Goal: Task Accomplishment & Management: Manage account settings

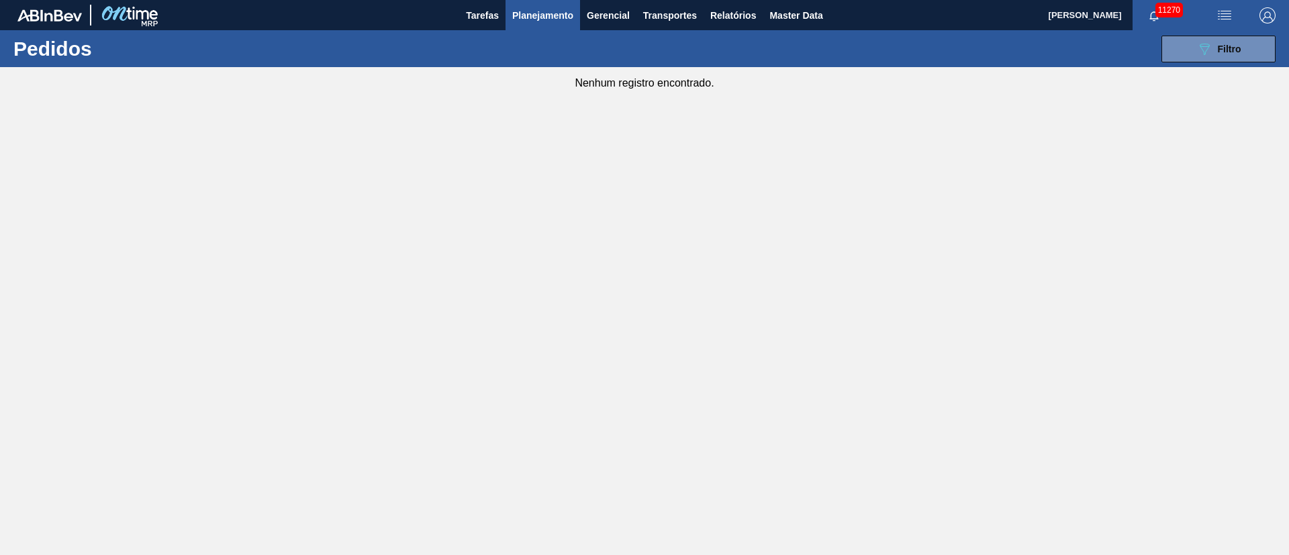
click at [1231, 190] on main "Tarefas Planejamento Gerencial Transportes Relatórios Master Data Juliane Romag…" at bounding box center [644, 277] width 1289 height 555
click at [523, 11] on span "Planejamento" at bounding box center [542, 15] width 61 height 16
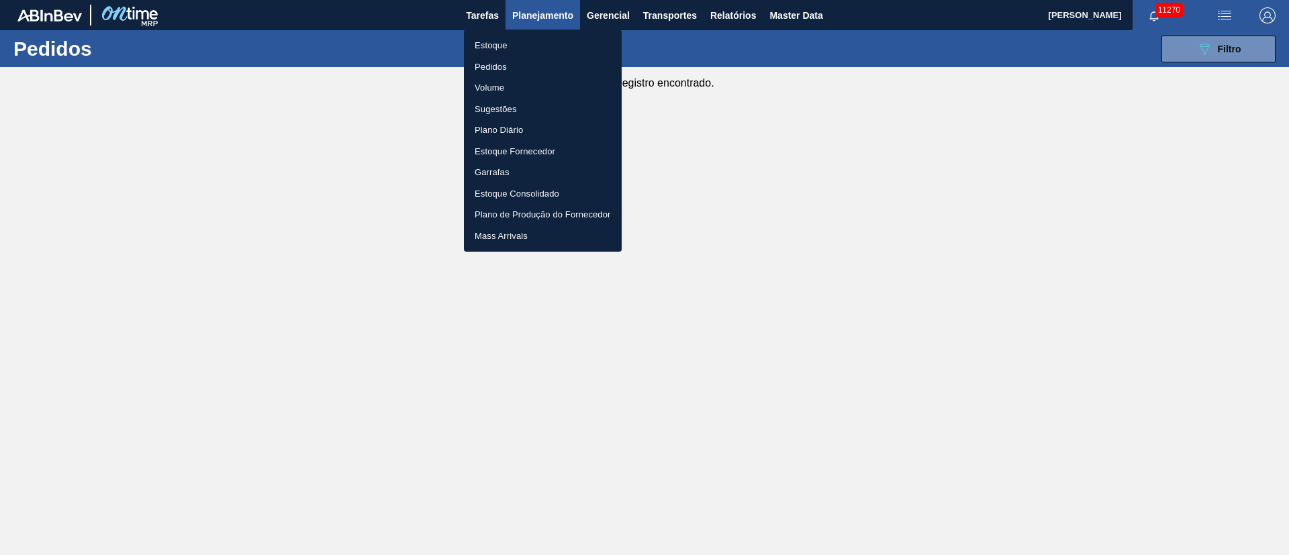
click at [482, 61] on li "Pedidos" at bounding box center [543, 66] width 158 height 21
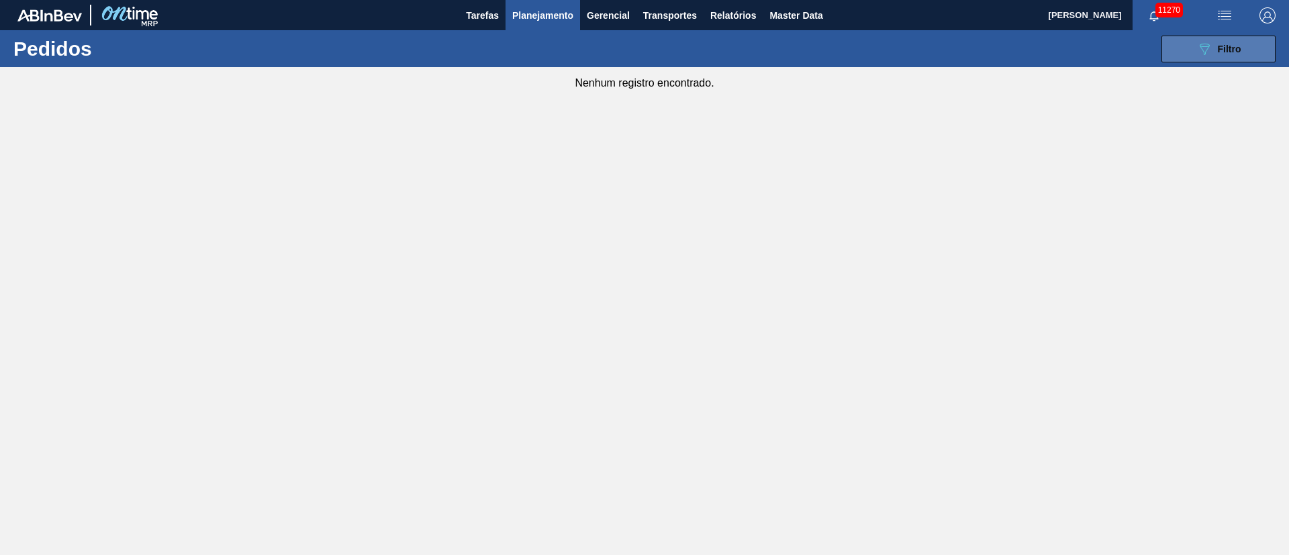
click at [1252, 46] on button "089F7B8B-B2A5-4AFE-B5C0-19BA573D28AC Filtro" at bounding box center [1218, 49] width 114 height 27
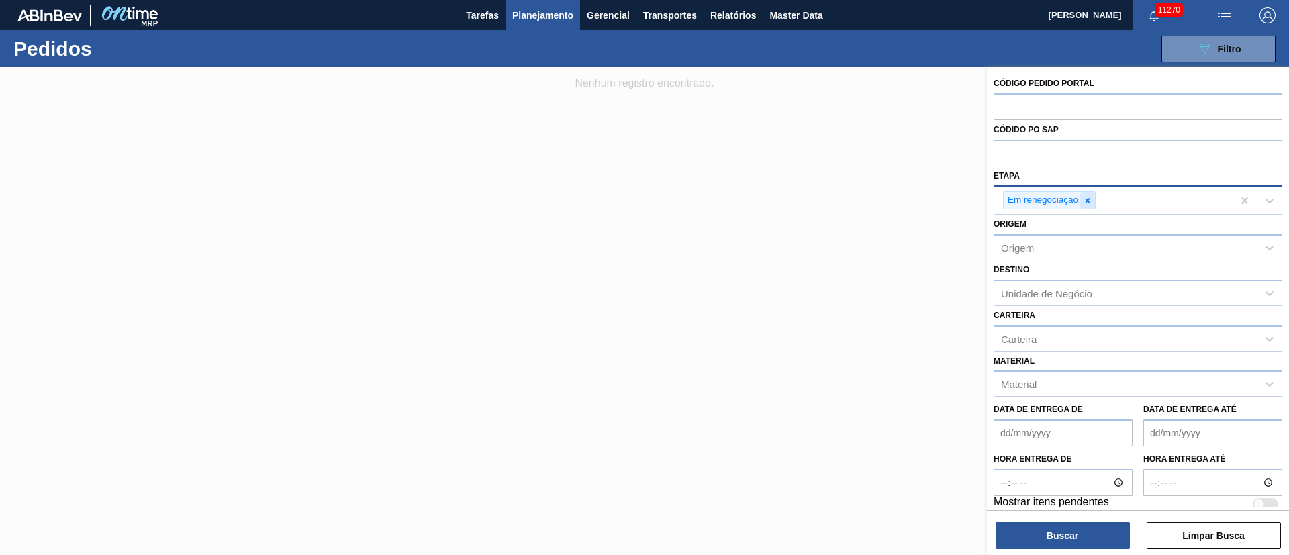
click at [1089, 196] on icon at bounding box center [1087, 200] width 9 height 9
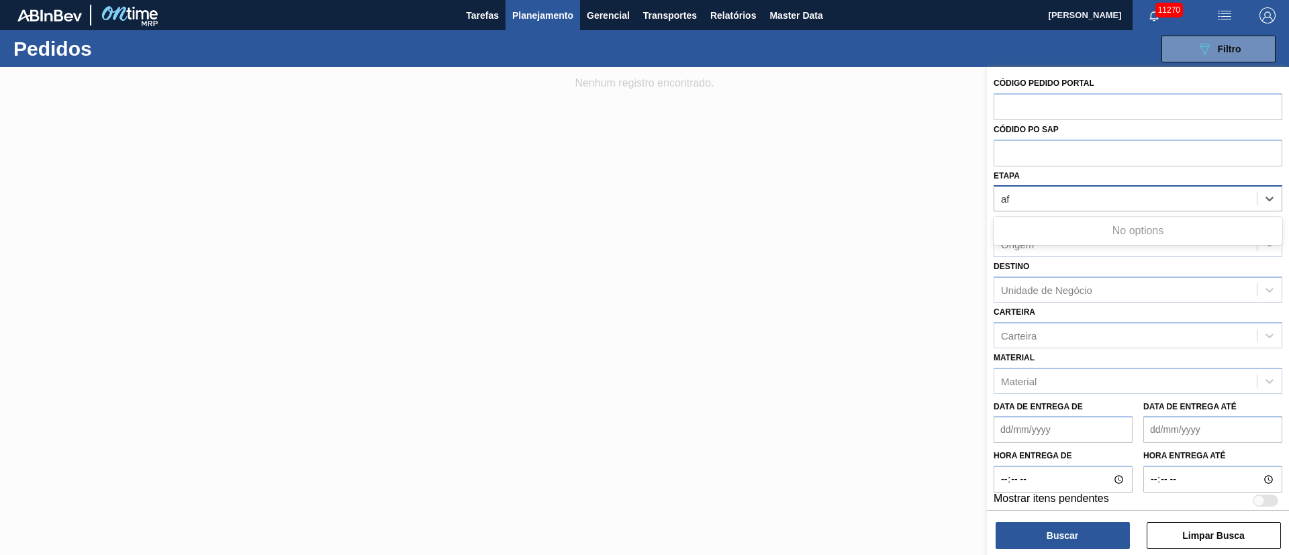
type input "a"
type input "fatu"
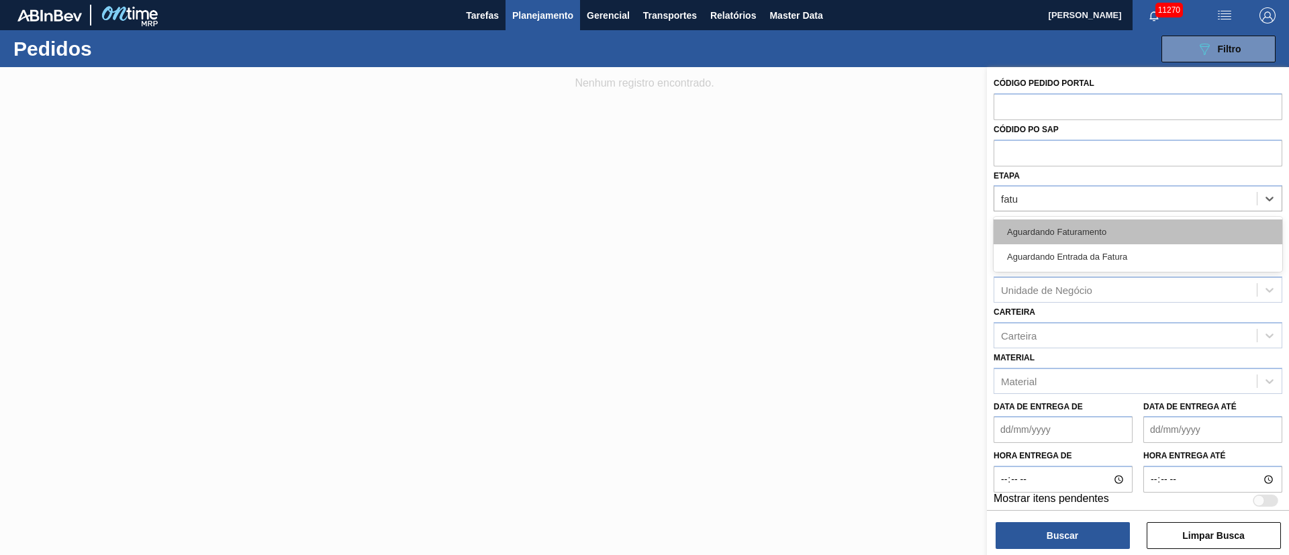
click at [1074, 234] on div "Aguardando Faturamento" at bounding box center [1137, 231] width 289 height 25
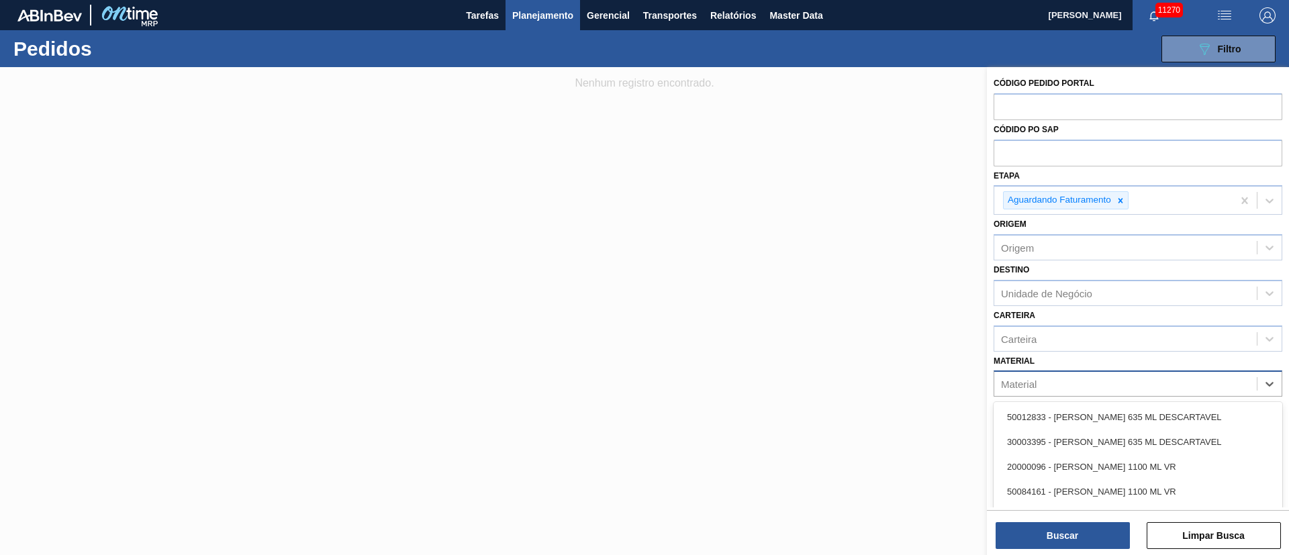
click at [1029, 387] on div "Material" at bounding box center [1125, 384] width 262 height 19
click at [1021, 297] on div "Unidade de Negócio" at bounding box center [1046, 292] width 91 height 11
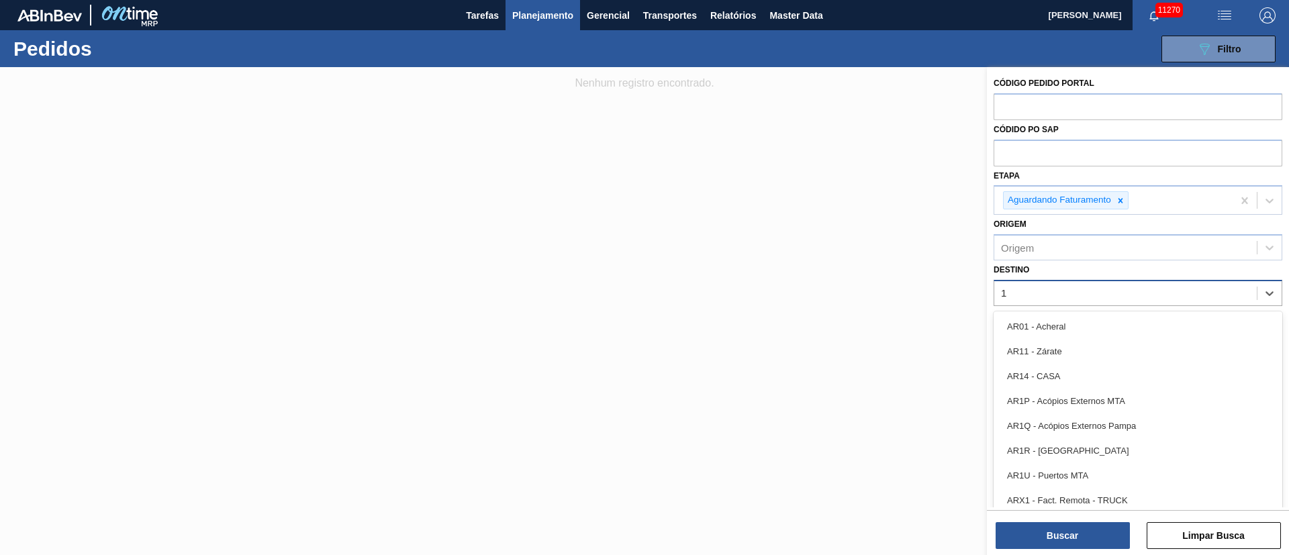
type input "19"
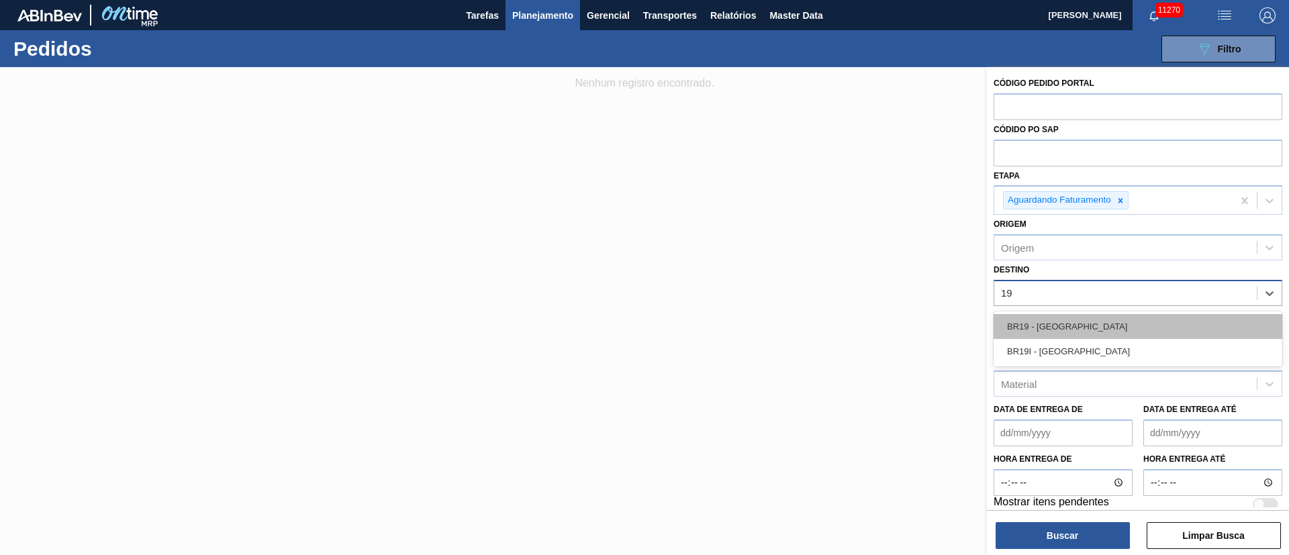
click at [1028, 322] on div "BR19 - Nova Rio" at bounding box center [1137, 326] width 289 height 25
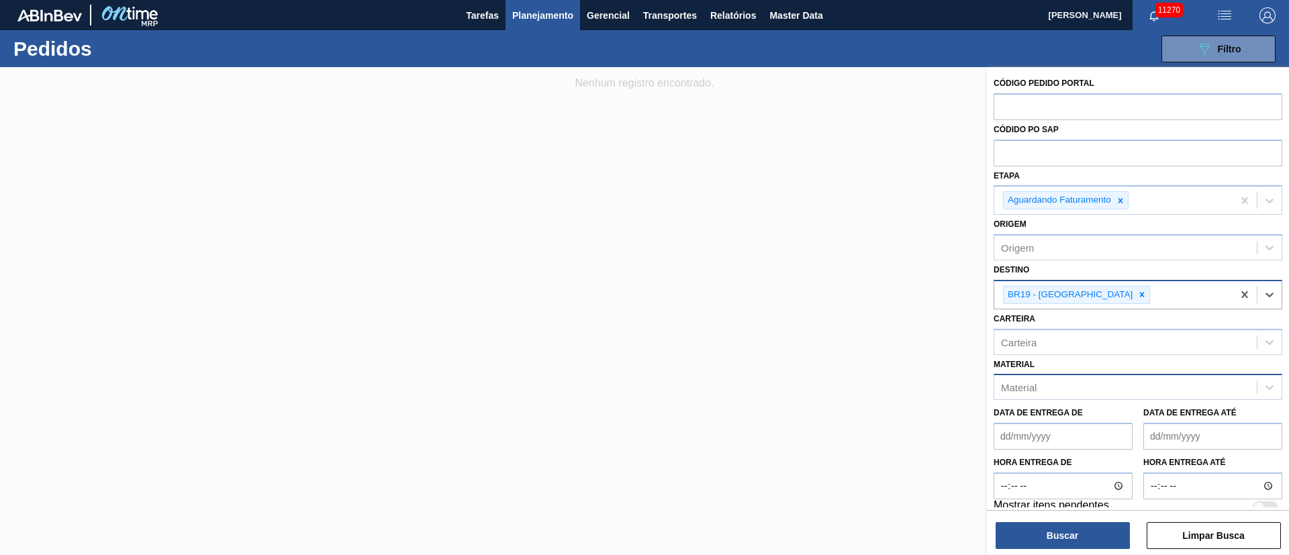
click at [1011, 387] on div "Material" at bounding box center [1019, 387] width 36 height 11
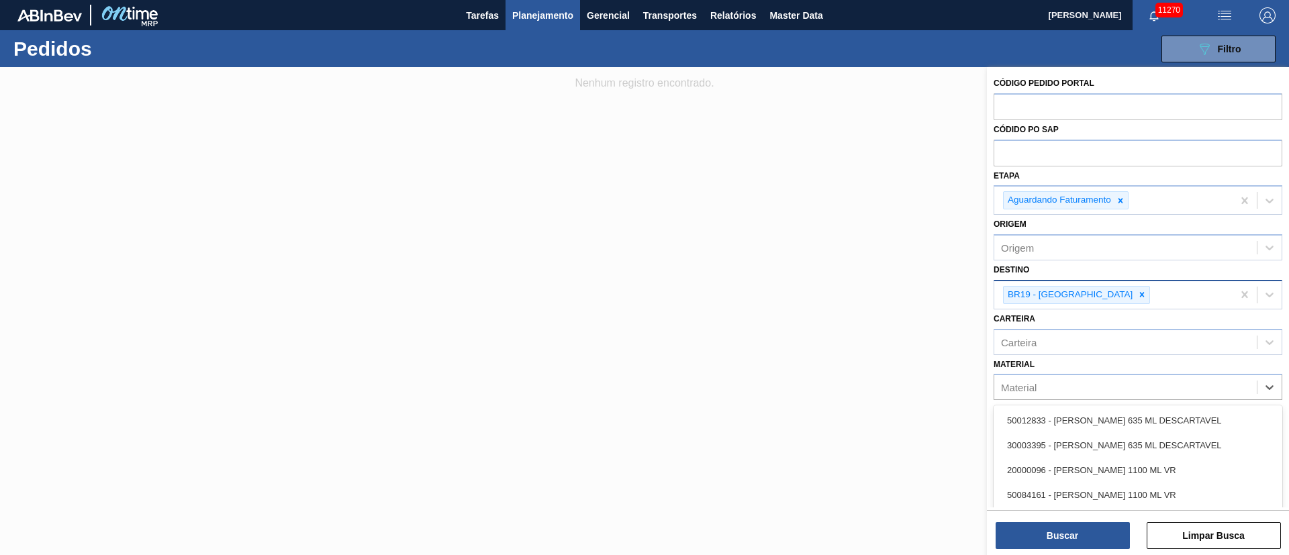
click at [1077, 362] on div "Material option 30002626 - GARRAFA CORONA 330 IN65, deselected. option 50012833…" at bounding box center [1137, 378] width 289 height 46
click at [1042, 383] on div "Material" at bounding box center [1125, 387] width 262 height 19
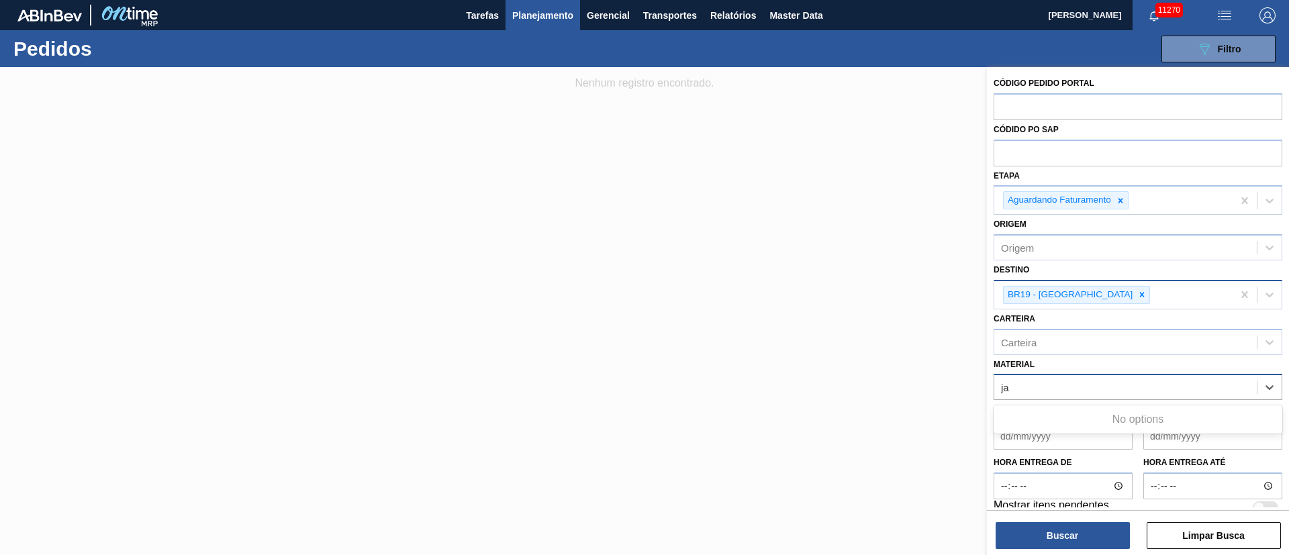
type input "j"
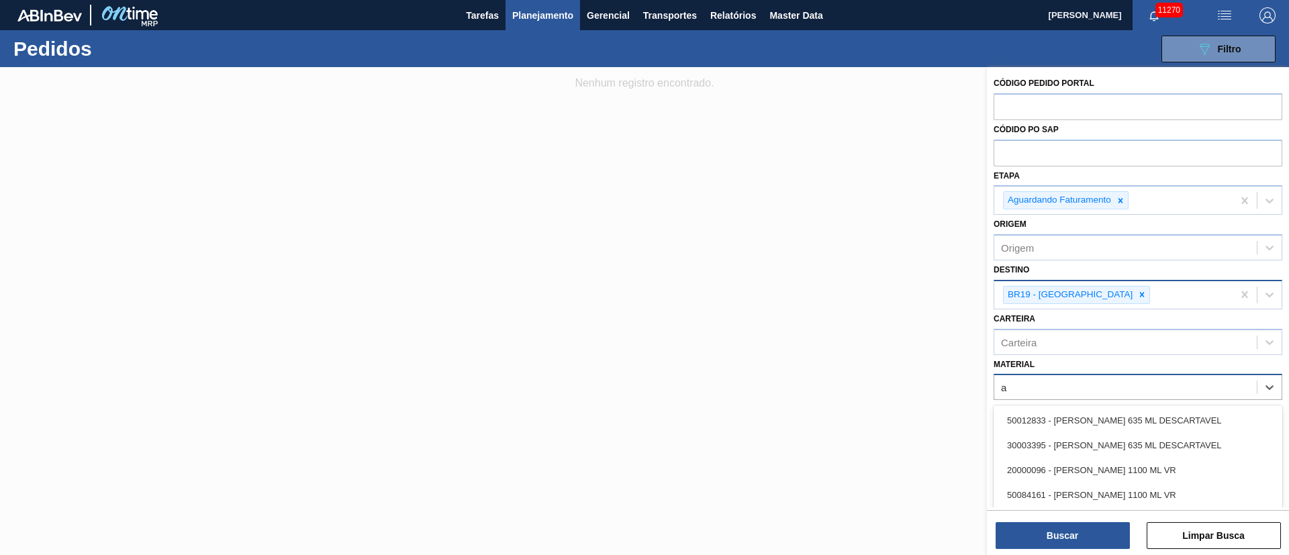
type input "a"
type input "20001976"
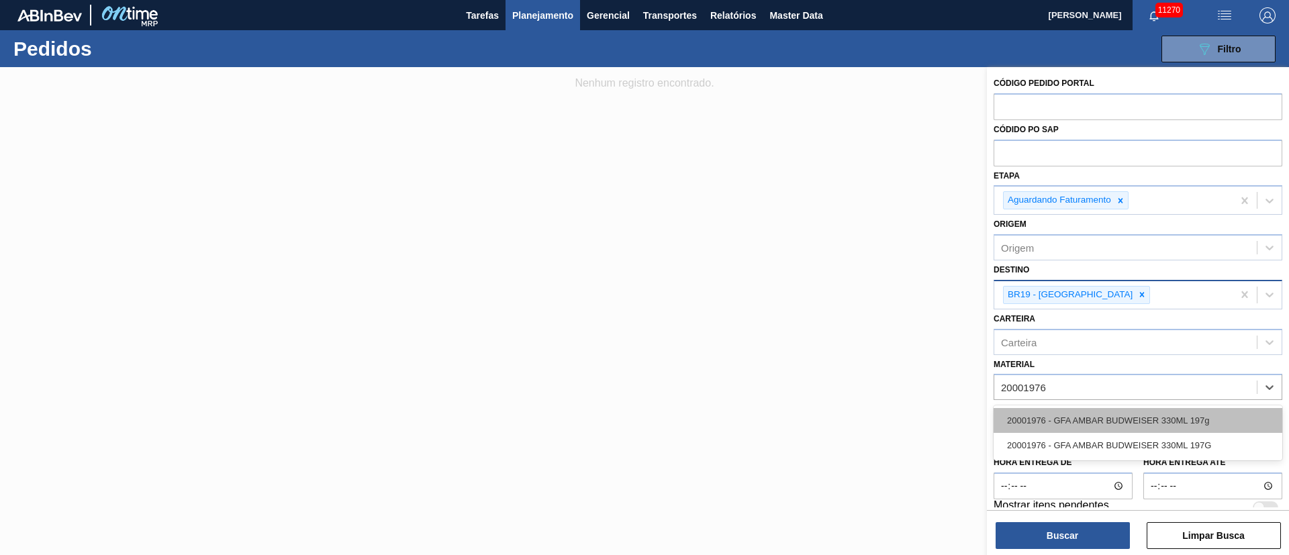
click at [1026, 411] on div "20001976 - GFA AMBAR BUDWEISER 330ML 197g" at bounding box center [1137, 420] width 289 height 25
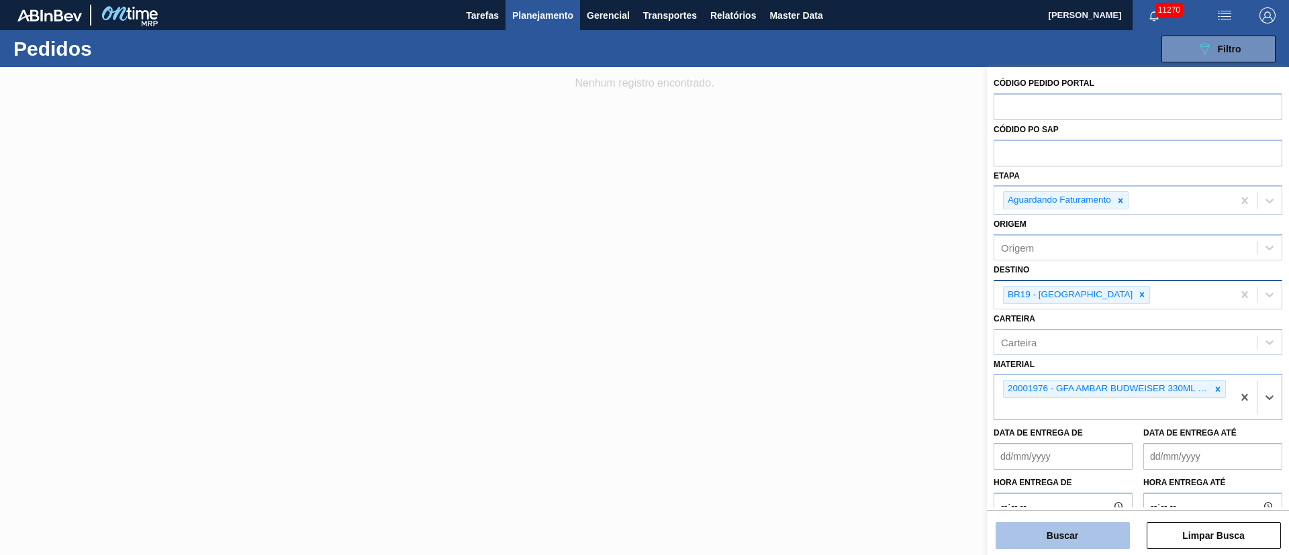
click at [1027, 534] on button "Buscar" at bounding box center [1062, 535] width 134 height 27
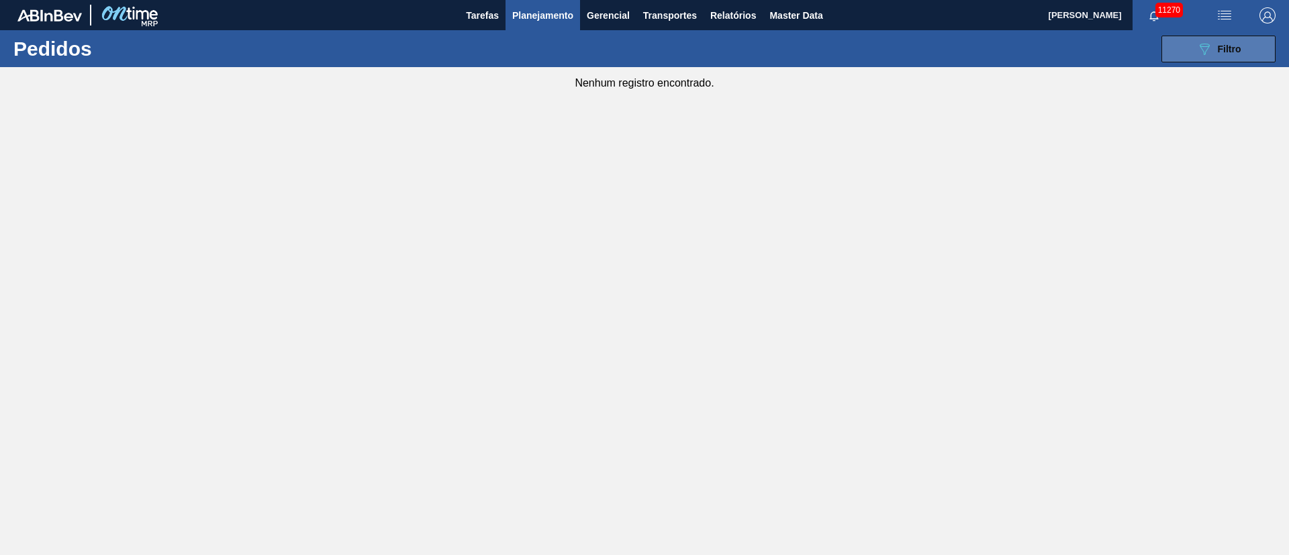
click at [1218, 42] on div "089F7B8B-B2A5-4AFE-B5C0-19BA573D28AC Filtro" at bounding box center [1218, 49] width 45 height 16
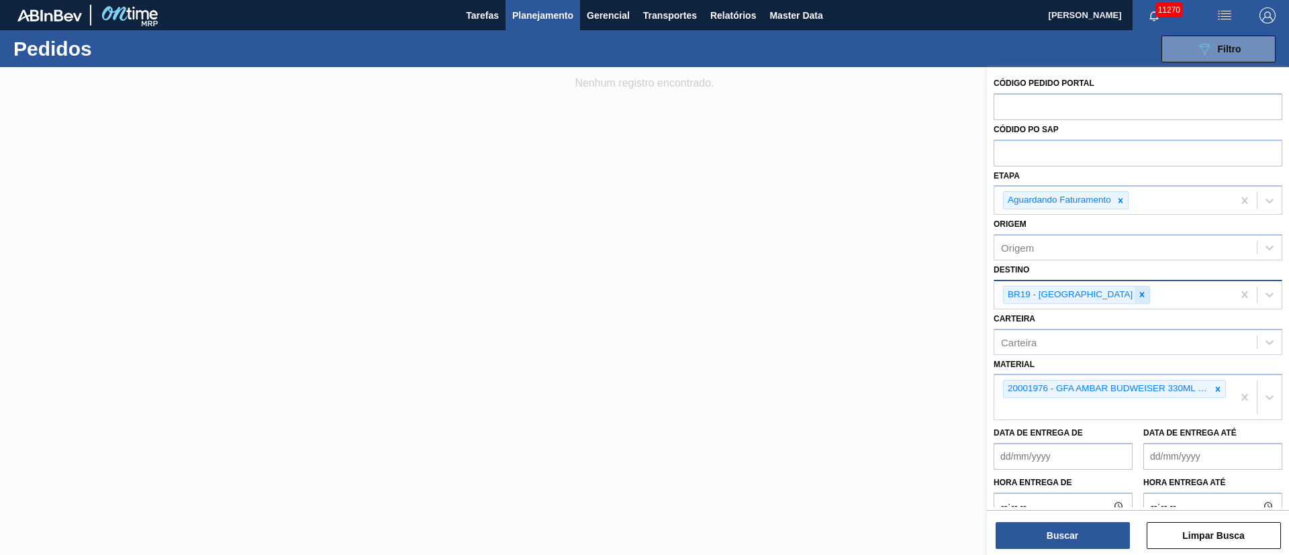
click at [1134, 292] on div at bounding box center [1141, 295] width 15 height 17
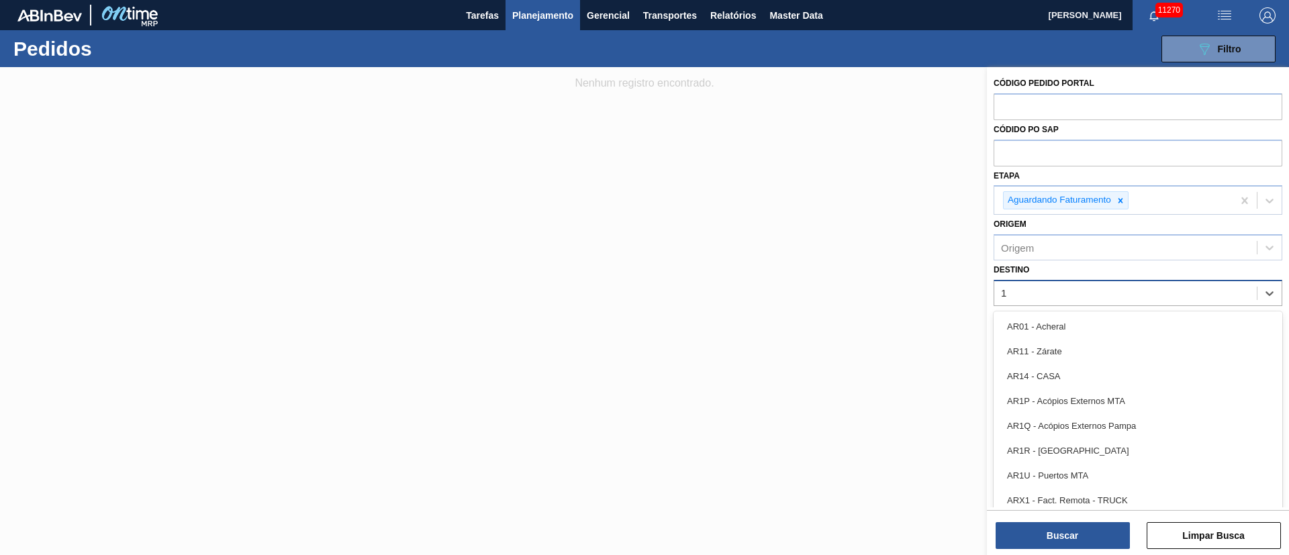
type input "18"
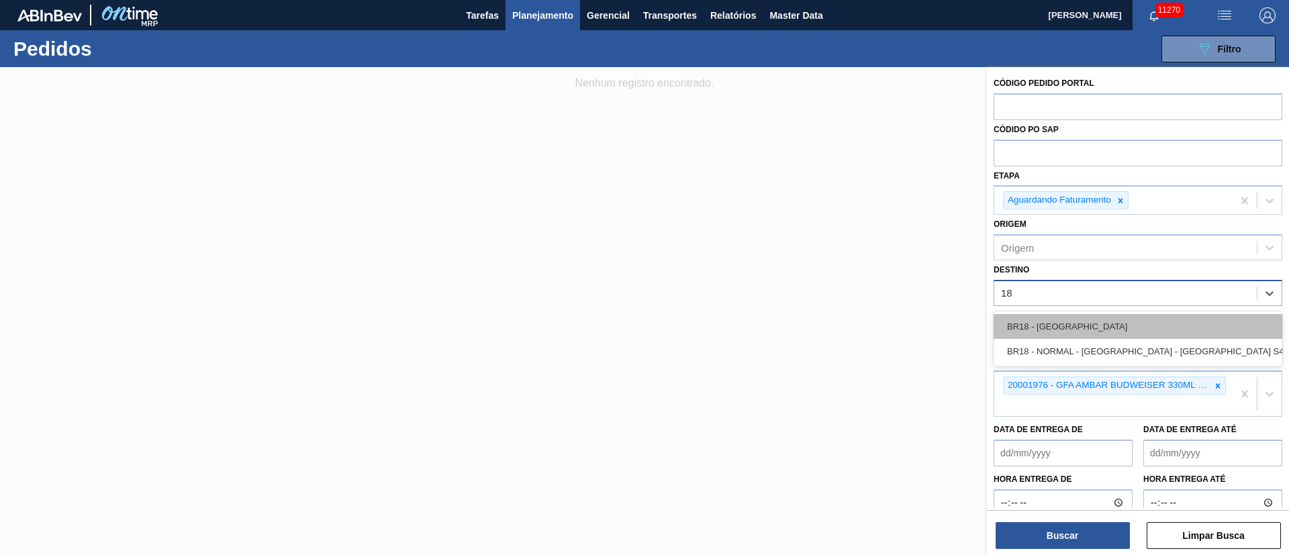
click at [1072, 326] on div "BR18 - [GEOGRAPHIC_DATA]" at bounding box center [1137, 326] width 289 height 25
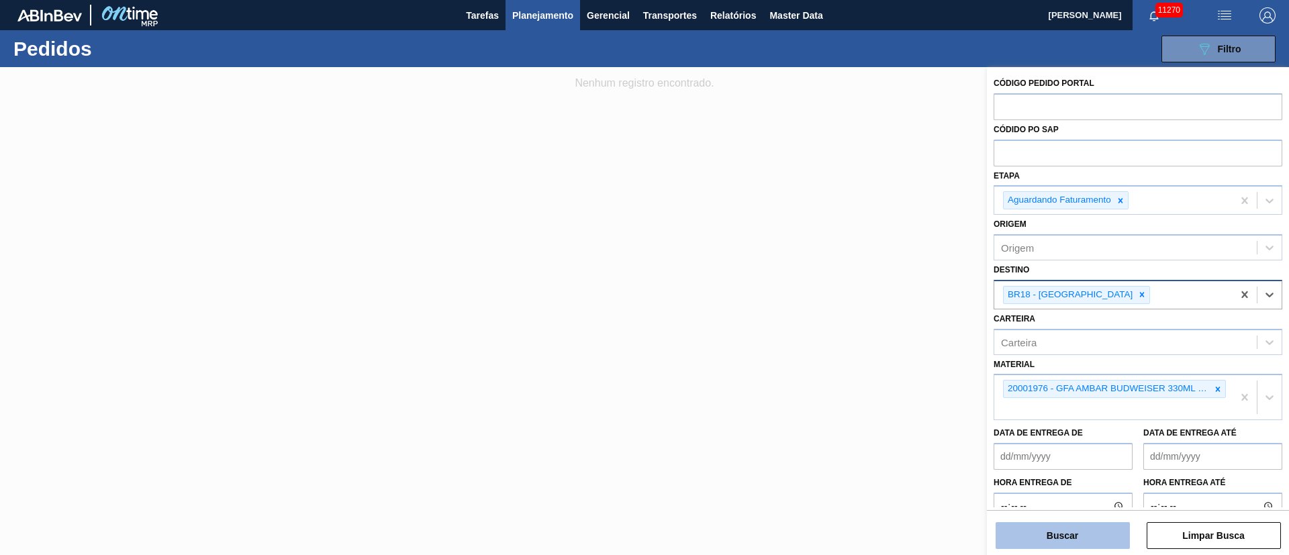
click at [1054, 536] on button "Buscar" at bounding box center [1062, 535] width 134 height 27
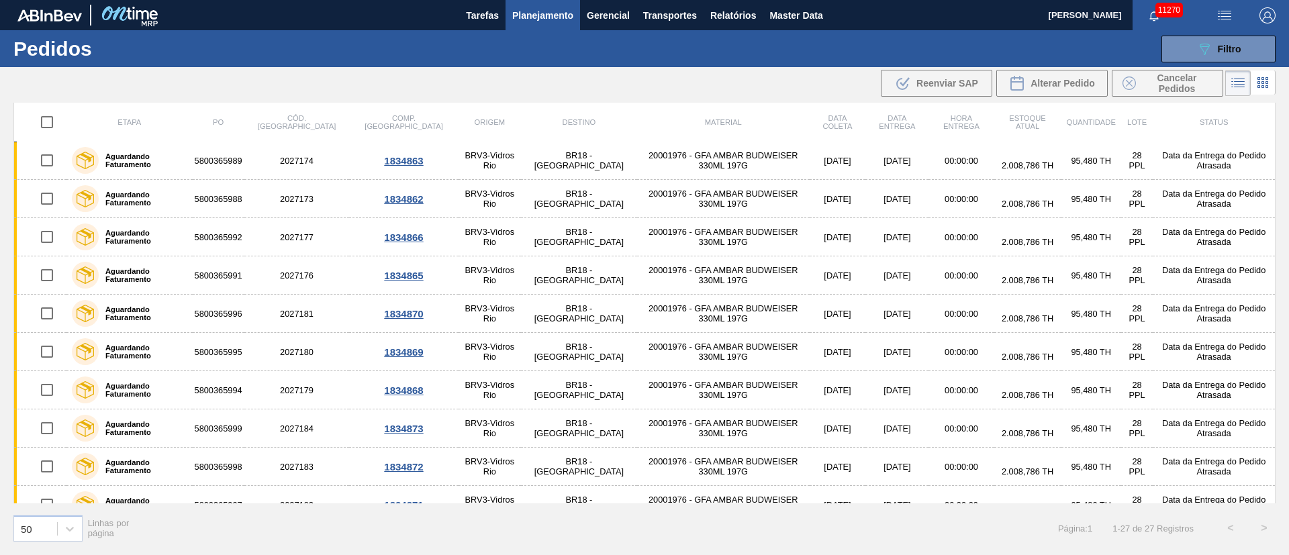
scroll to position [604, 0]
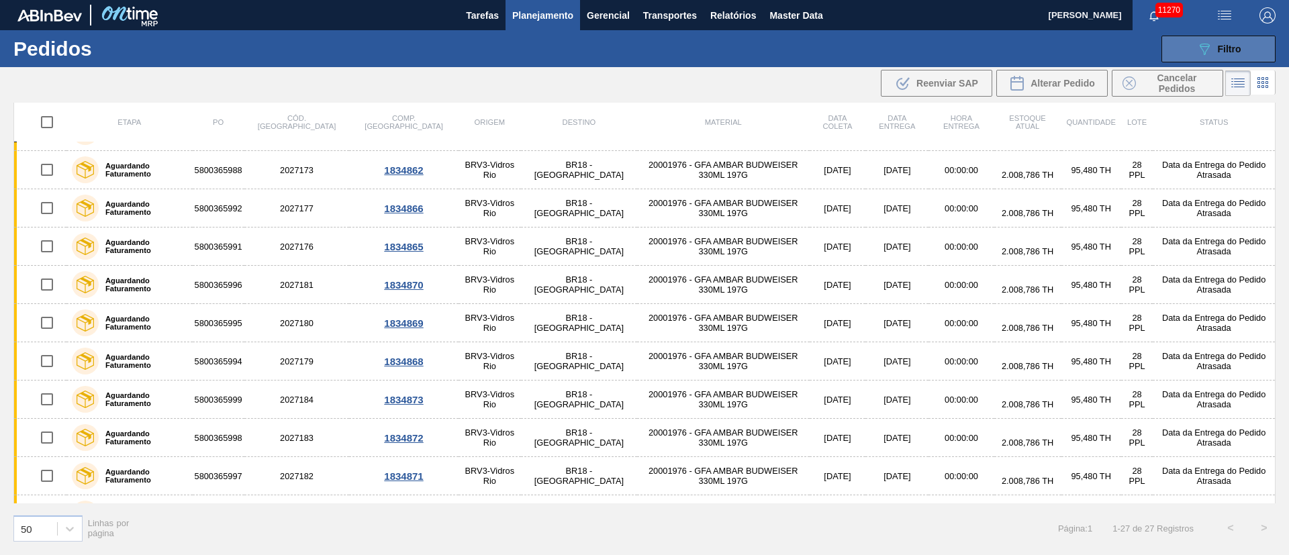
click at [1248, 46] on button "089F7B8B-B2A5-4AFE-B5C0-19BA573D28AC Filtro" at bounding box center [1218, 49] width 114 height 27
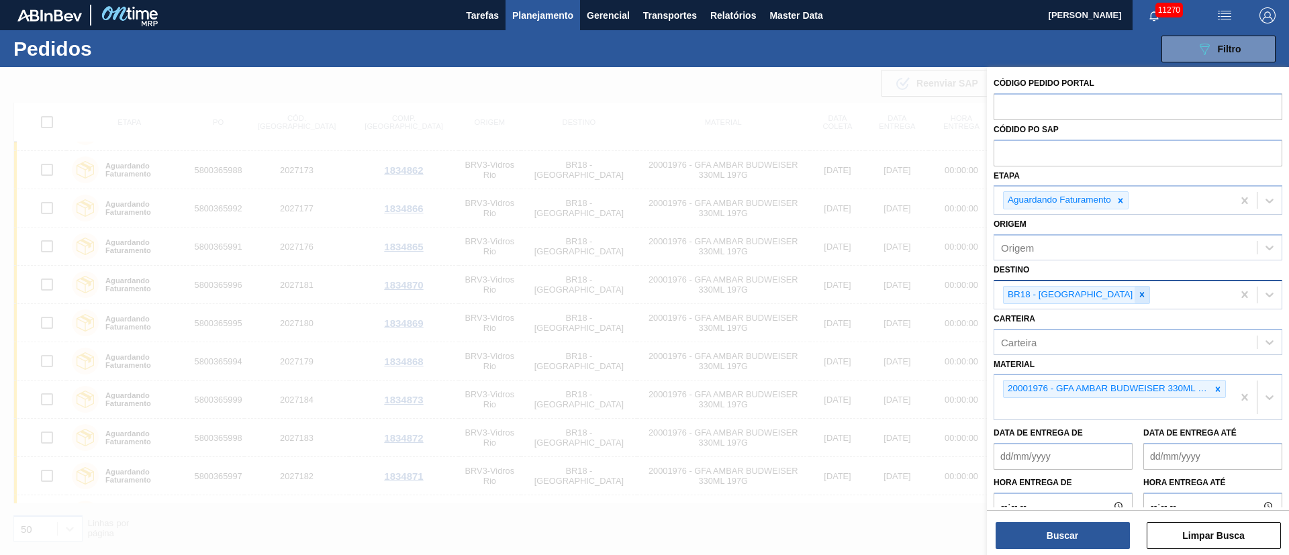
click at [1137, 292] on icon at bounding box center [1141, 294] width 9 height 9
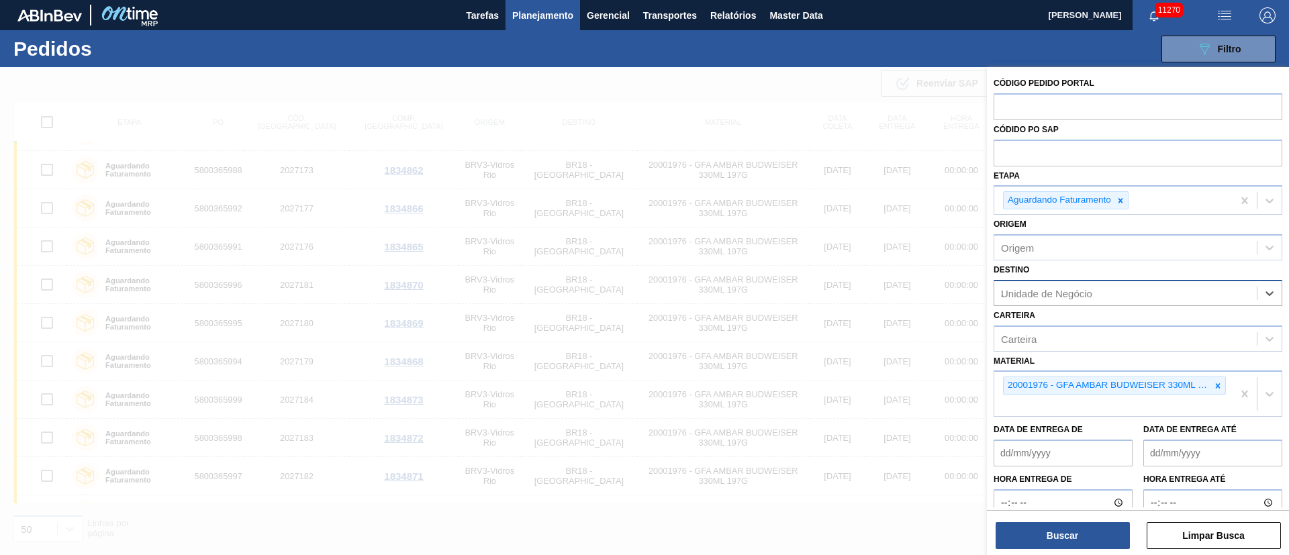
type input "23"
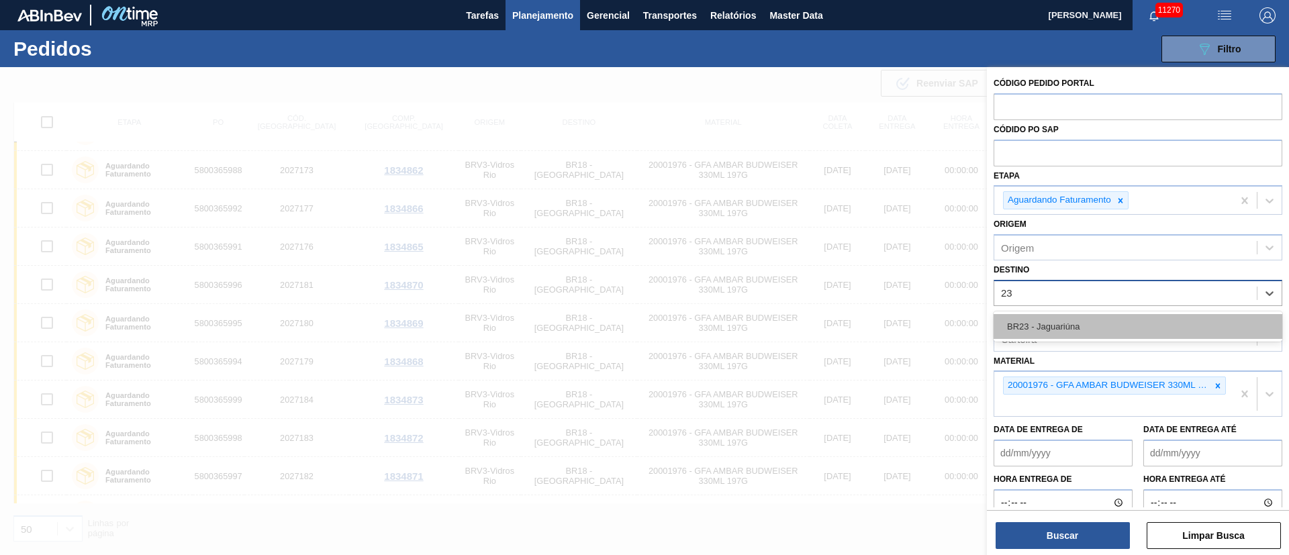
click at [1079, 334] on div "BR23 - Jaguariúna" at bounding box center [1137, 326] width 289 height 25
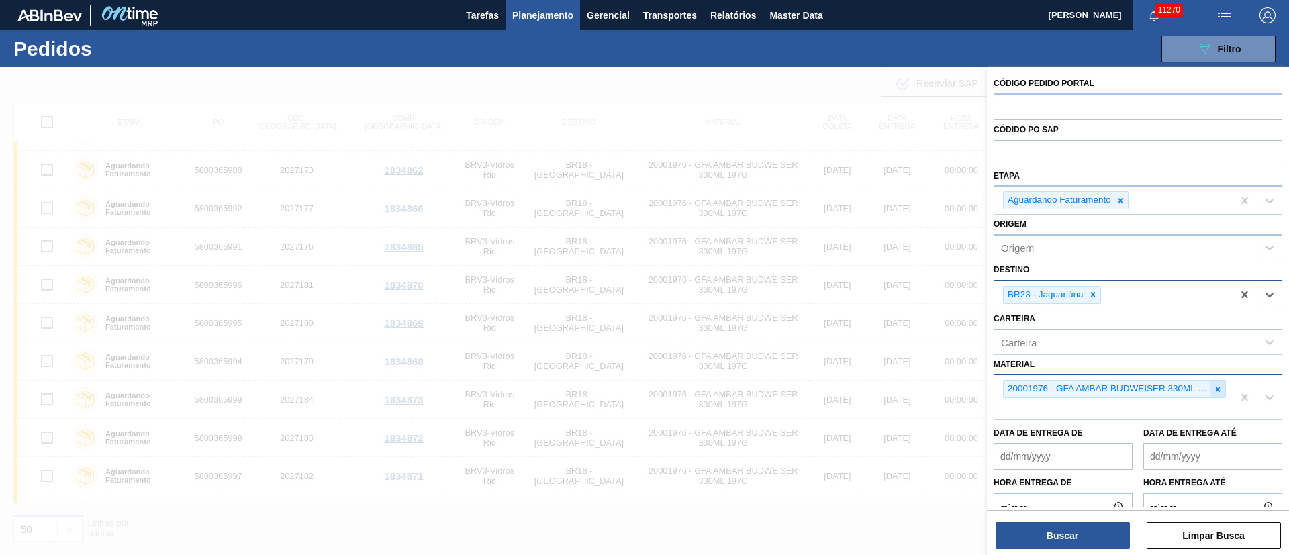
click at [1214, 389] on icon at bounding box center [1217, 389] width 9 height 9
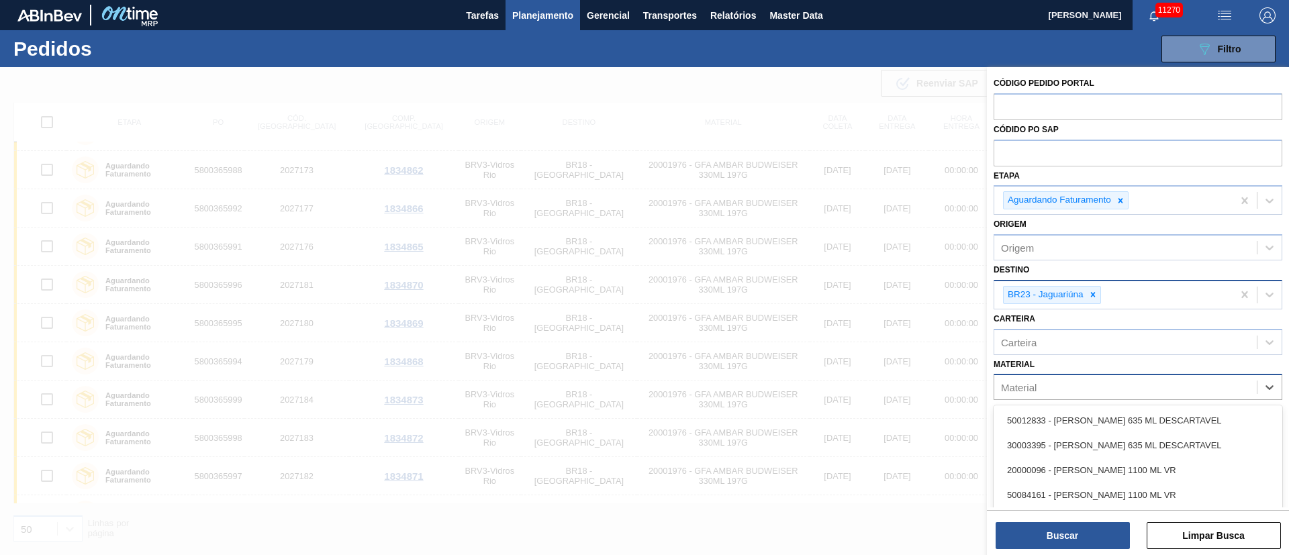
click at [1032, 389] on div "Material" at bounding box center [1019, 387] width 36 height 11
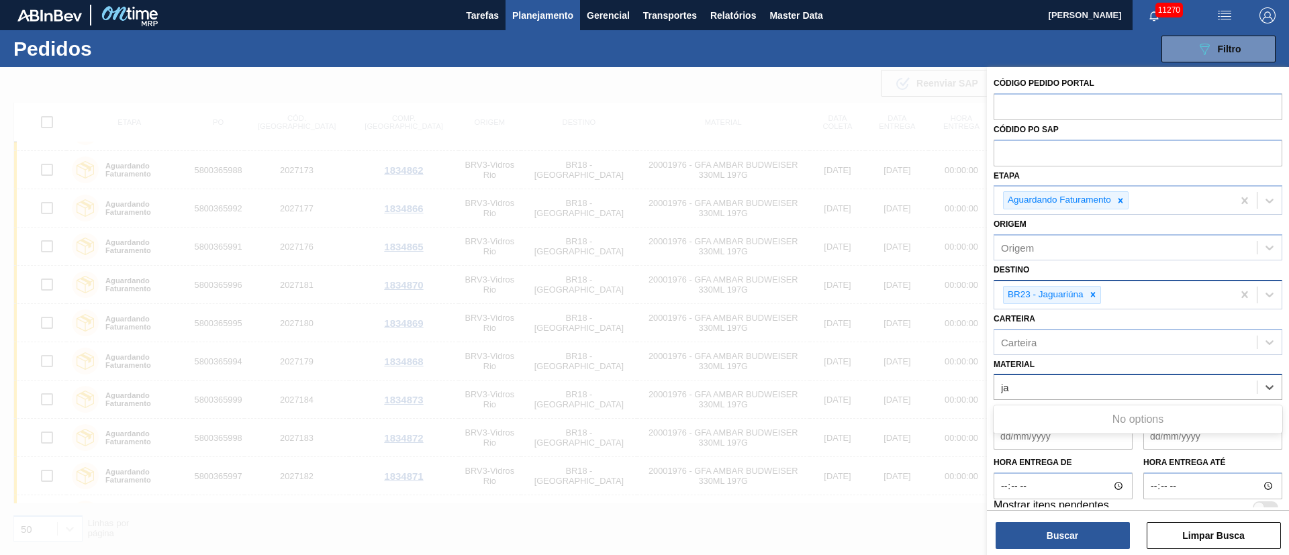
type input "j"
type input "jagua"
type input "20002807"
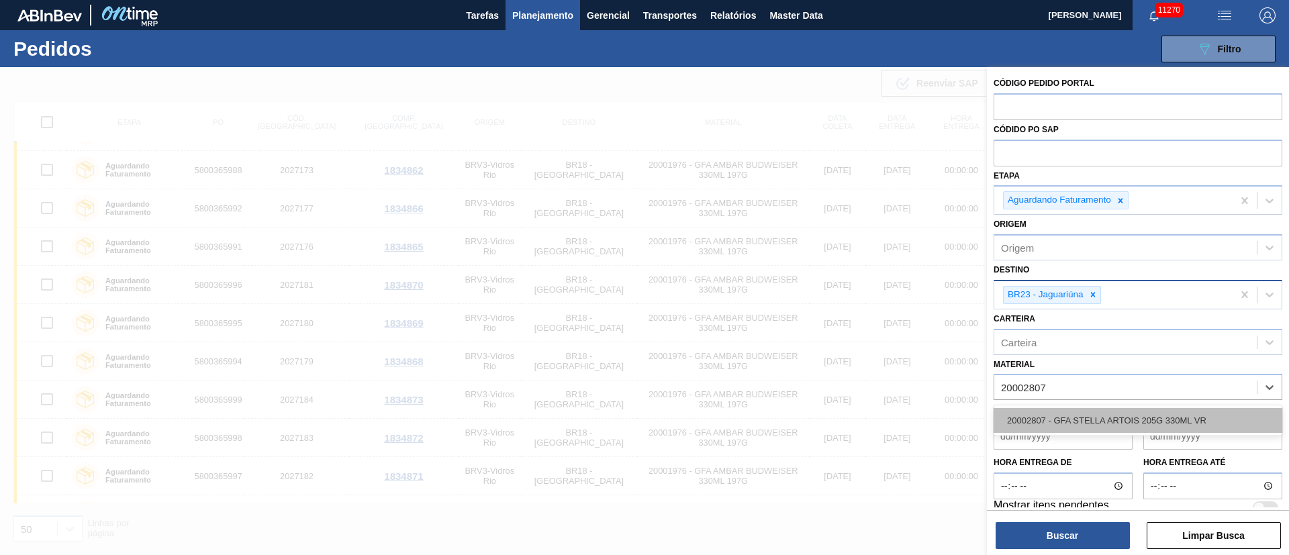
click at [1063, 423] on div "20002807 - GFA STELLA ARTOIS 205G 330ML VR" at bounding box center [1137, 420] width 289 height 25
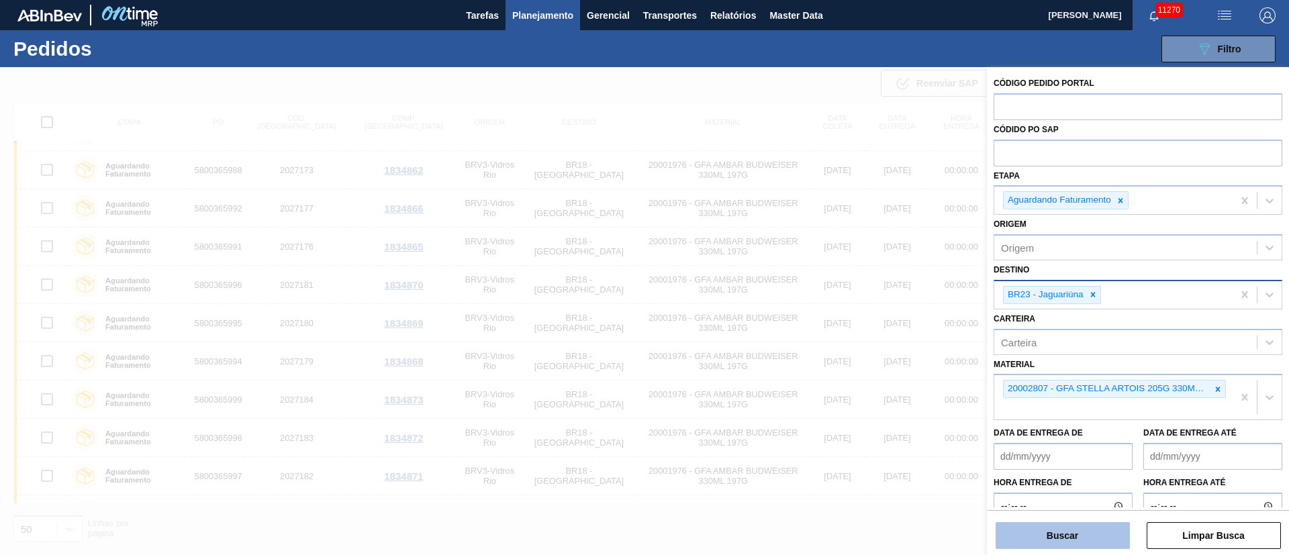
click at [1073, 542] on button "Buscar" at bounding box center [1062, 535] width 134 height 27
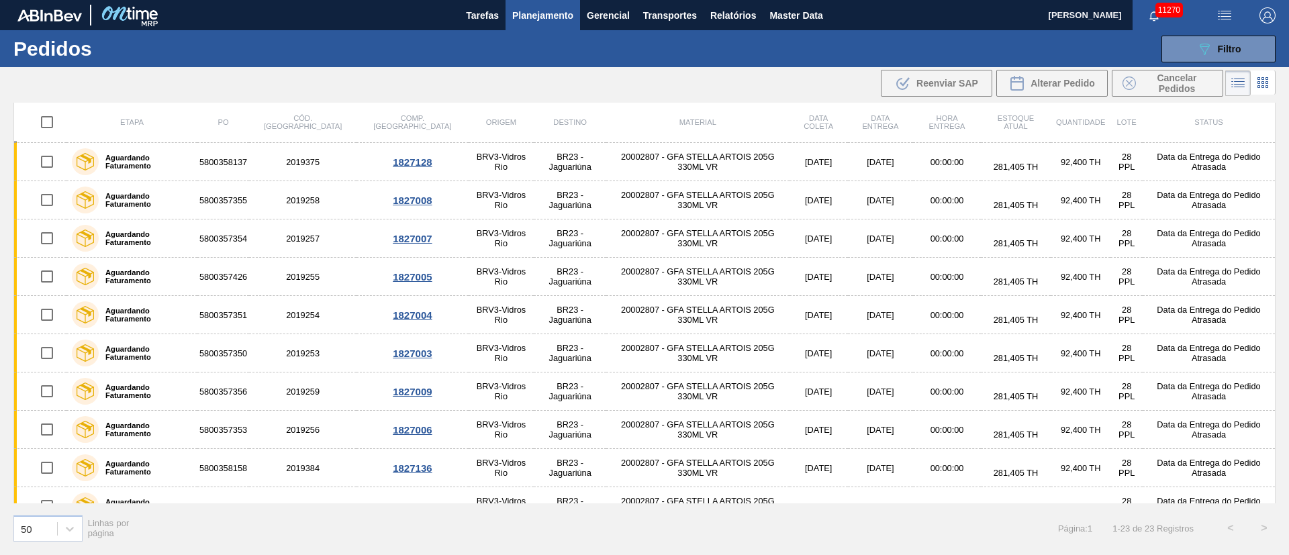
scroll to position [0, 0]
click at [1256, 53] on button "089F7B8B-B2A5-4AFE-B5C0-19BA573D28AC Filtro" at bounding box center [1218, 49] width 114 height 27
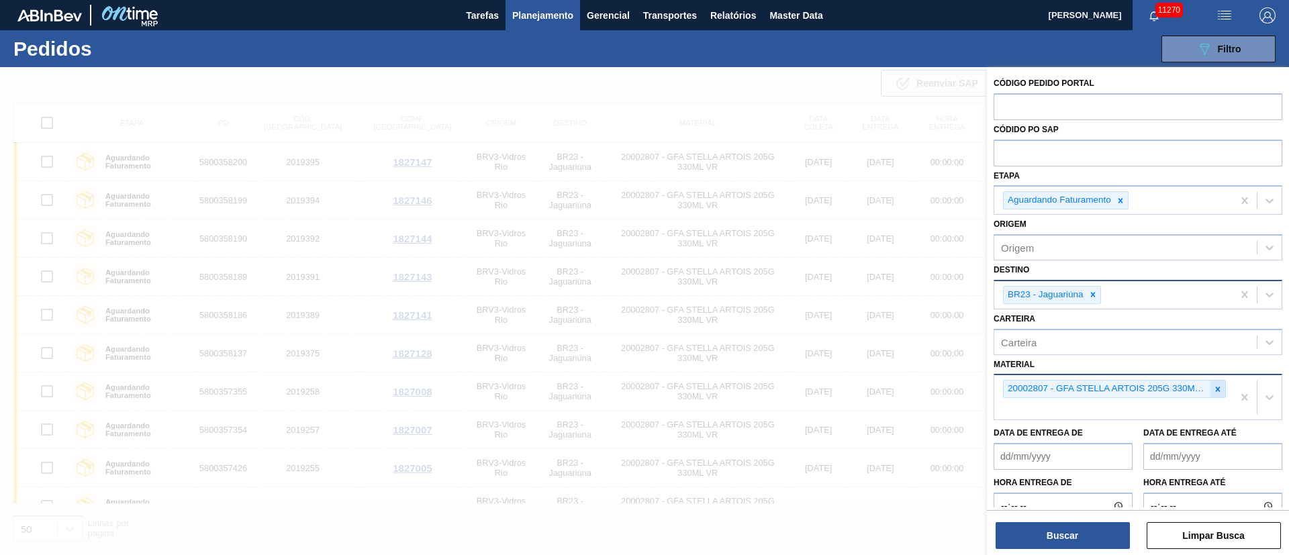
click at [1210, 388] on div at bounding box center [1217, 389] width 15 height 17
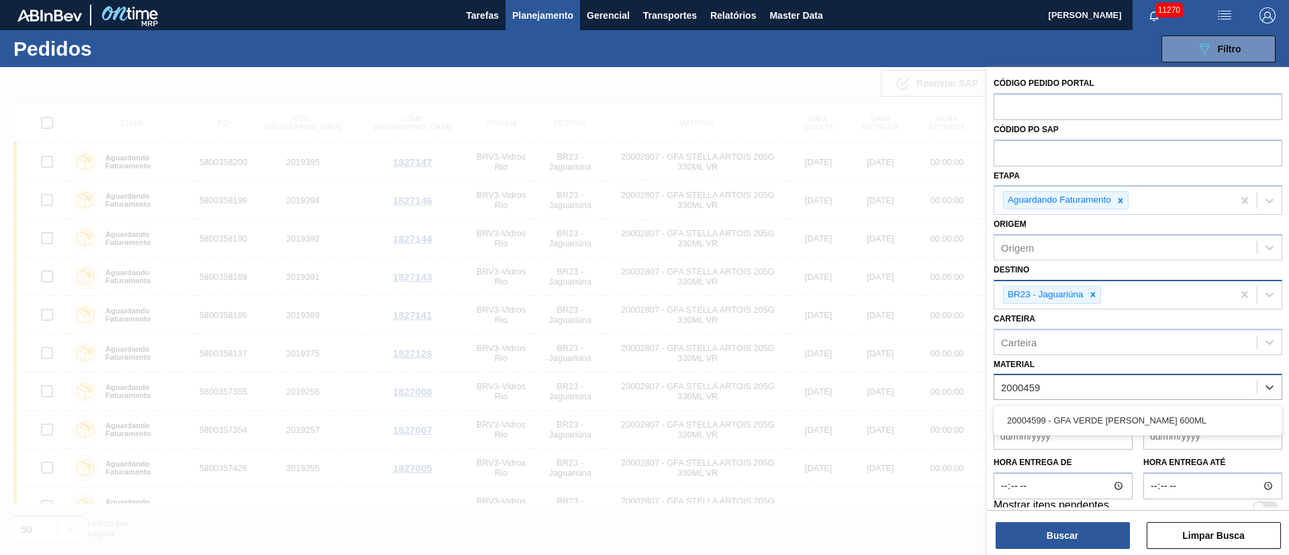
type input "20004599"
click at [1164, 415] on div "20004599 - GFA VERDE [PERSON_NAME] 600ML" at bounding box center [1137, 420] width 289 height 25
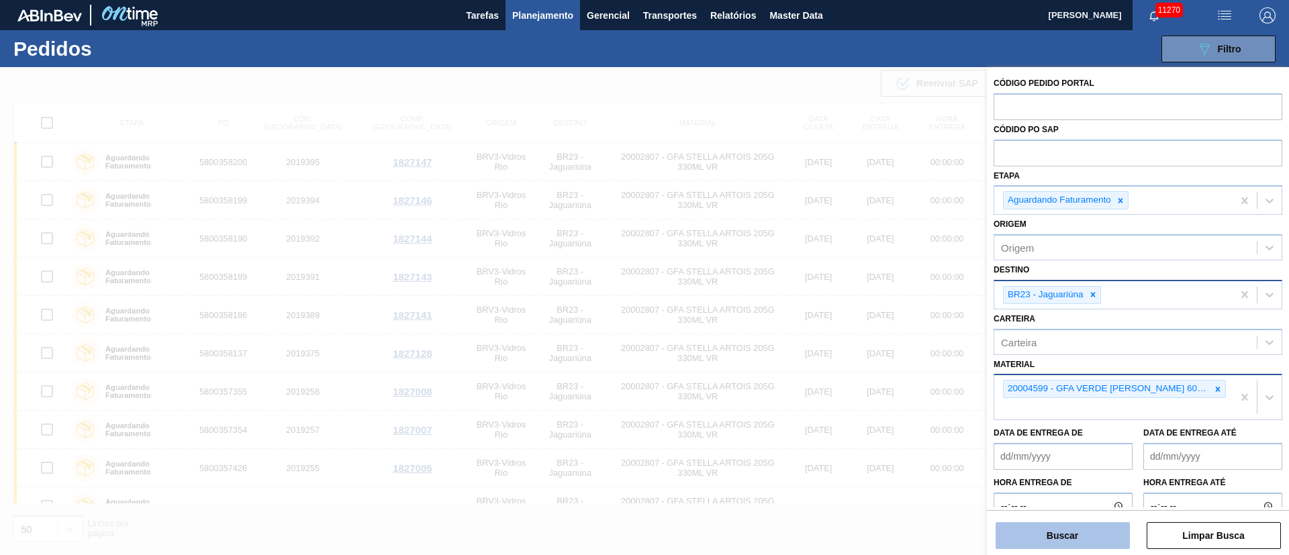
click at [1062, 530] on button "Buscar" at bounding box center [1062, 535] width 134 height 27
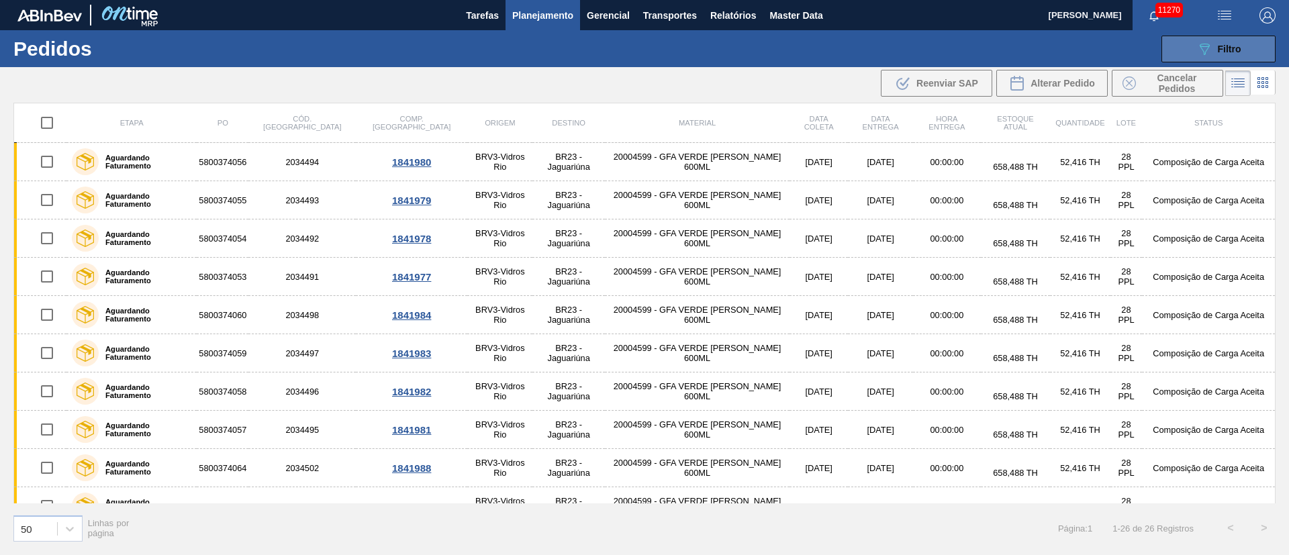
click at [1204, 46] on icon "089F7B8B-B2A5-4AFE-B5C0-19BA573D28AC" at bounding box center [1204, 49] width 16 height 16
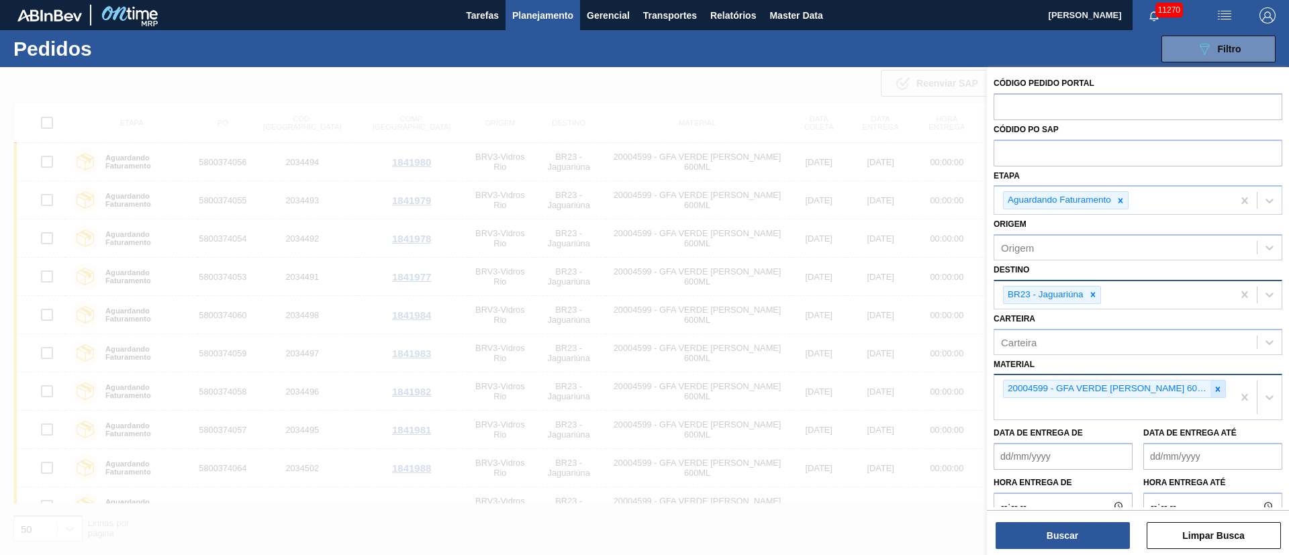
click at [1213, 389] on icon at bounding box center [1217, 389] width 9 height 9
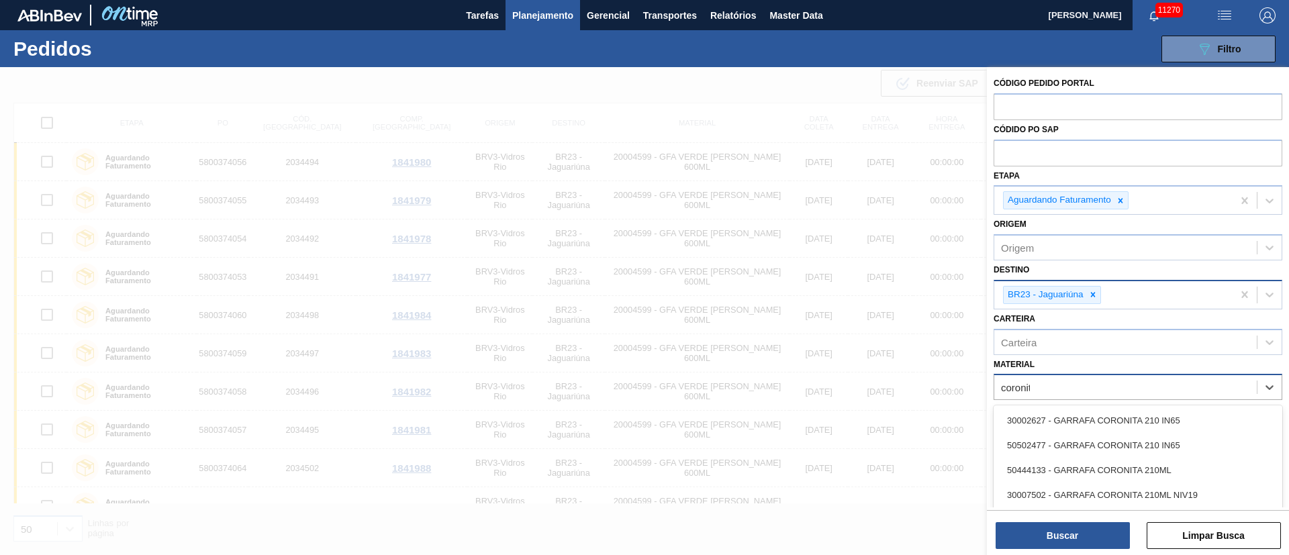
type input "coronita"
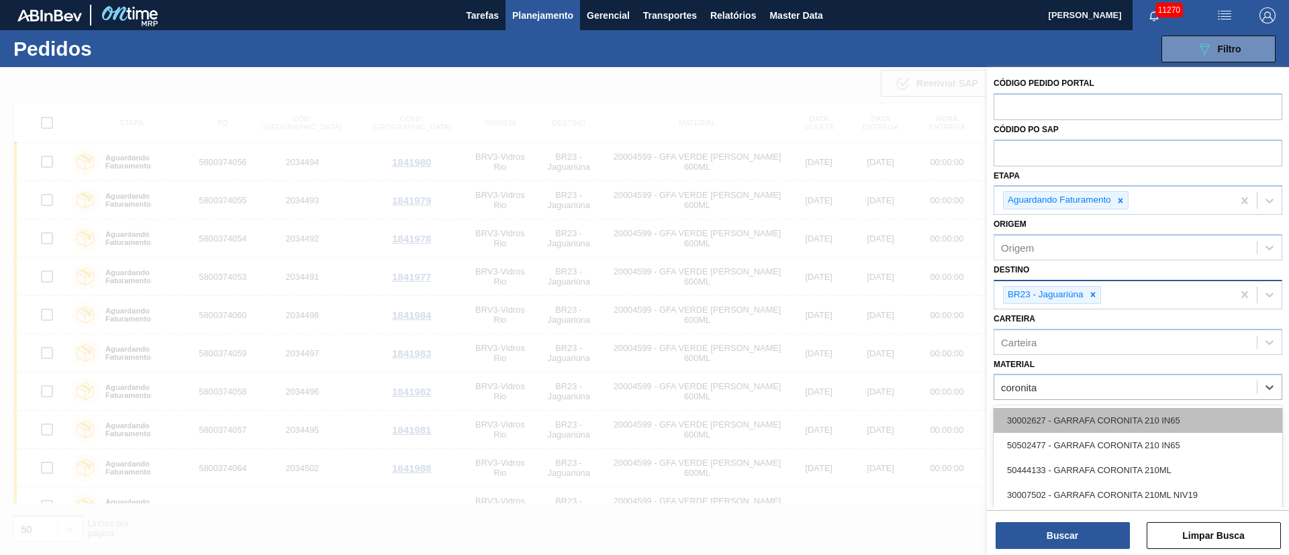
click at [1103, 426] on div "30002627 - GARRAFA CORONITA 210 IN65" at bounding box center [1137, 420] width 289 height 25
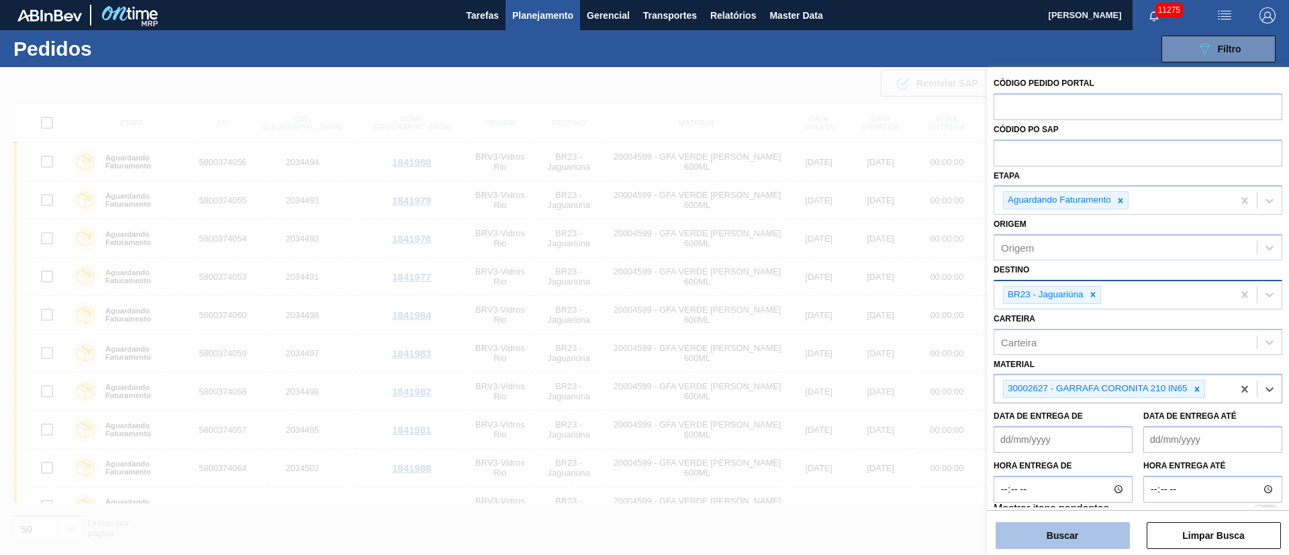
click at [1047, 538] on button "Buscar" at bounding box center [1062, 535] width 134 height 27
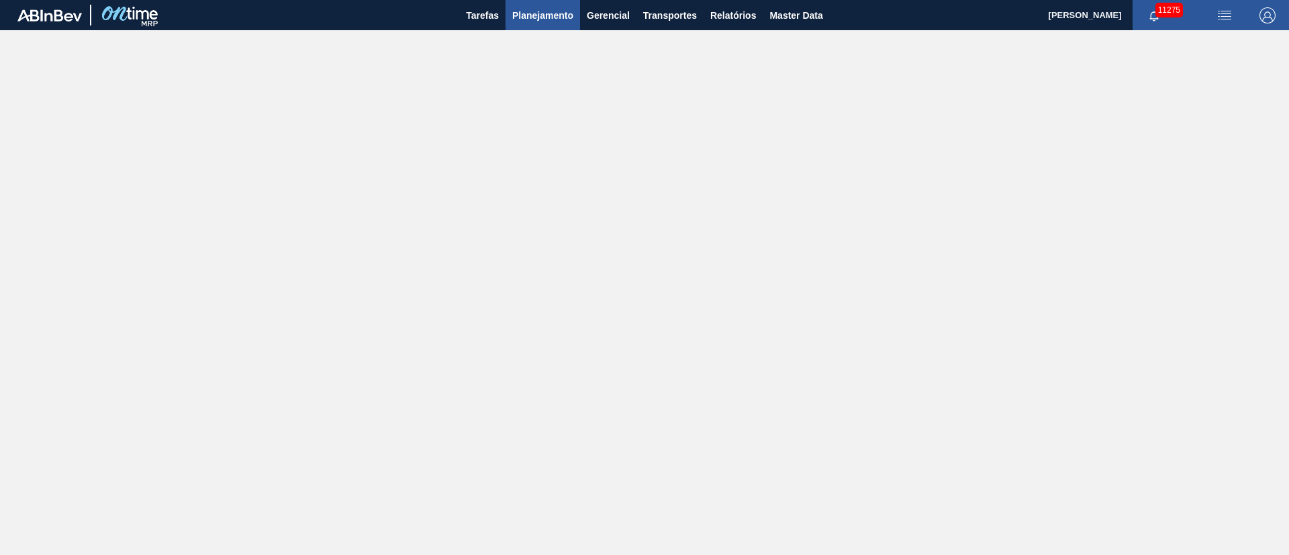
click at [540, 19] on span "Planejamento" at bounding box center [542, 15] width 61 height 16
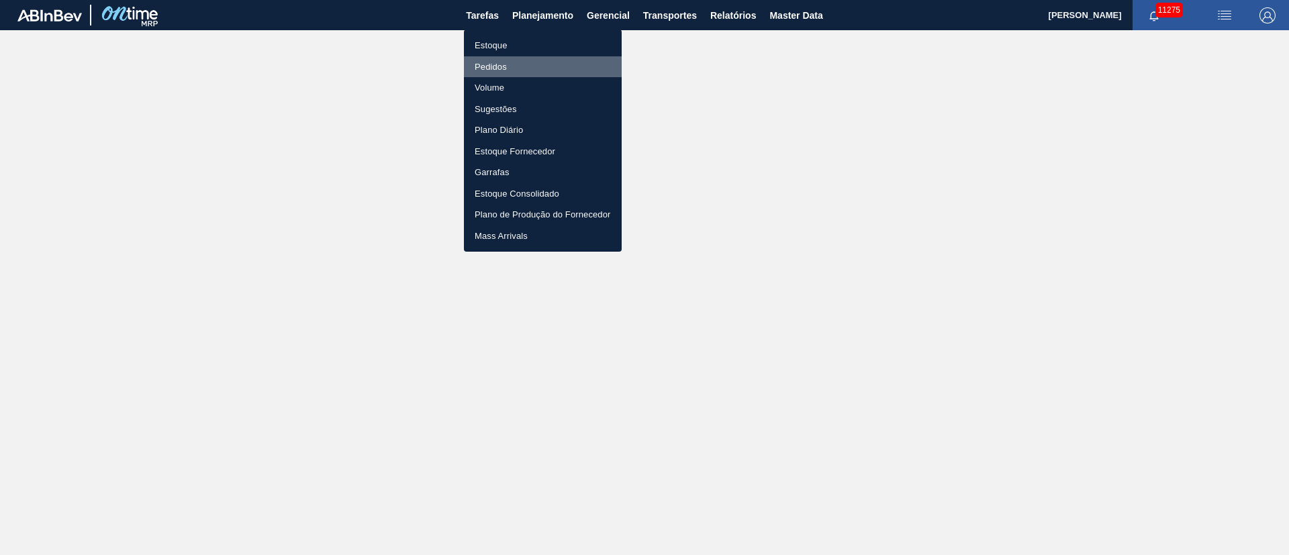
click at [489, 71] on li "Pedidos" at bounding box center [543, 66] width 158 height 21
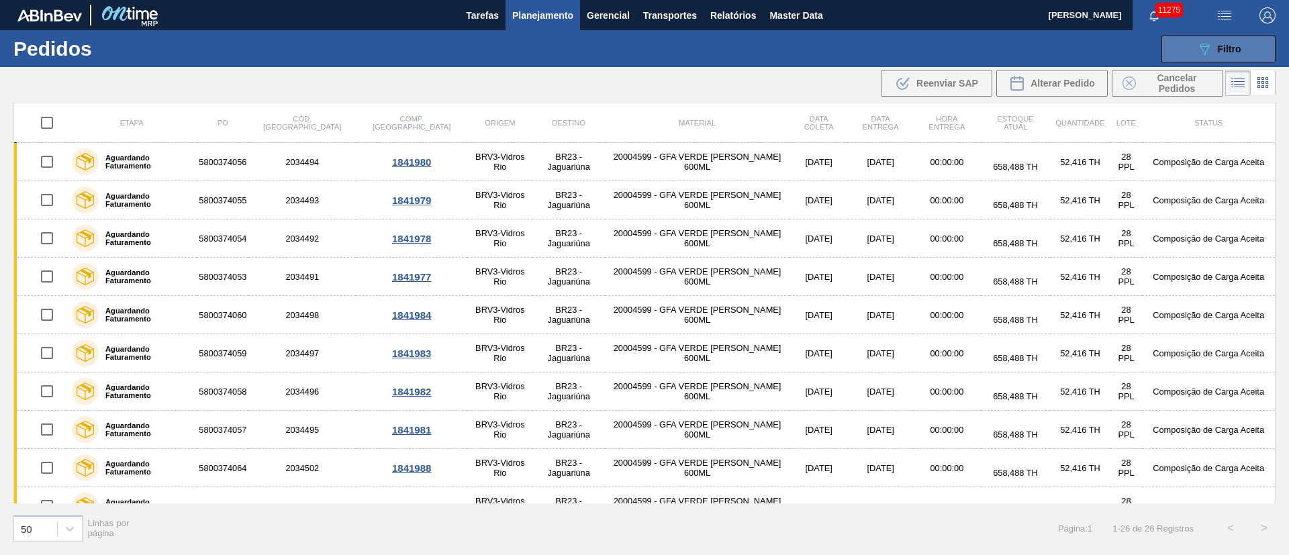
click at [1225, 52] on span "Filtro" at bounding box center [1228, 49] width 23 height 11
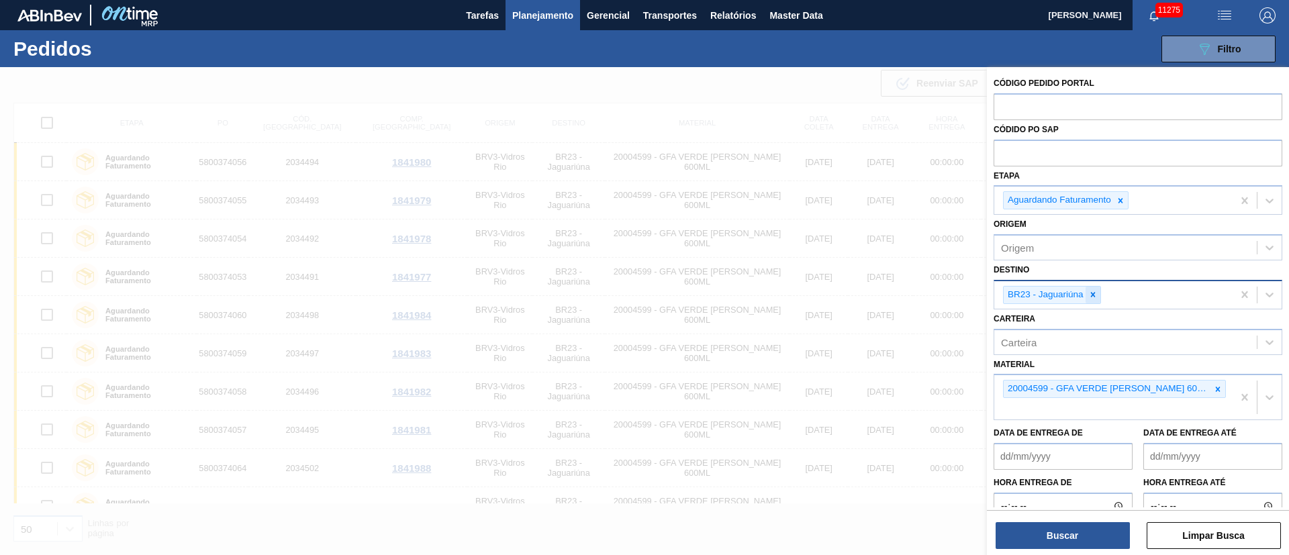
click at [1092, 294] on icon at bounding box center [1092, 295] width 5 height 5
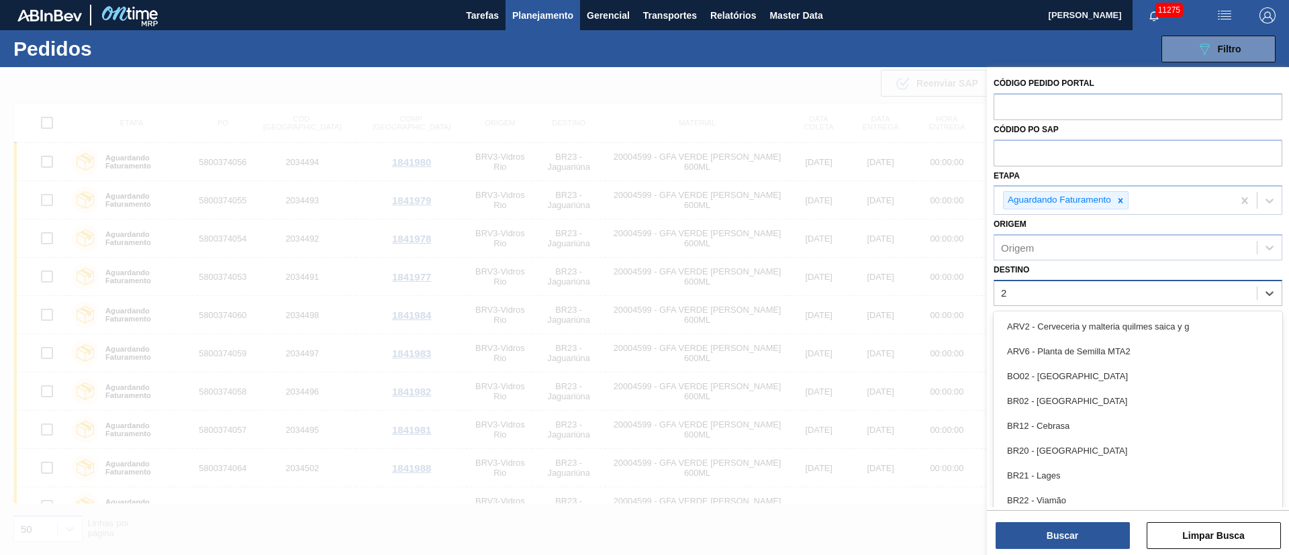
type input "26"
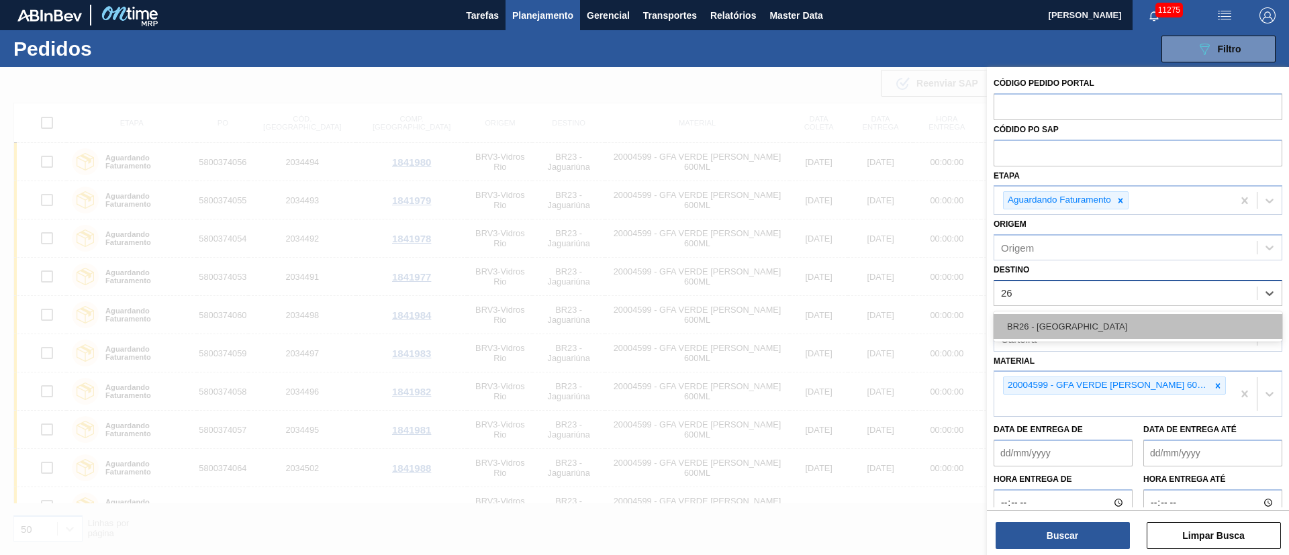
click at [1028, 317] on div "BR26 - [GEOGRAPHIC_DATA]" at bounding box center [1137, 326] width 289 height 25
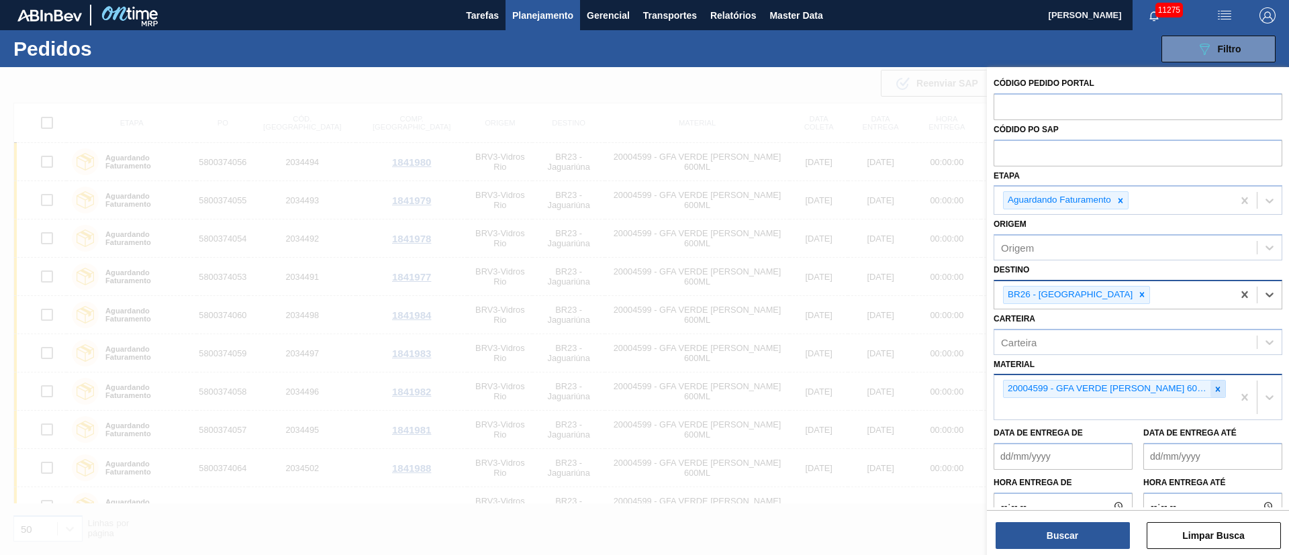
click at [1215, 390] on icon at bounding box center [1217, 389] width 5 height 5
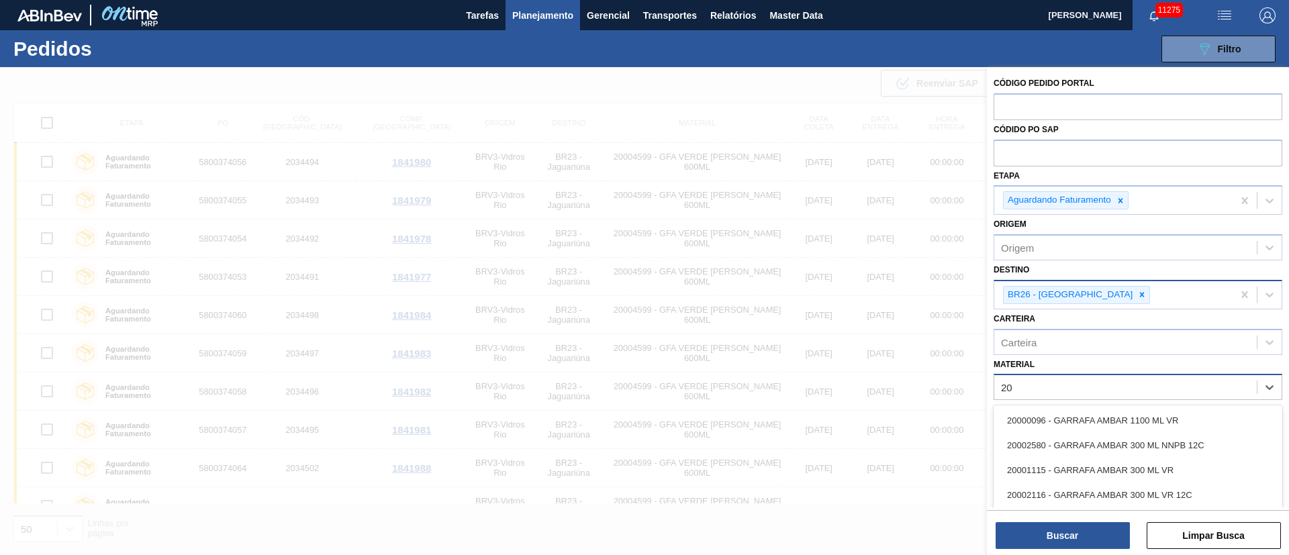
type input "2"
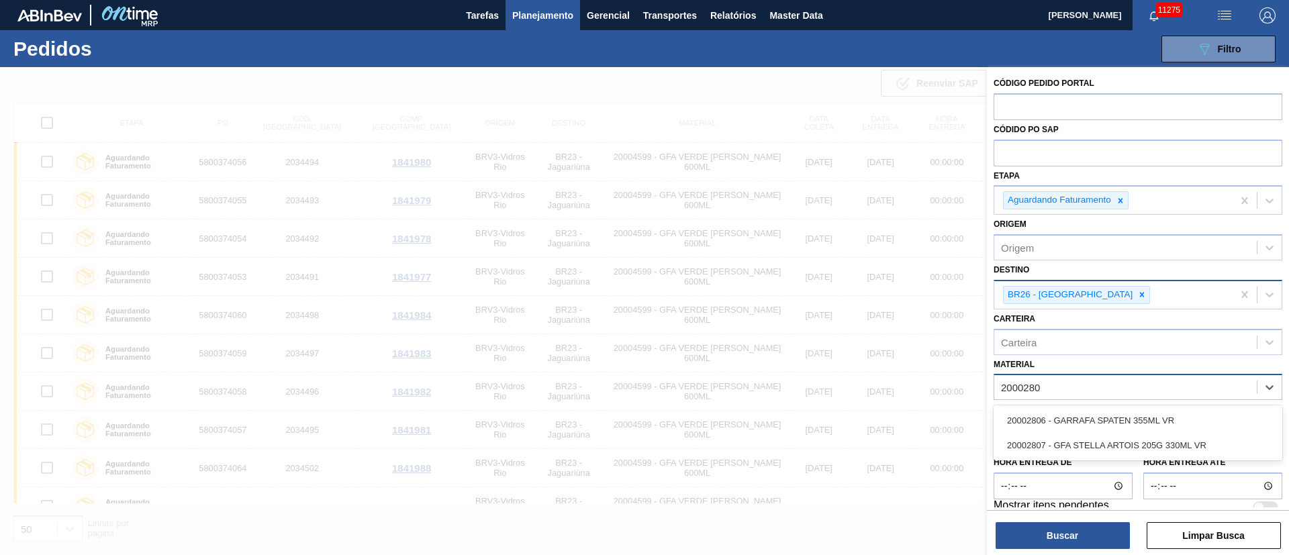
type input "20002807"
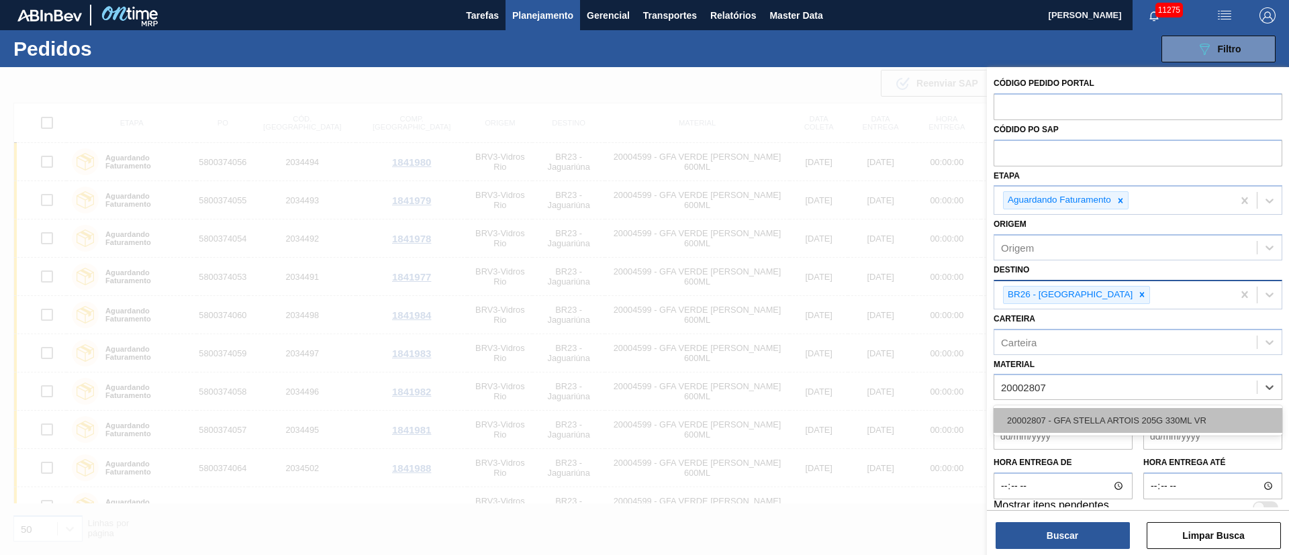
click at [1069, 417] on div "20002807 - GFA STELLA ARTOIS 205G 330ML VR" at bounding box center [1137, 420] width 289 height 25
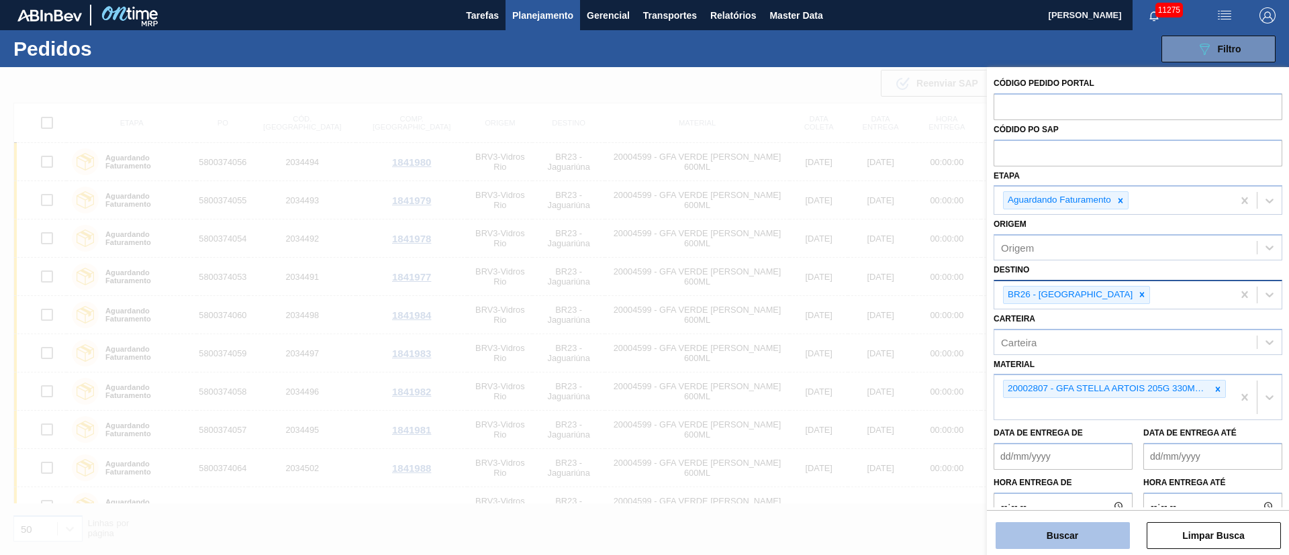
click at [1052, 529] on button "Buscar" at bounding box center [1062, 535] width 134 height 27
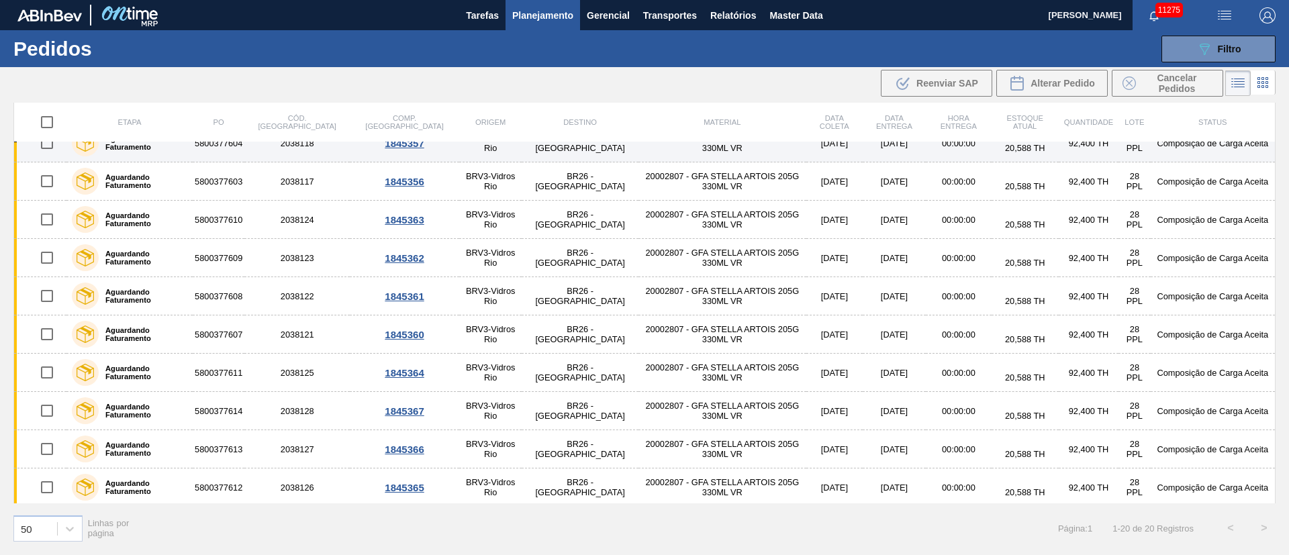
scroll to position [405, 0]
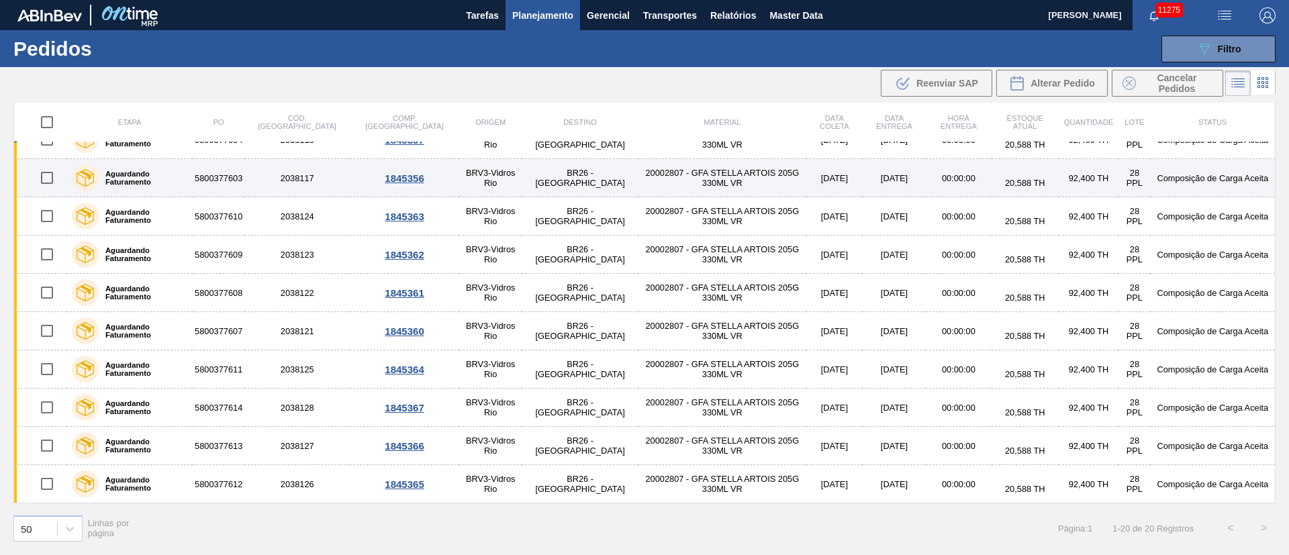
click at [638, 178] on td "20002807 - GFA STELLA ARTOIS 205G 330ML VR" at bounding box center [722, 178] width 168 height 38
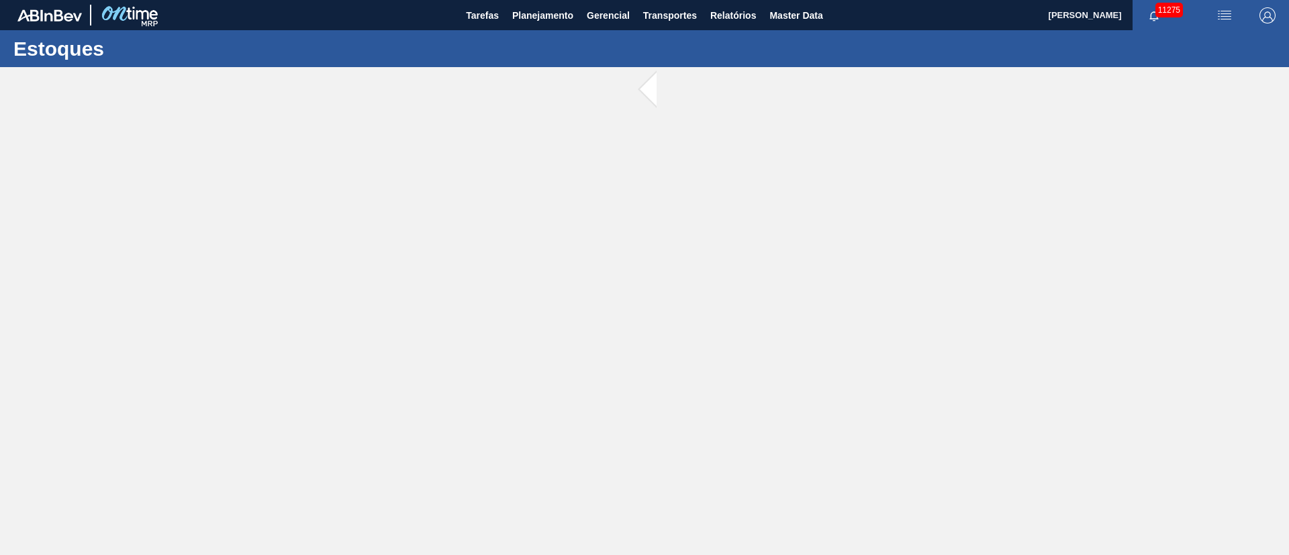
click at [616, 178] on main "Tarefas Planejamento Gerencial Transportes Relatórios Master Data [PERSON_NAME]…" at bounding box center [644, 277] width 1289 height 555
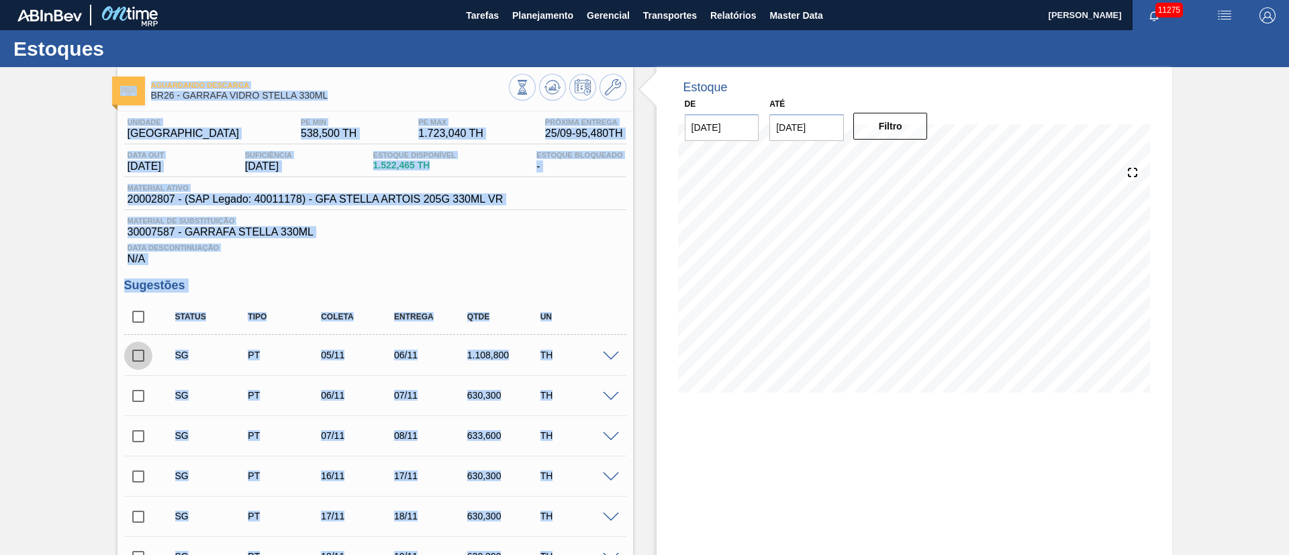
click at [140, 360] on input "checkbox" at bounding box center [138, 356] width 28 height 28
click at [610, 355] on span at bounding box center [611, 357] width 16 height 10
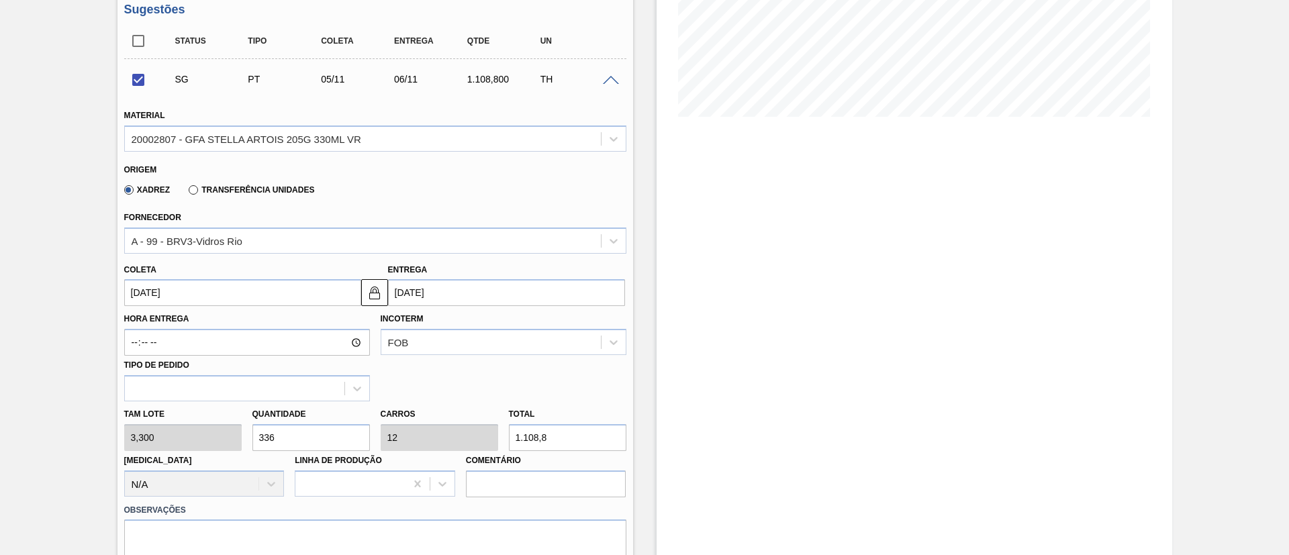
scroll to position [302, 0]
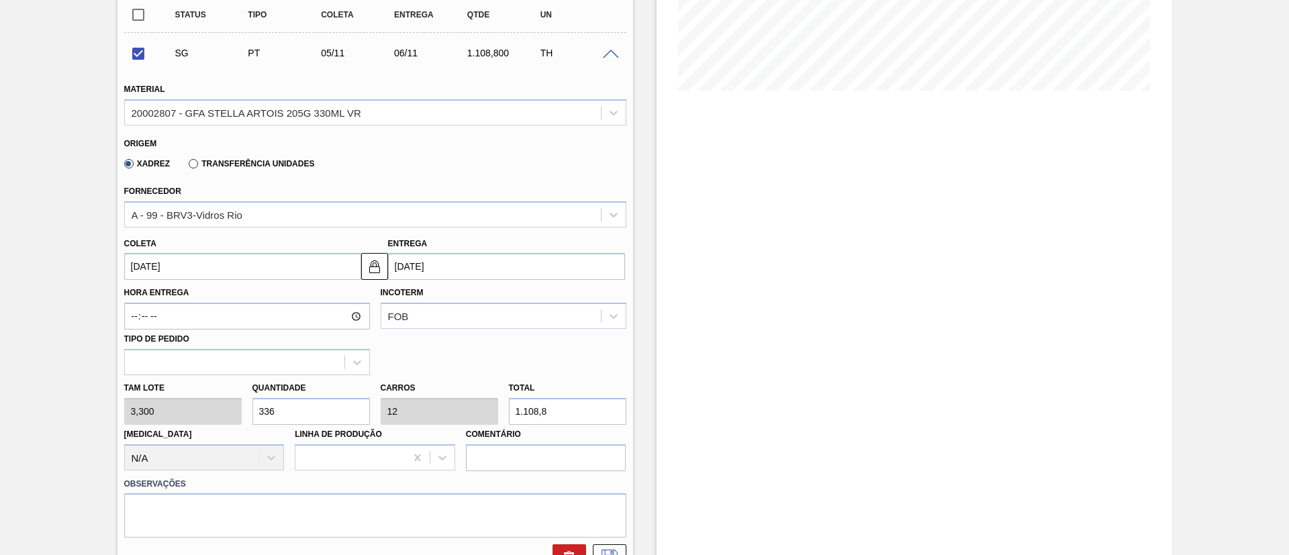
click at [158, 405] on div "[PERSON_NAME] 3,300 Quantidade 336 Carros 12 Total 1.108,8 [MEDICAL_DATA] N/A L…" at bounding box center [375, 423] width 513 height 96
checkbox input "false"
type input "1"
type input "0,036"
type input "3,3"
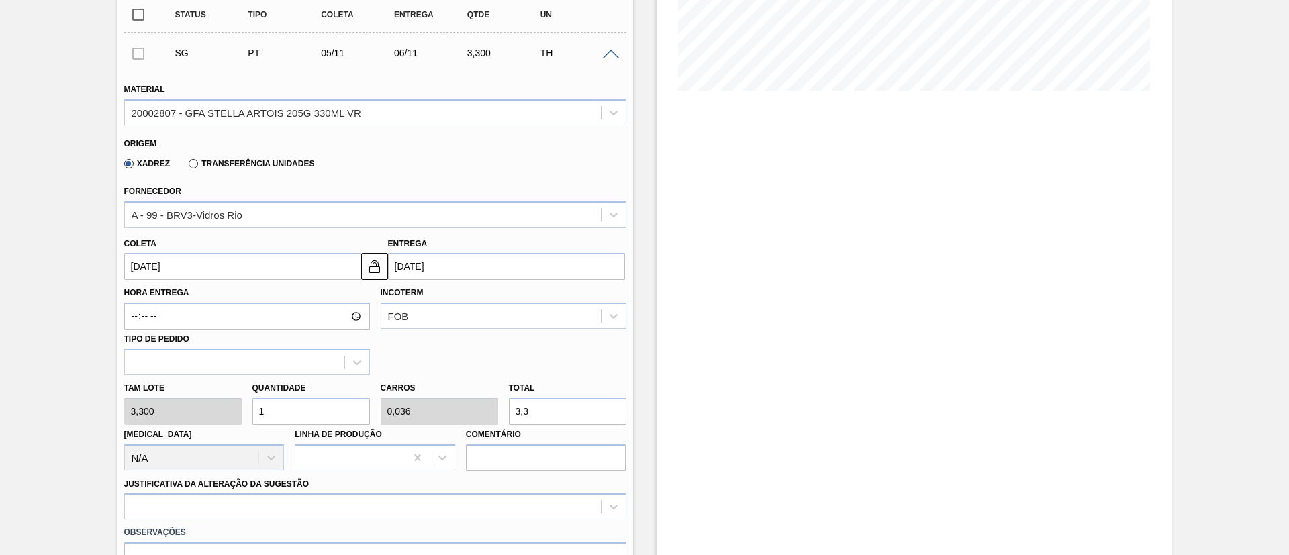
type input "11"
type input "0,393"
type input "36,3"
type input "112"
type input "4"
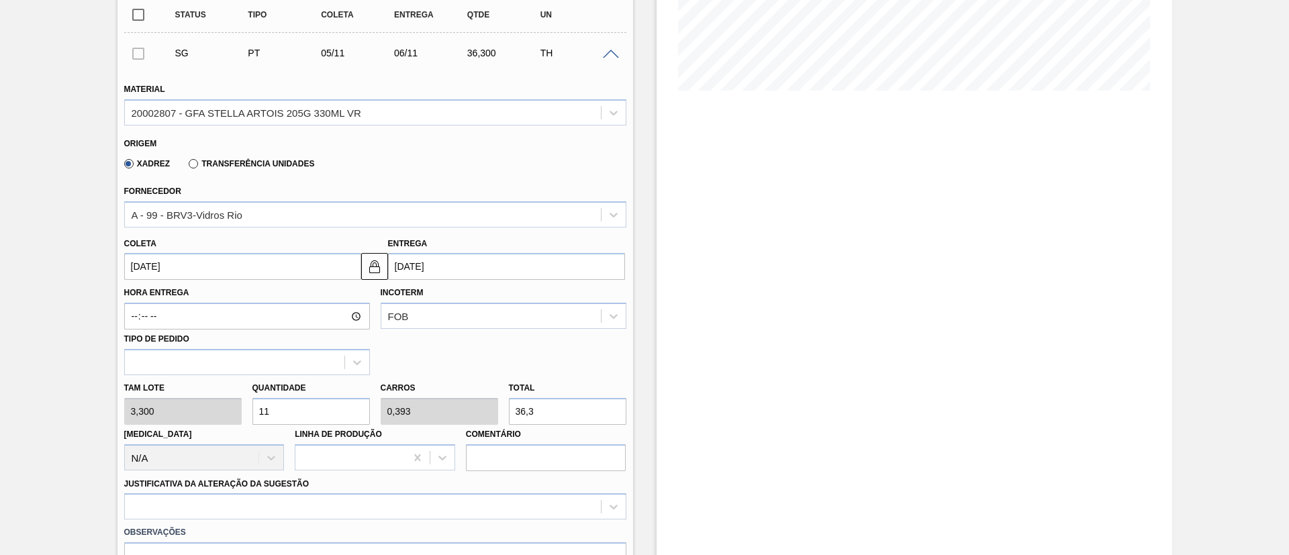
type input "369,6"
type input "112"
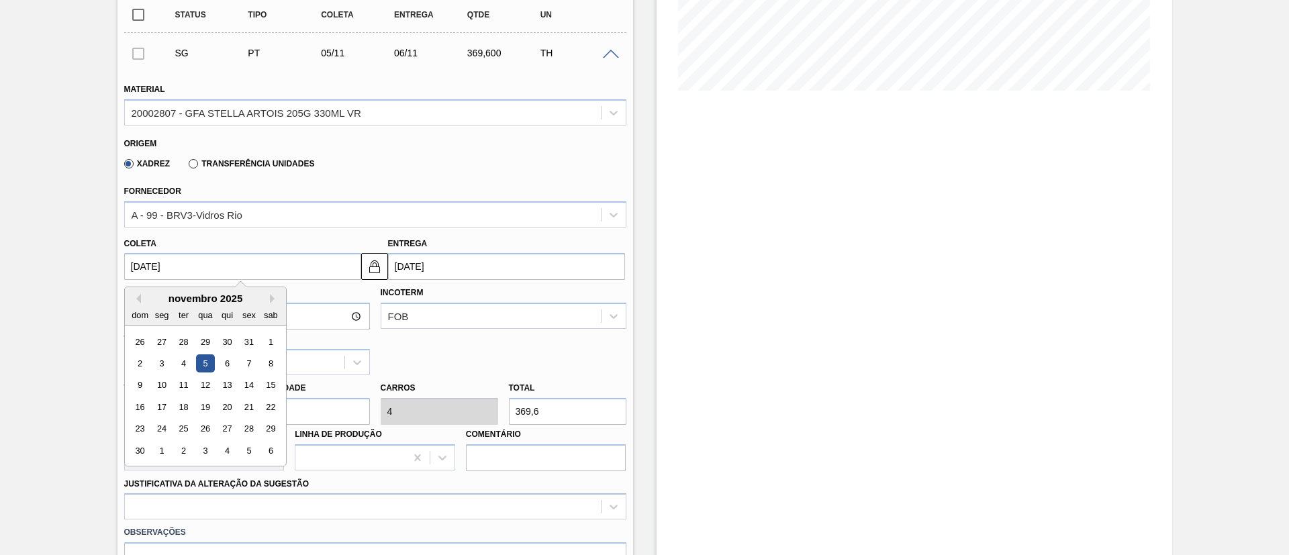
click at [226, 264] on input "[DATE]" at bounding box center [242, 266] width 237 height 27
click at [267, 340] on div "1" at bounding box center [270, 342] width 18 height 18
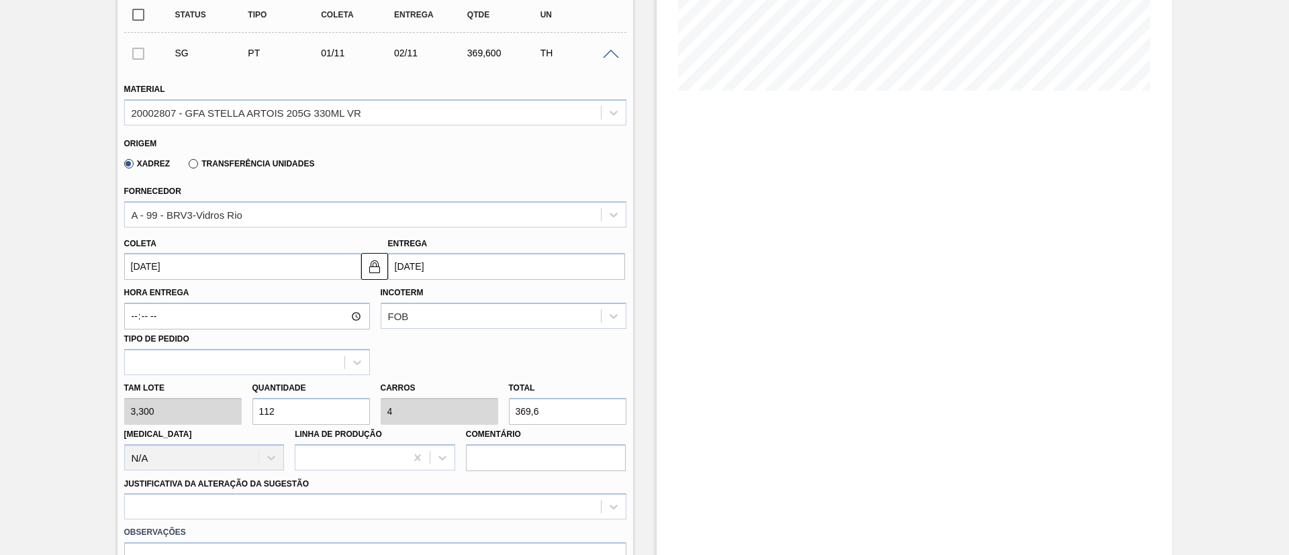
type input "[DATE]"
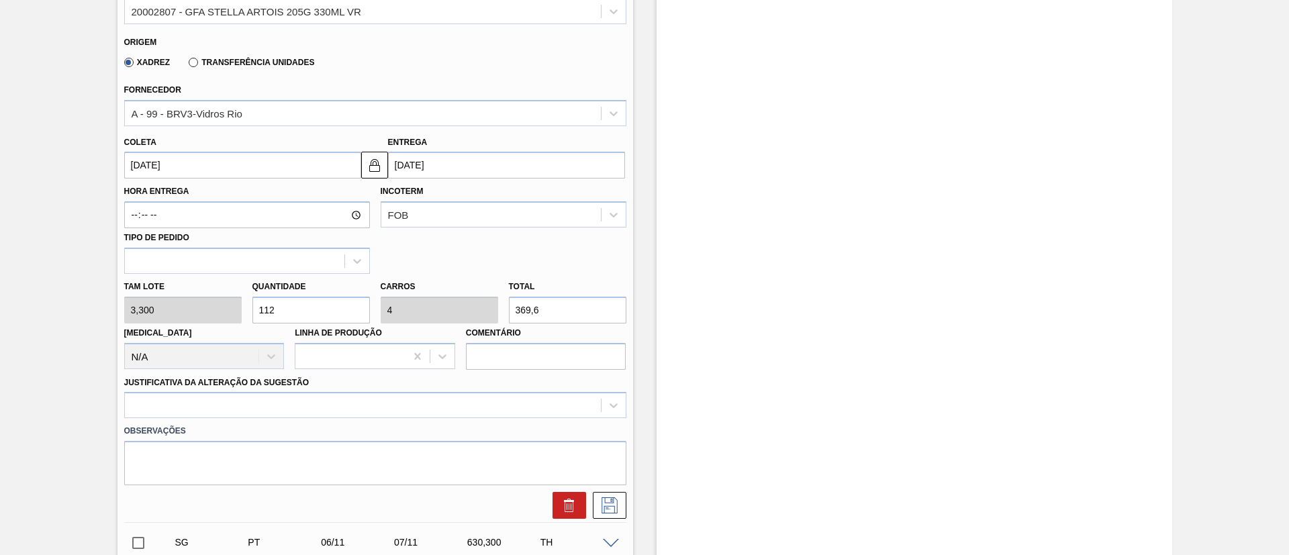
scroll to position [503, 0]
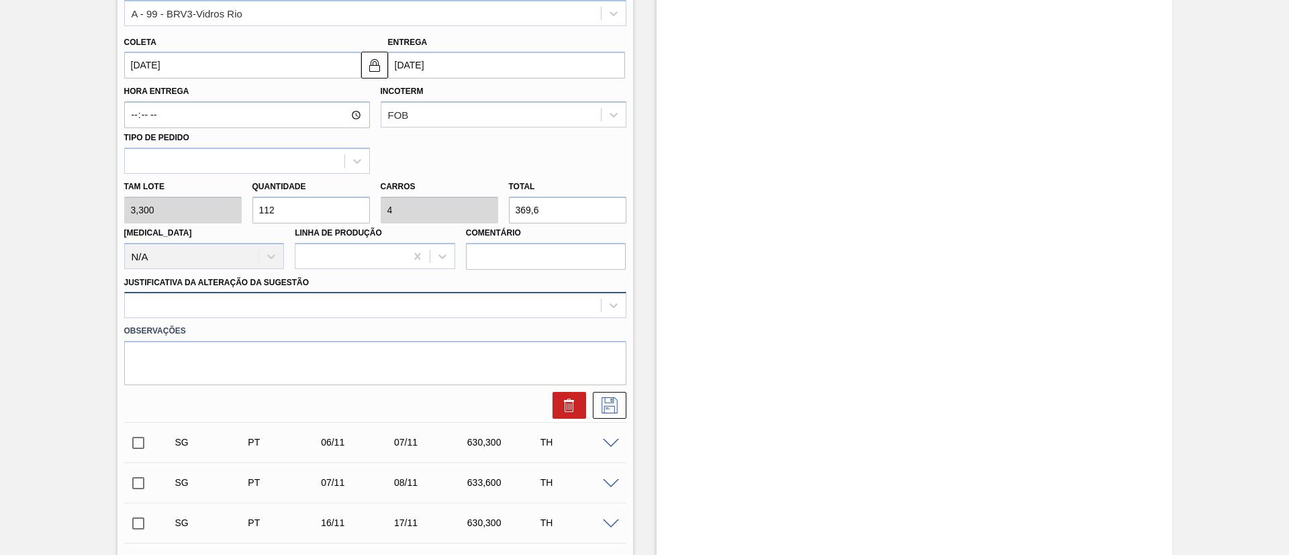
click at [263, 304] on div at bounding box center [363, 305] width 476 height 19
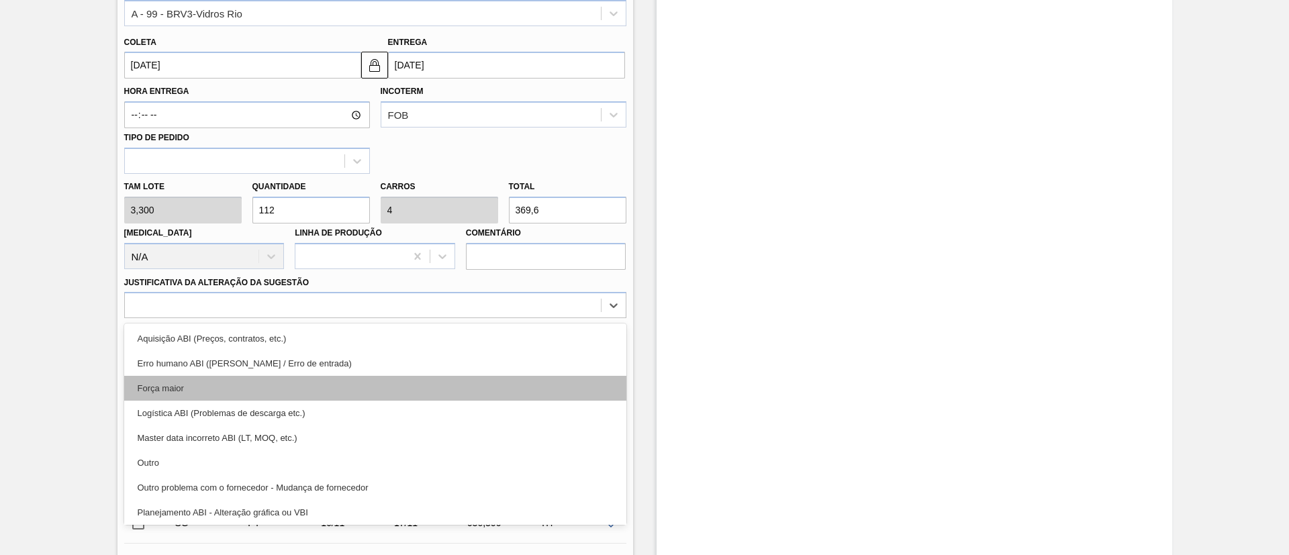
click at [198, 385] on div "Força maior" at bounding box center [375, 388] width 502 height 25
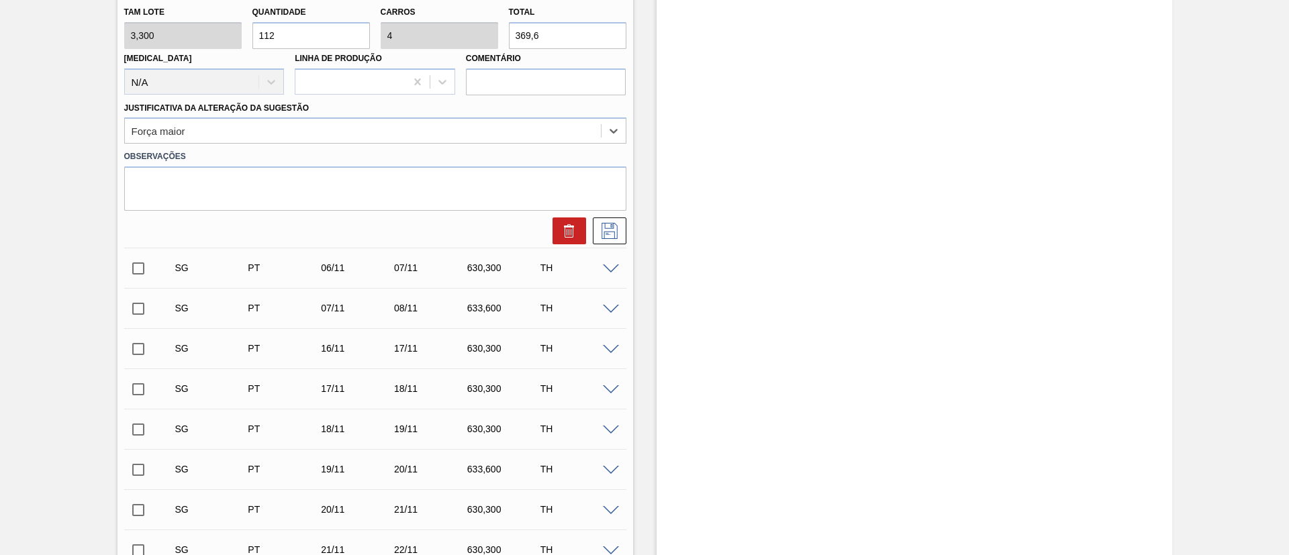
scroll to position [705, 0]
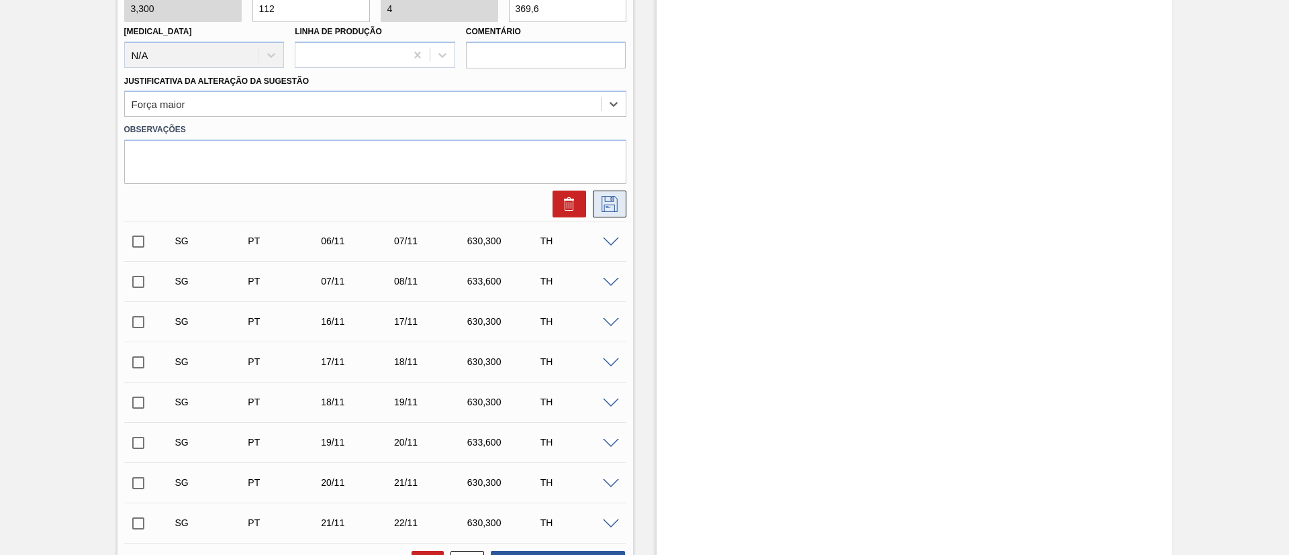
click at [612, 207] on icon at bounding box center [609, 204] width 21 height 16
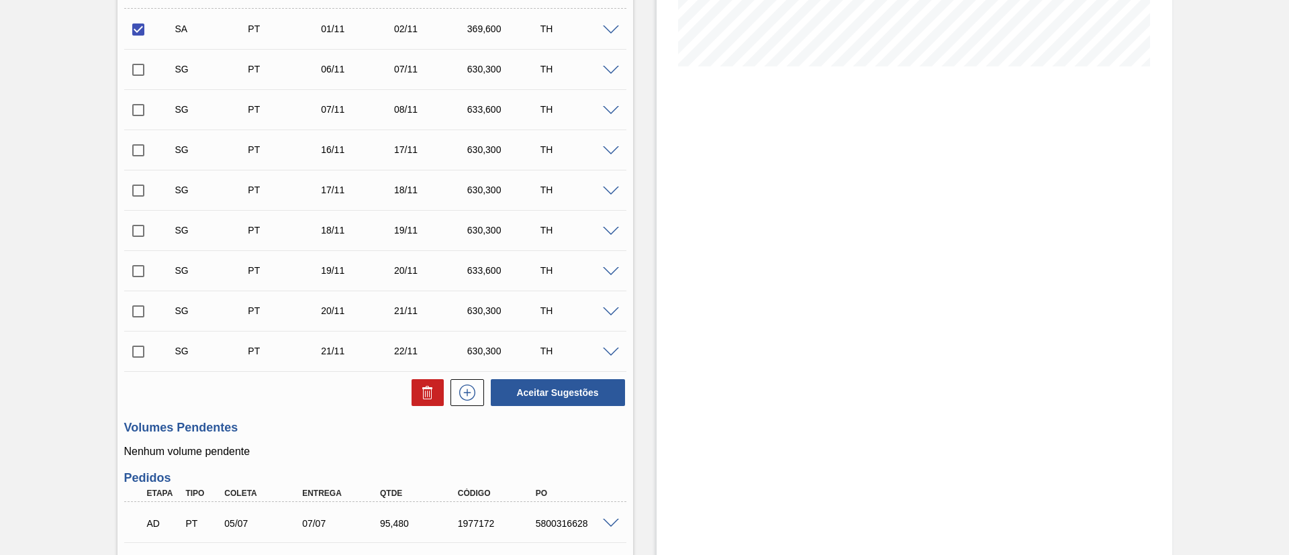
scroll to position [302, 0]
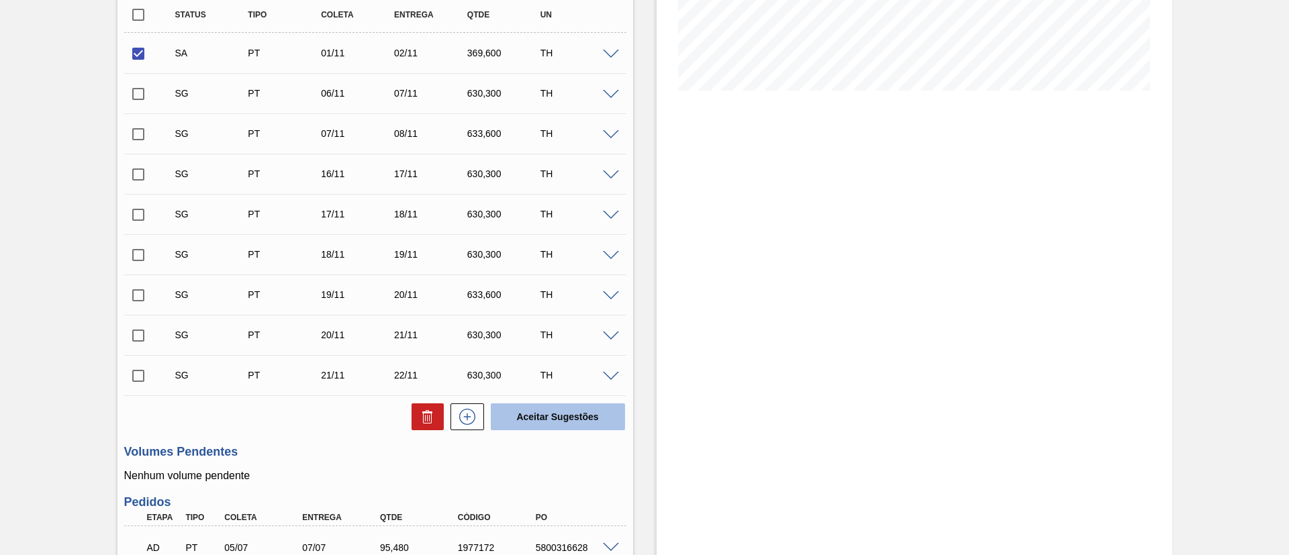
click at [538, 418] on button "Aceitar Sugestões" at bounding box center [558, 416] width 134 height 27
checkbox input "false"
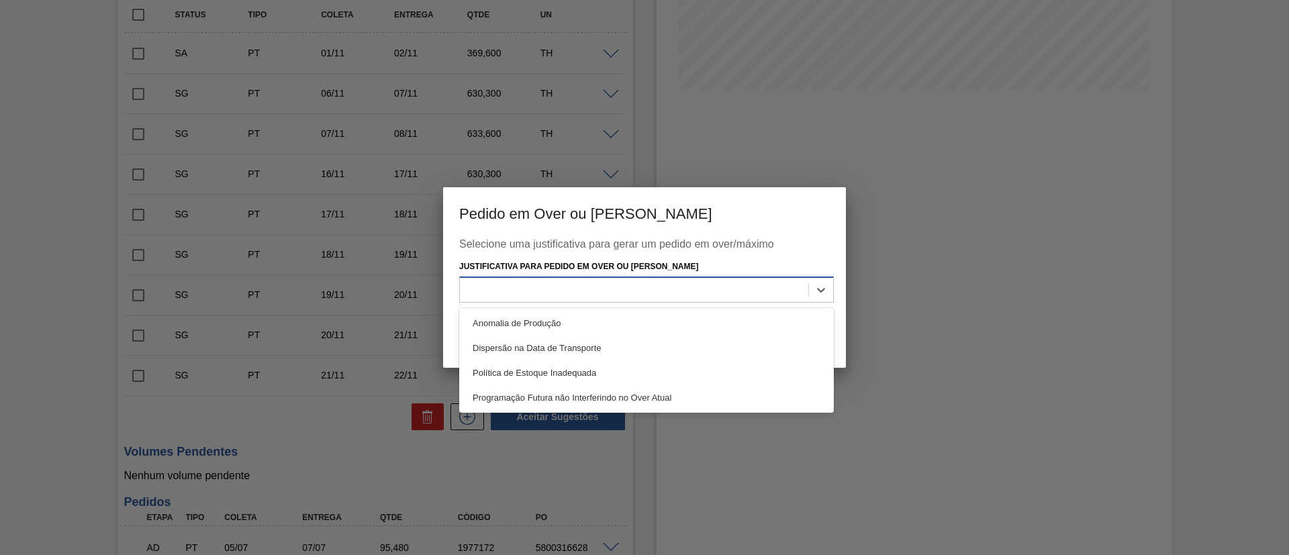
click at [496, 297] on div at bounding box center [634, 289] width 348 height 19
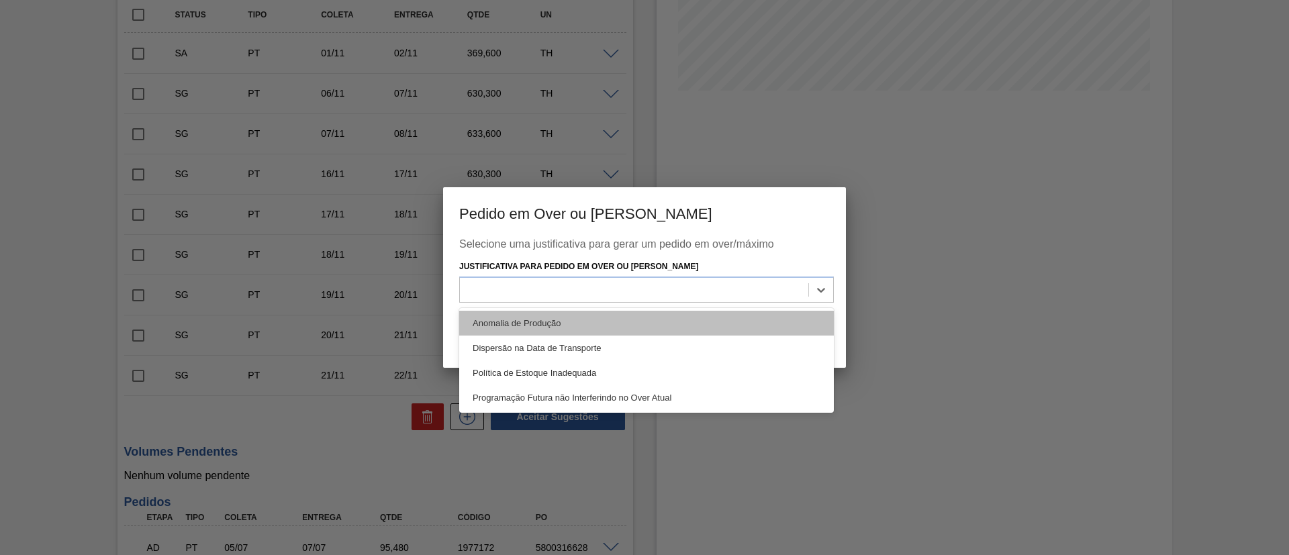
click at [493, 316] on div "Anomalia de Produção" at bounding box center [646, 323] width 375 height 25
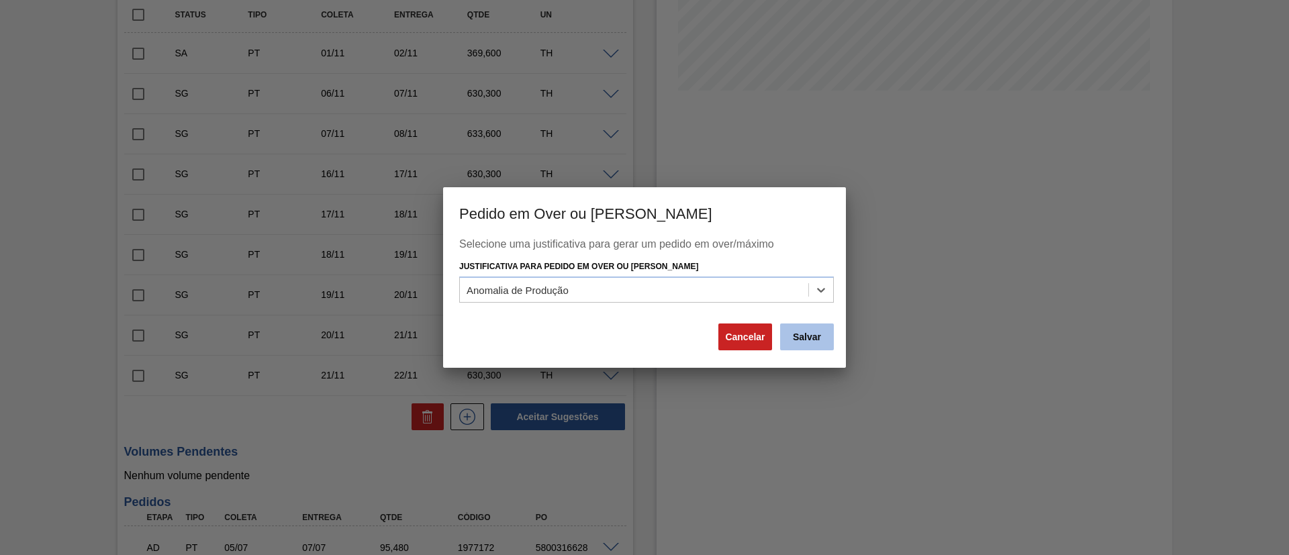
click at [807, 338] on button "Salvar" at bounding box center [807, 336] width 54 height 27
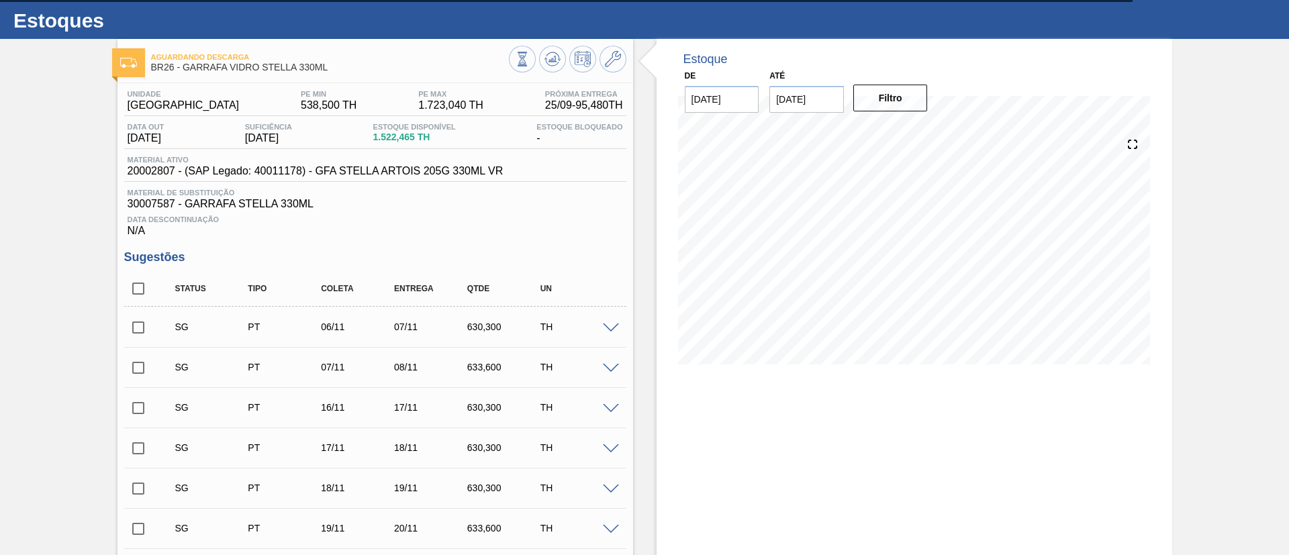
scroll to position [0, 0]
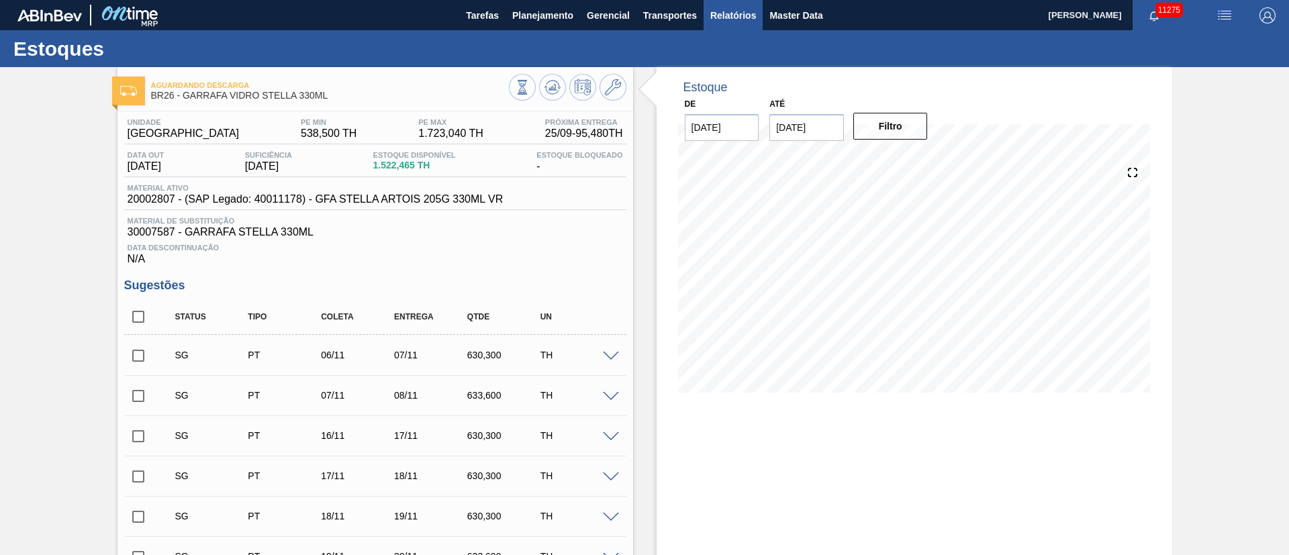
click at [714, 16] on span "Relatórios" at bounding box center [733, 15] width 46 height 16
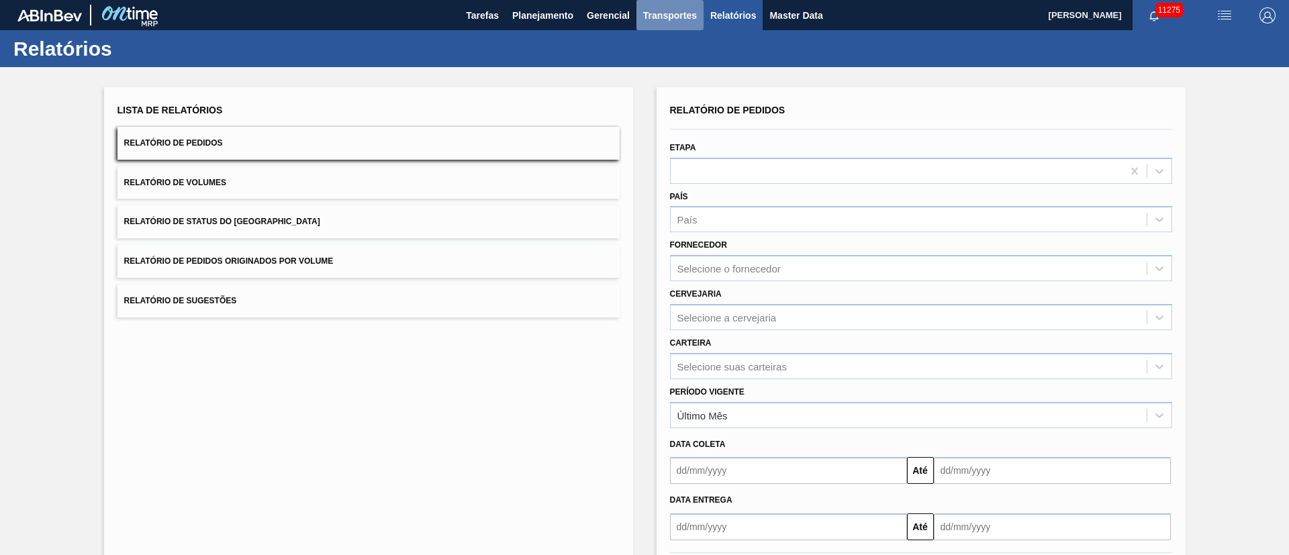
click at [670, 16] on span "Transportes" at bounding box center [670, 15] width 54 height 16
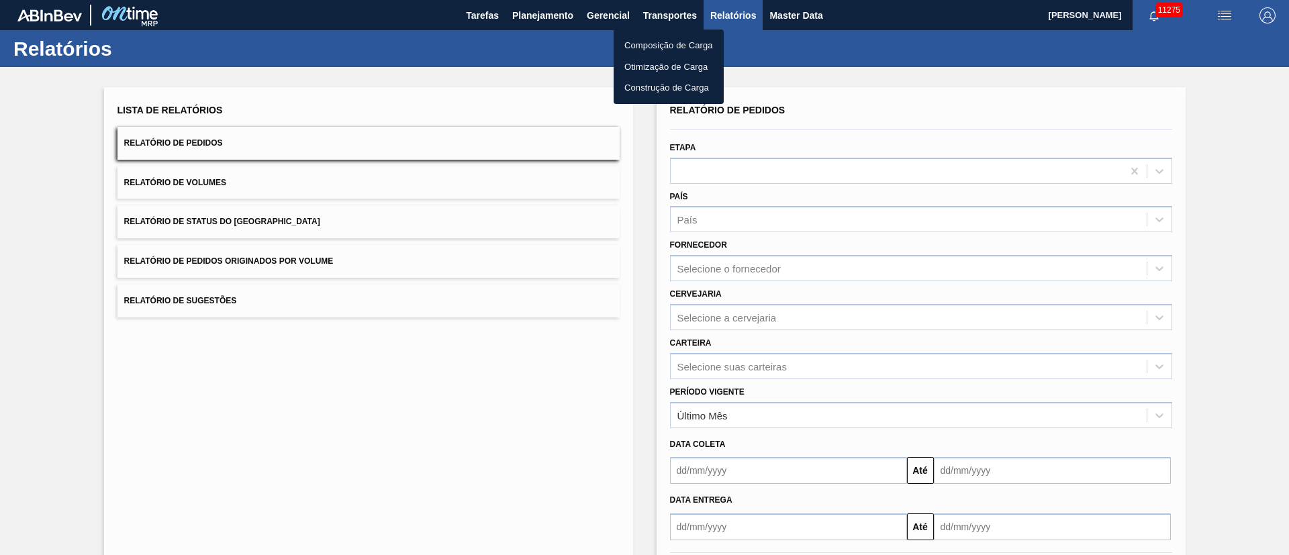
click at [640, 64] on li "Otimização de Carga" at bounding box center [668, 66] width 110 height 21
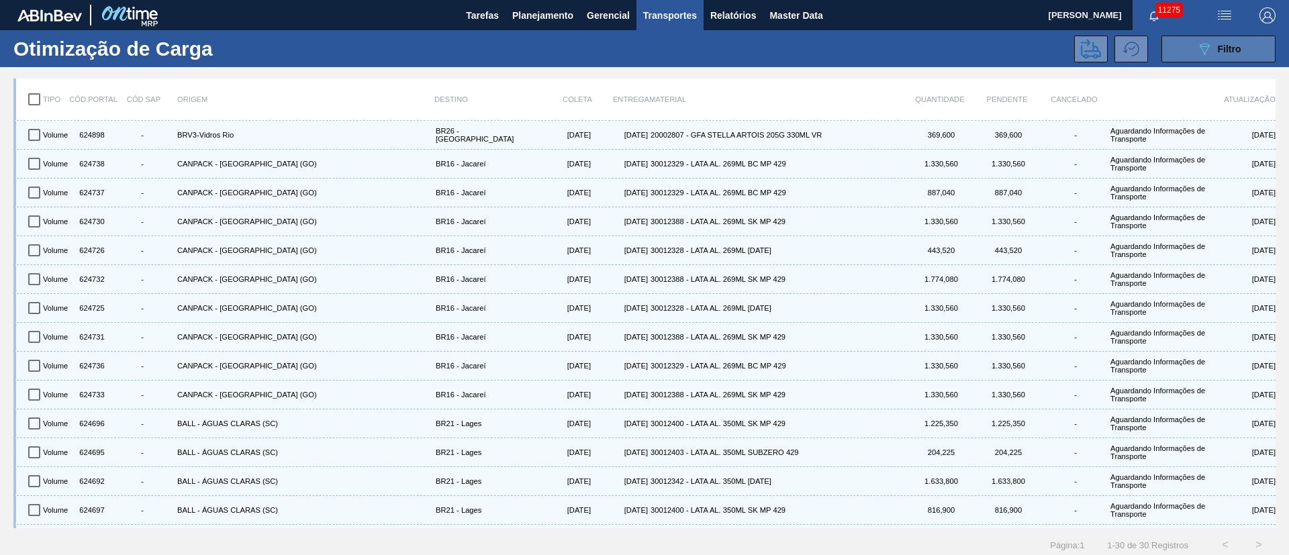
click at [1230, 54] on div "089F7B8B-B2A5-4AFE-B5C0-19BA573D28AC Filtro" at bounding box center [1218, 49] width 45 height 16
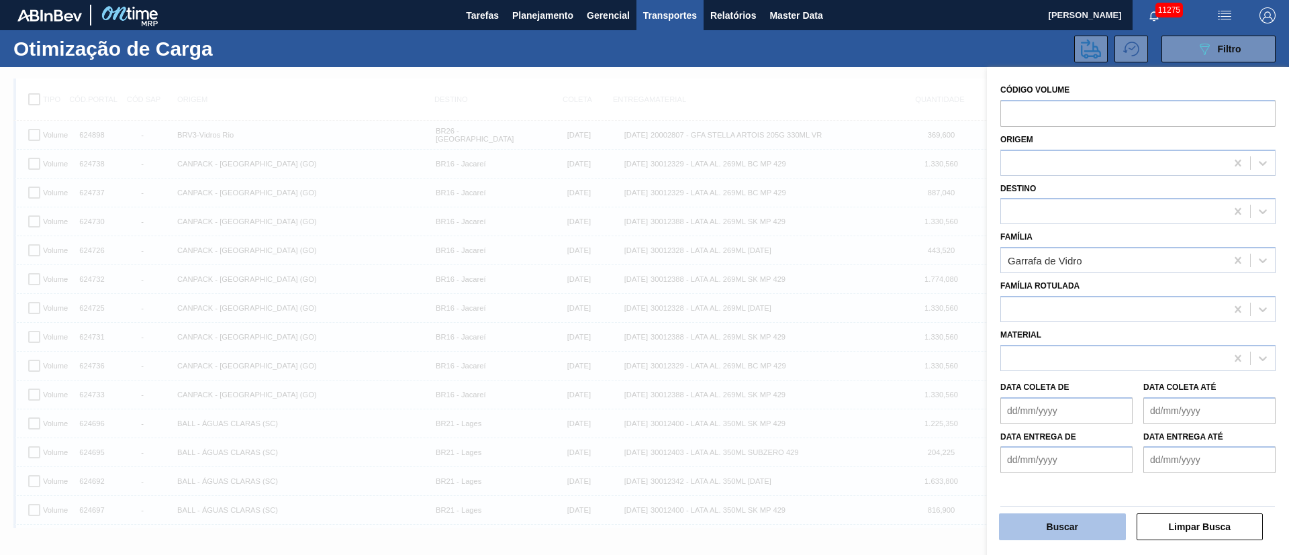
click at [1035, 525] on button "Buscar" at bounding box center [1062, 526] width 127 height 27
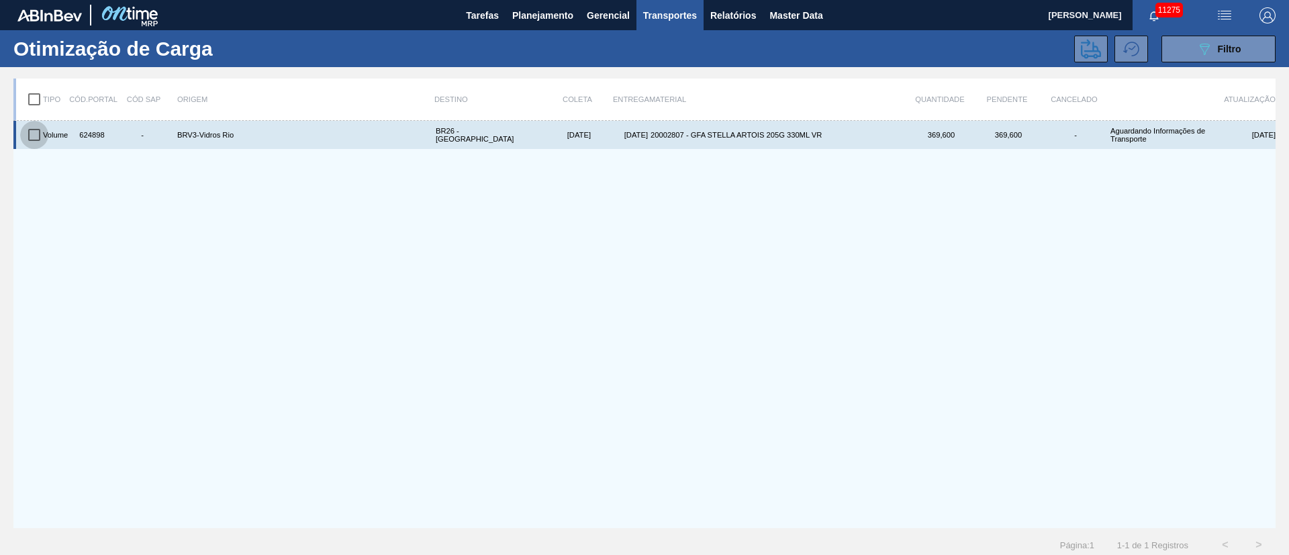
click at [26, 138] on input "checkbox" at bounding box center [34, 135] width 28 height 28
checkbox input "true"
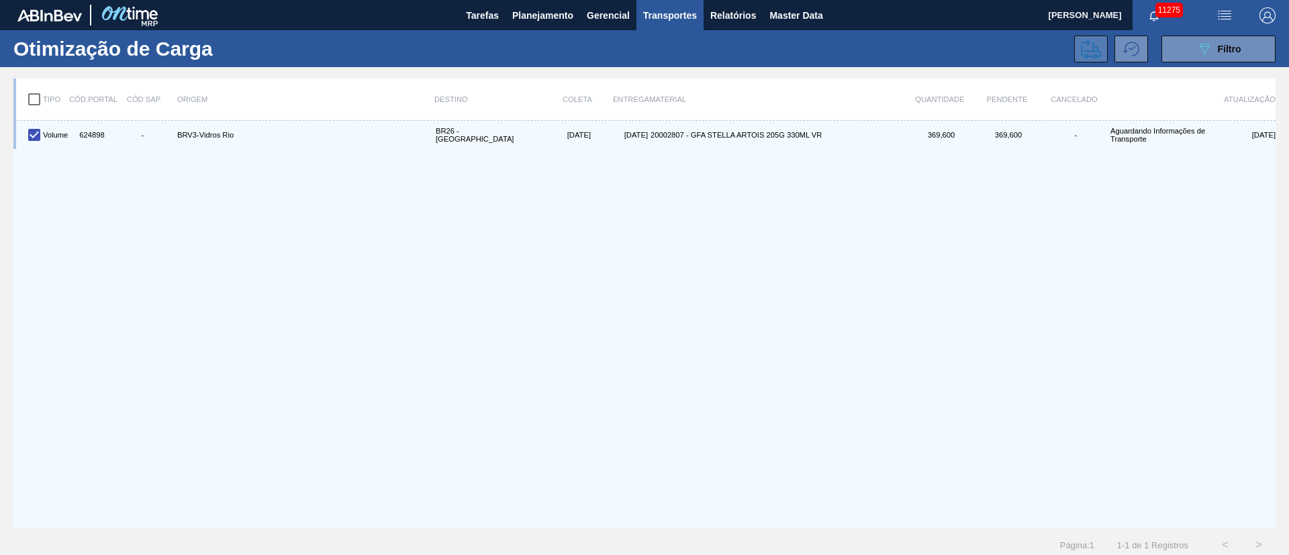
click at [1085, 56] on icon at bounding box center [1091, 48] width 20 height 19
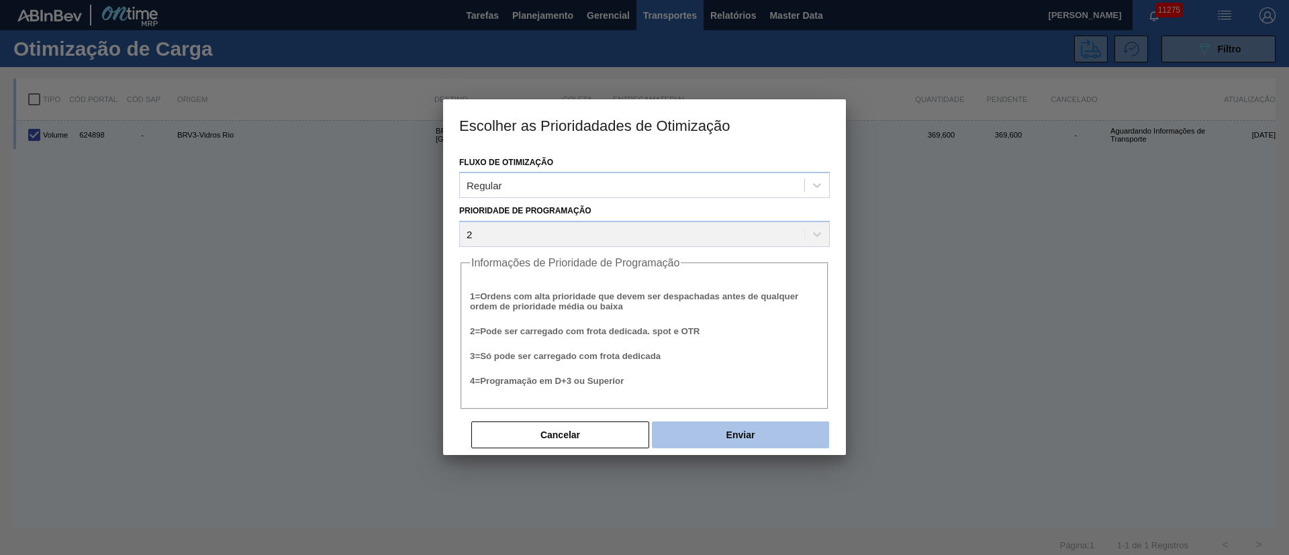
click at [760, 426] on button "Enviar" at bounding box center [740, 434] width 177 height 27
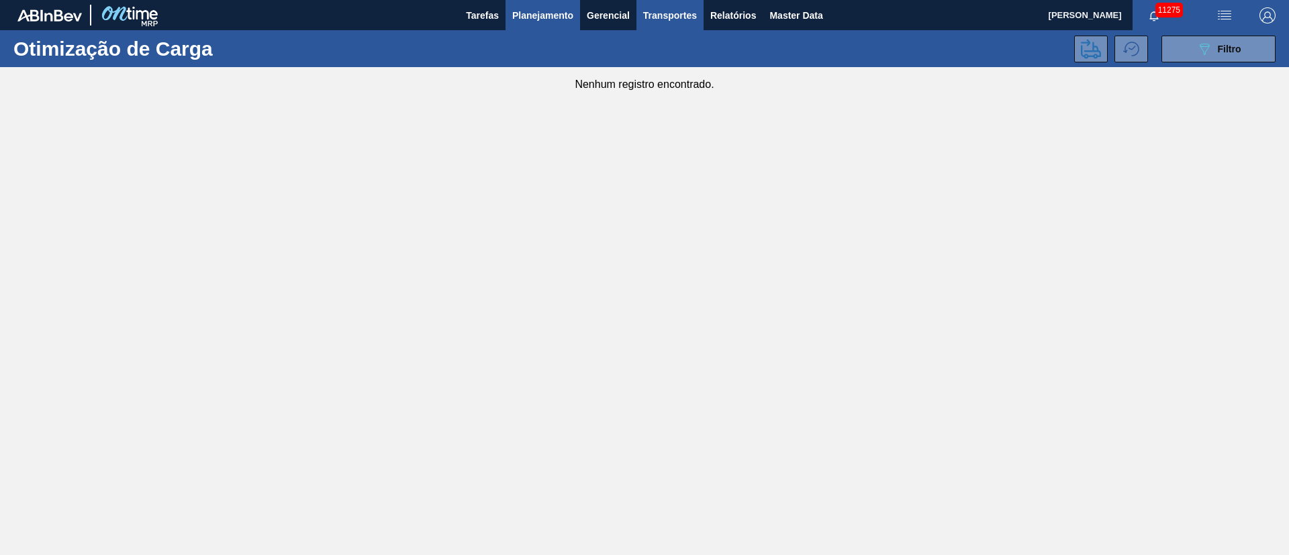
click at [544, 28] on button "Planejamento" at bounding box center [542, 15] width 74 height 30
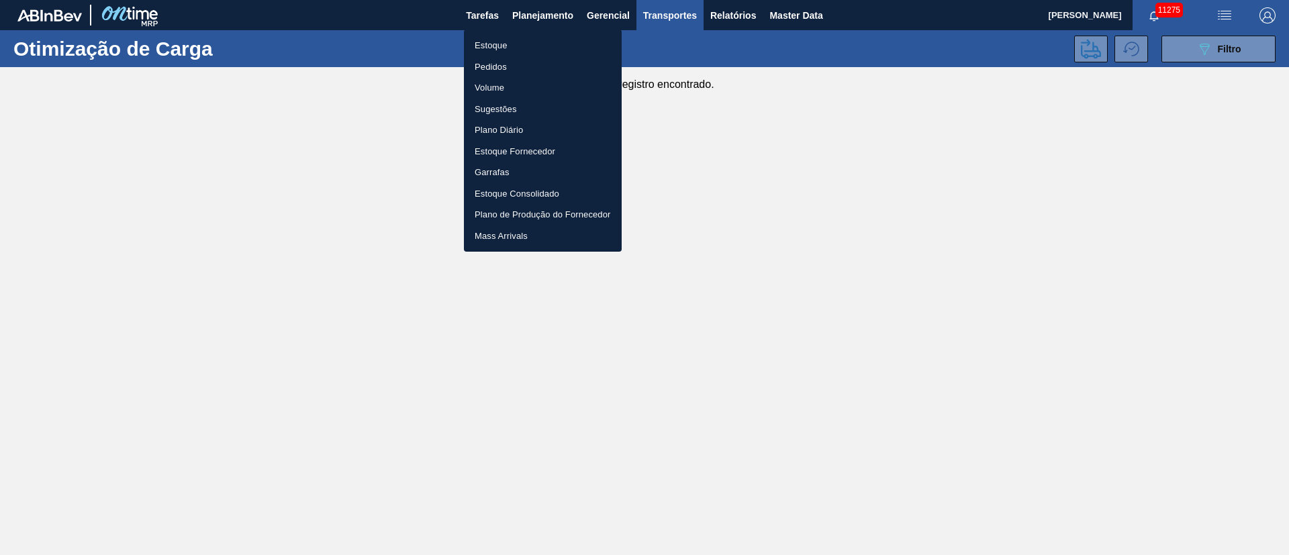
click at [491, 72] on li "Pedidos" at bounding box center [543, 66] width 158 height 21
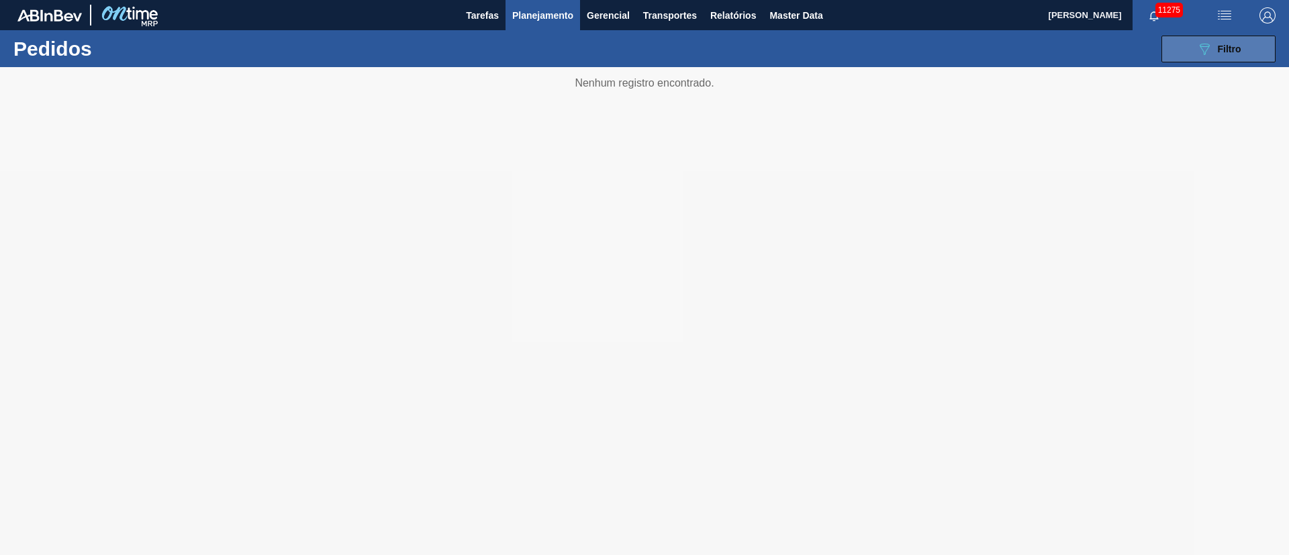
click at [1217, 44] on span "Filtro" at bounding box center [1228, 49] width 23 height 11
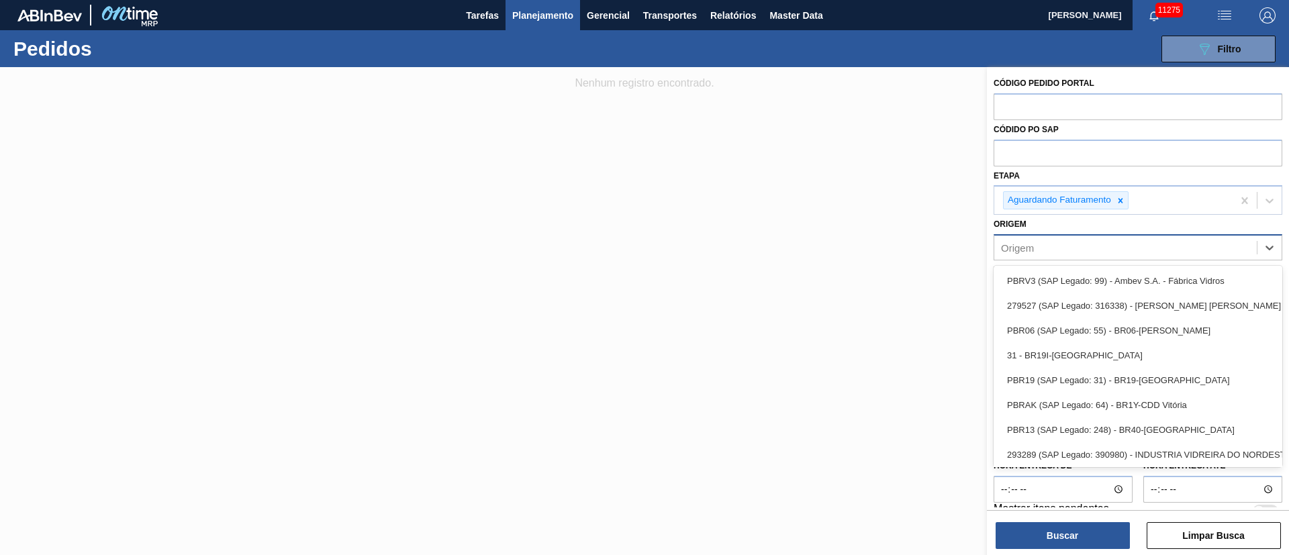
click at [1064, 243] on div "Origem" at bounding box center [1125, 247] width 262 height 19
type input "i"
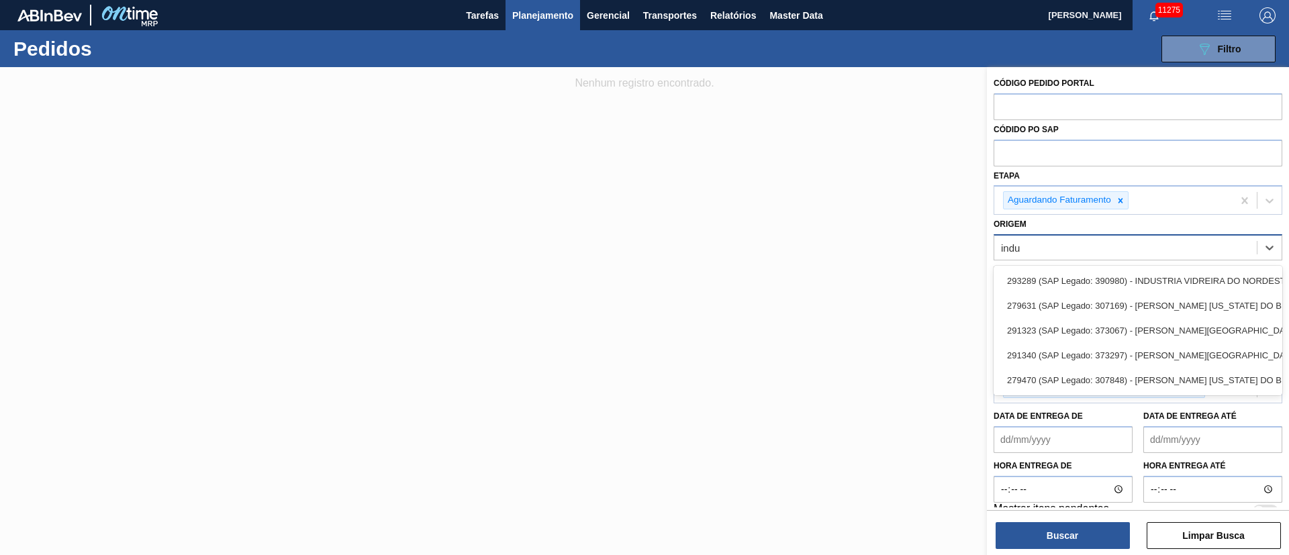
type input "indus"
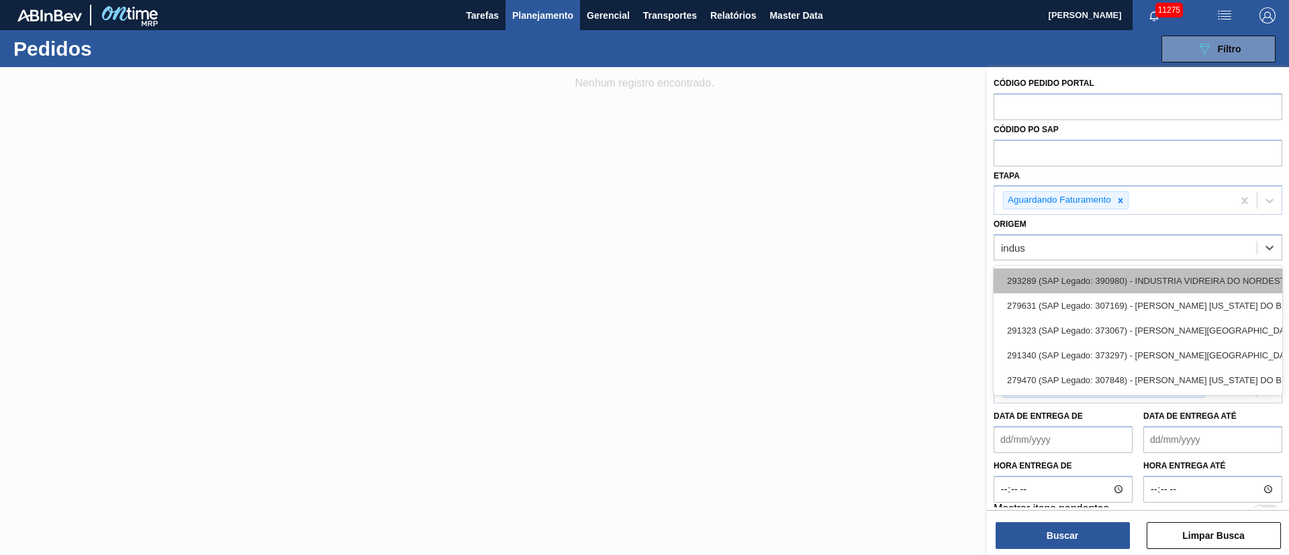
click at [1132, 283] on div "293289 (SAP Legado: 390980) - INDUSTRIA VIDREIRA DO NORDESTE LTDA" at bounding box center [1137, 280] width 289 height 25
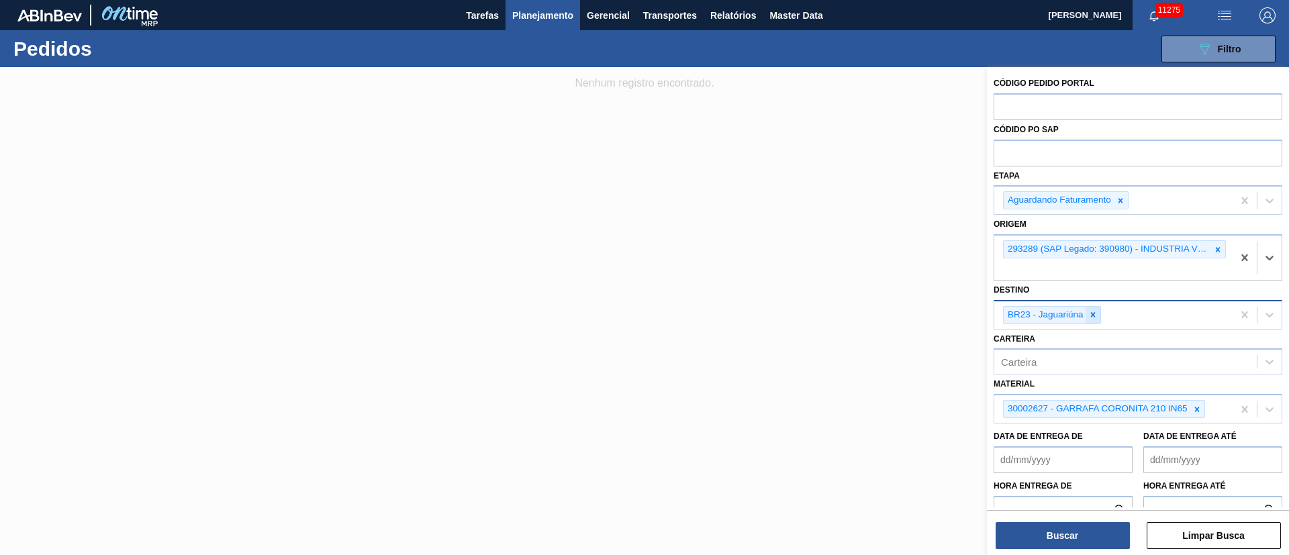
click at [1086, 315] on div at bounding box center [1092, 315] width 15 height 17
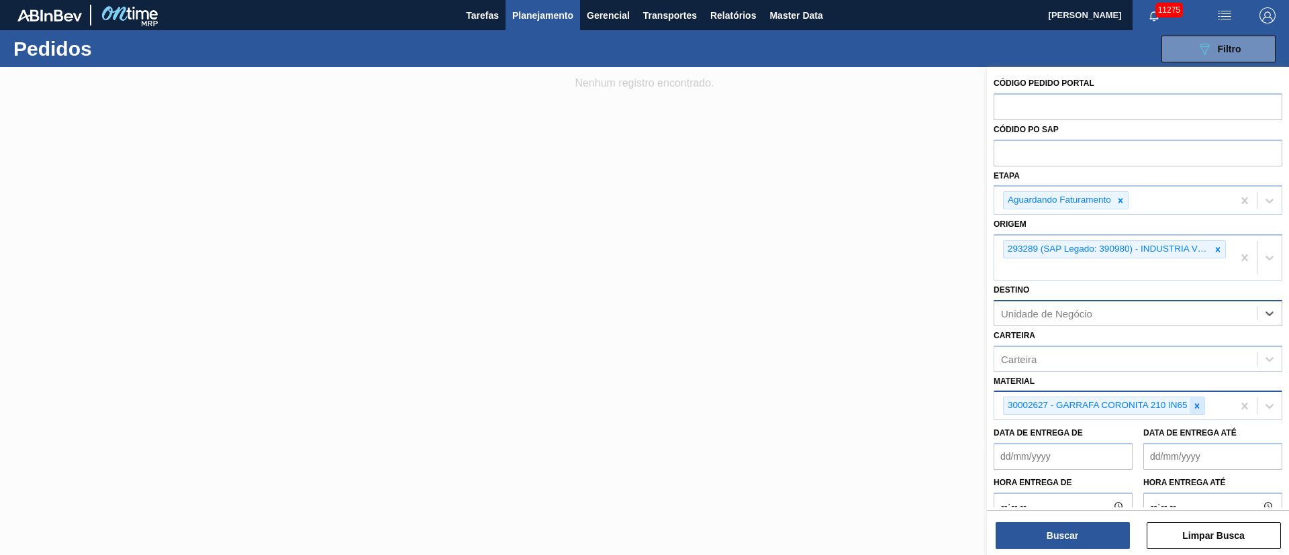
click at [1198, 405] on icon at bounding box center [1196, 405] width 9 height 9
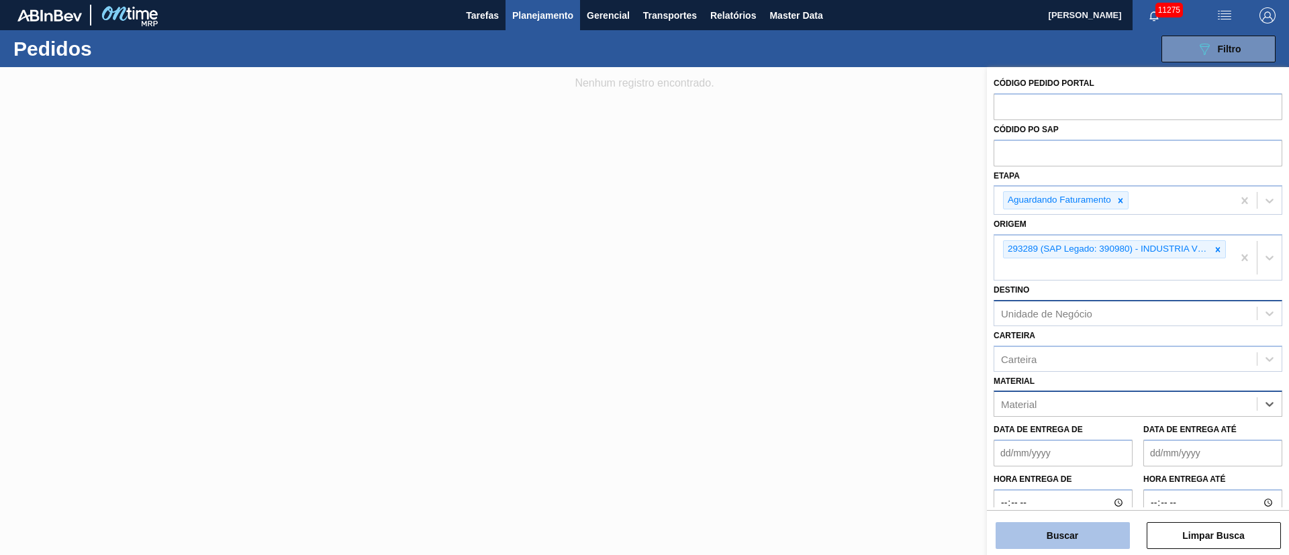
click at [1081, 538] on button "Buscar" at bounding box center [1062, 535] width 134 height 27
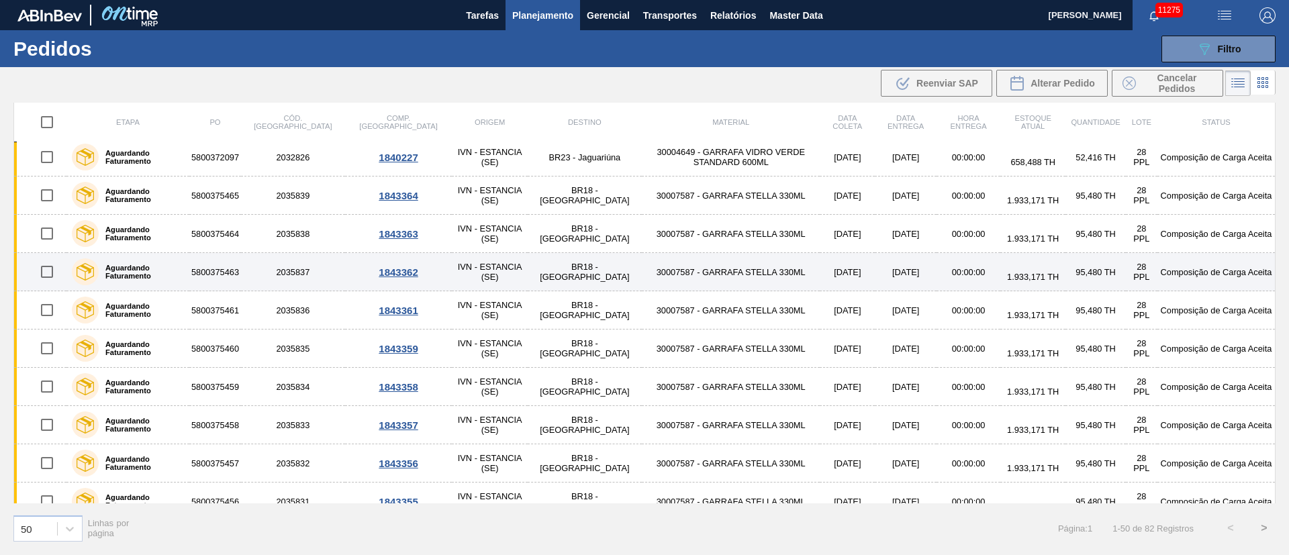
scroll to position [1351, 0]
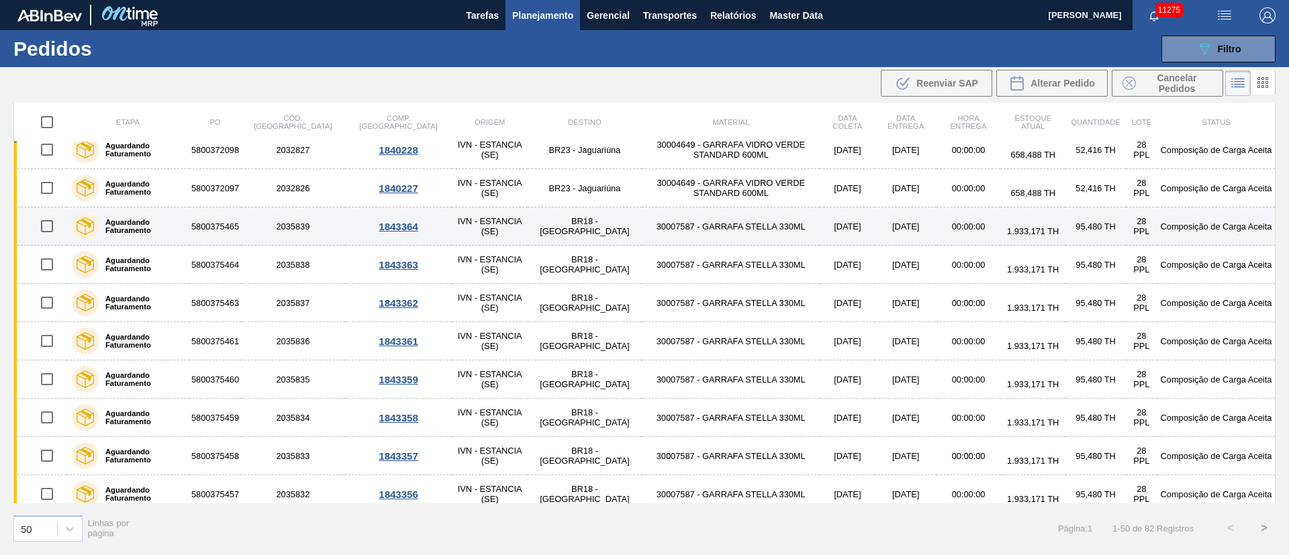
click at [46, 227] on input "checkbox" at bounding box center [47, 226] width 28 height 28
checkbox input "true"
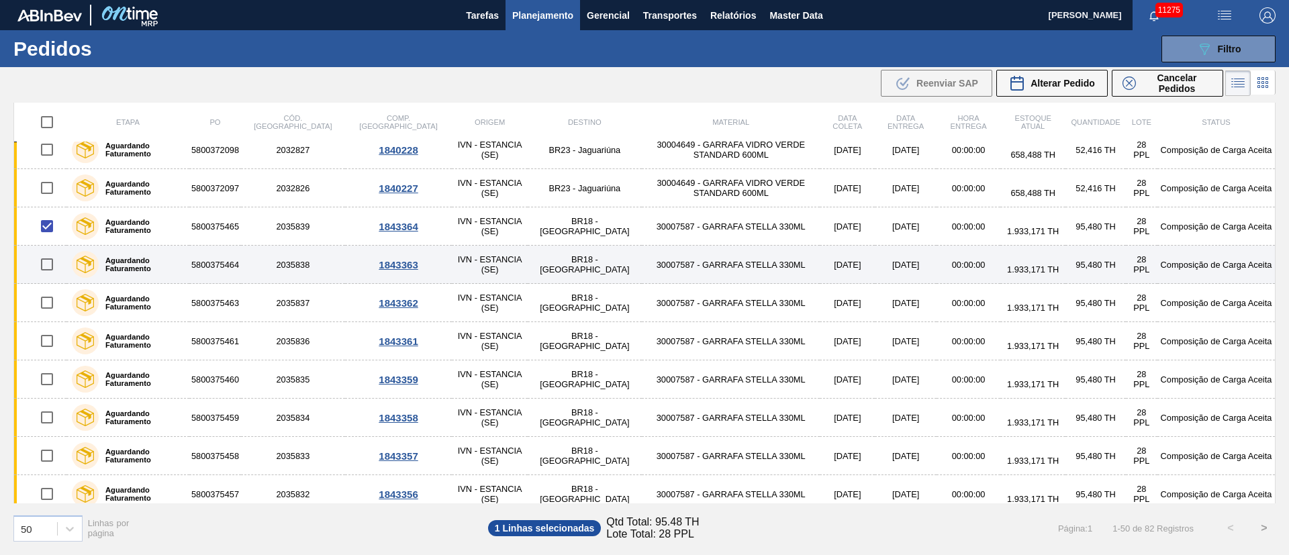
click at [45, 260] on input "checkbox" at bounding box center [47, 264] width 28 height 28
checkbox input "true"
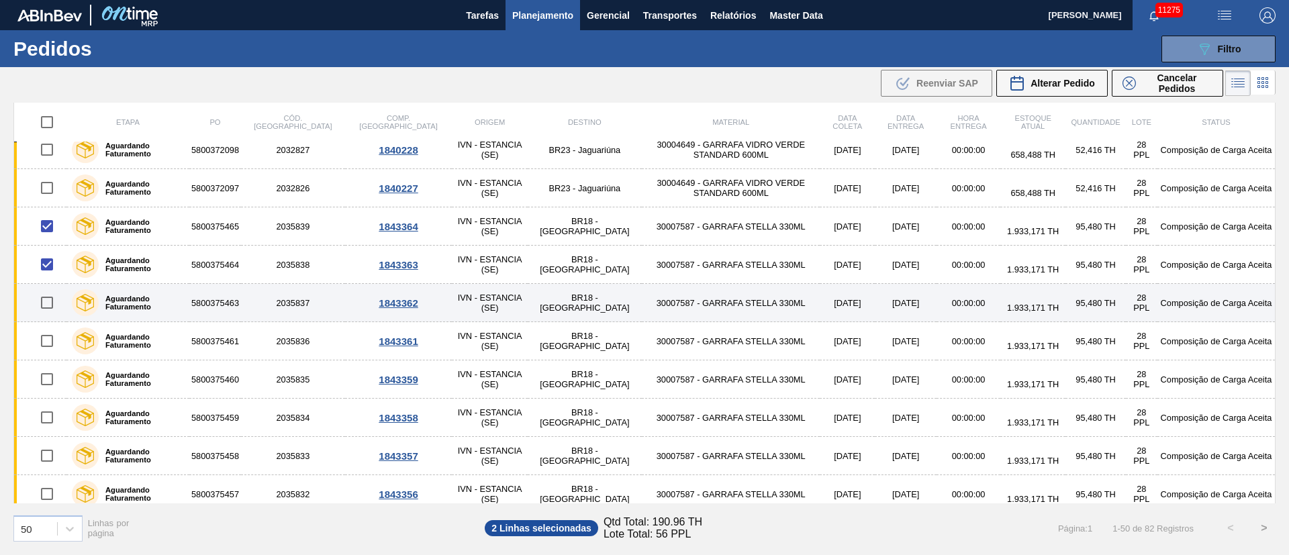
click at [48, 307] on input "checkbox" at bounding box center [47, 303] width 28 height 28
checkbox input "true"
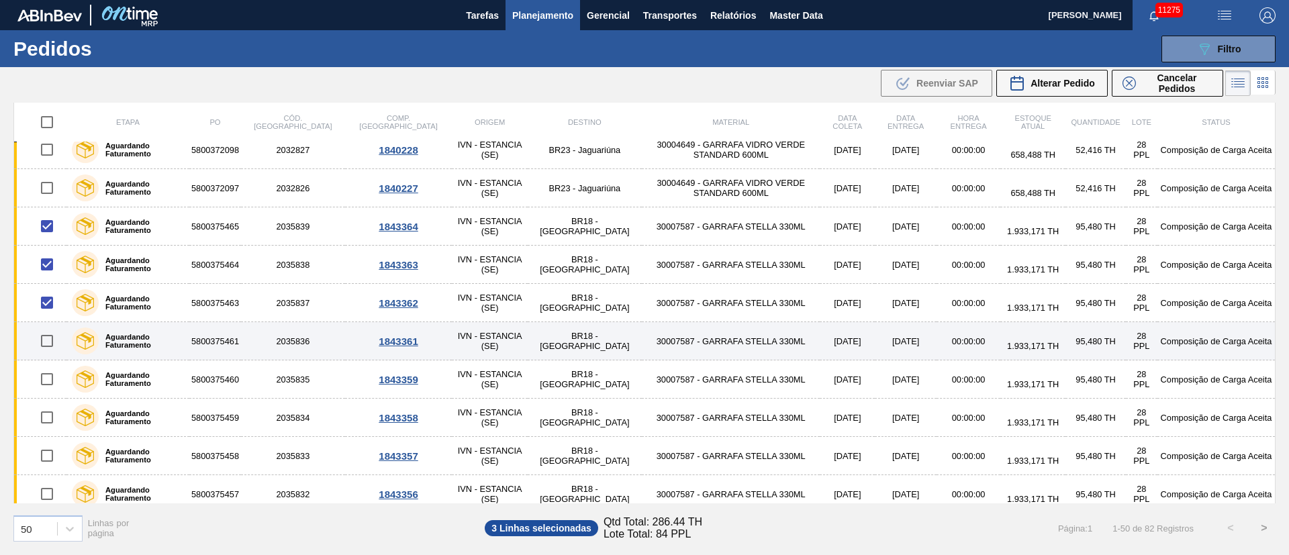
click at [53, 341] on input "checkbox" at bounding box center [47, 341] width 28 height 28
checkbox input "true"
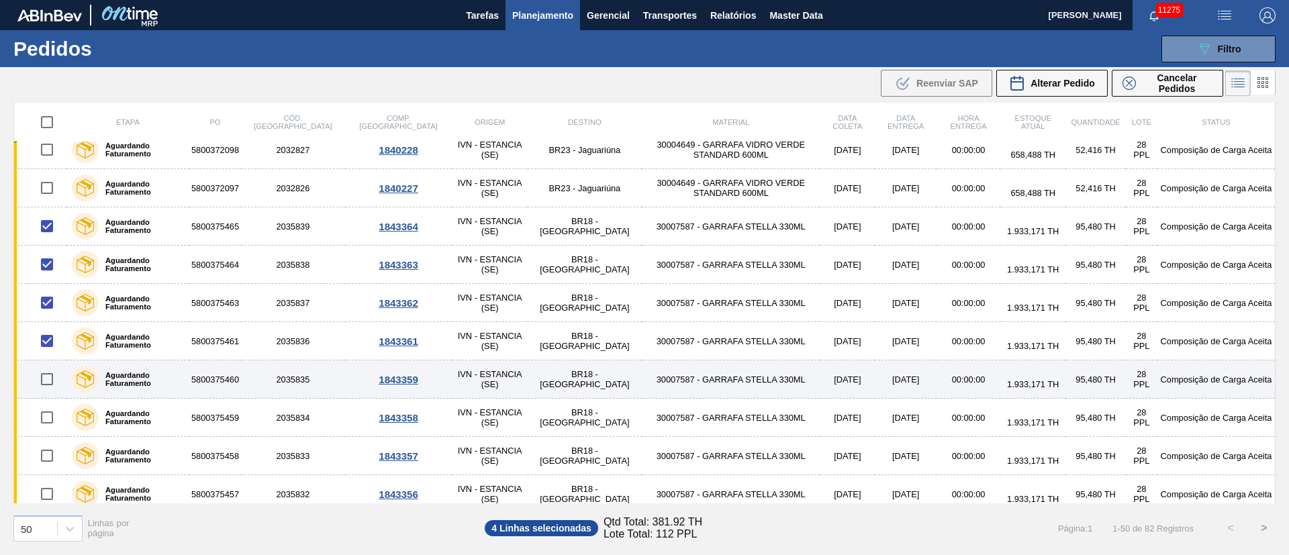
click at [47, 376] on input "checkbox" at bounding box center [47, 379] width 28 height 28
checkbox input "true"
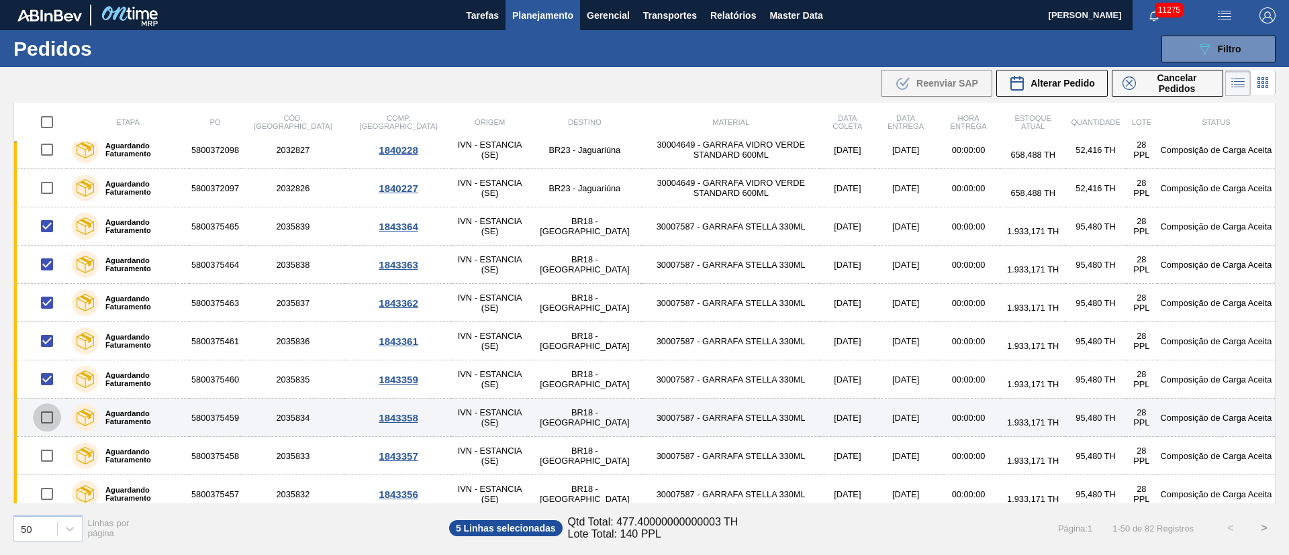
click at [41, 414] on input "checkbox" at bounding box center [47, 417] width 28 height 28
checkbox input "true"
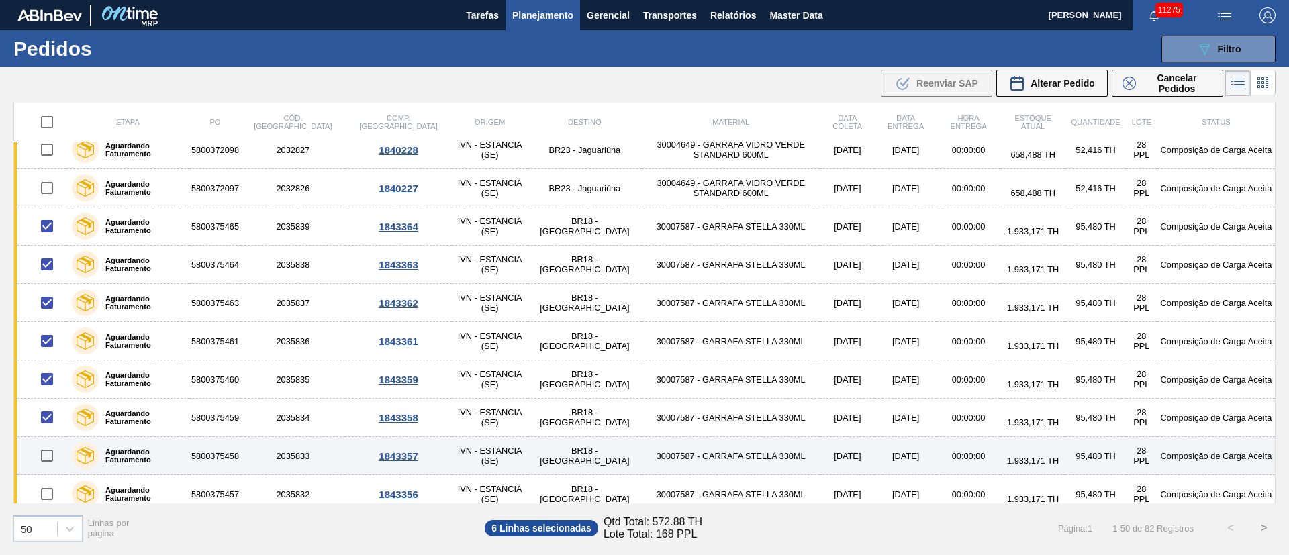
click at [44, 453] on input "checkbox" at bounding box center [47, 456] width 28 height 28
checkbox input "true"
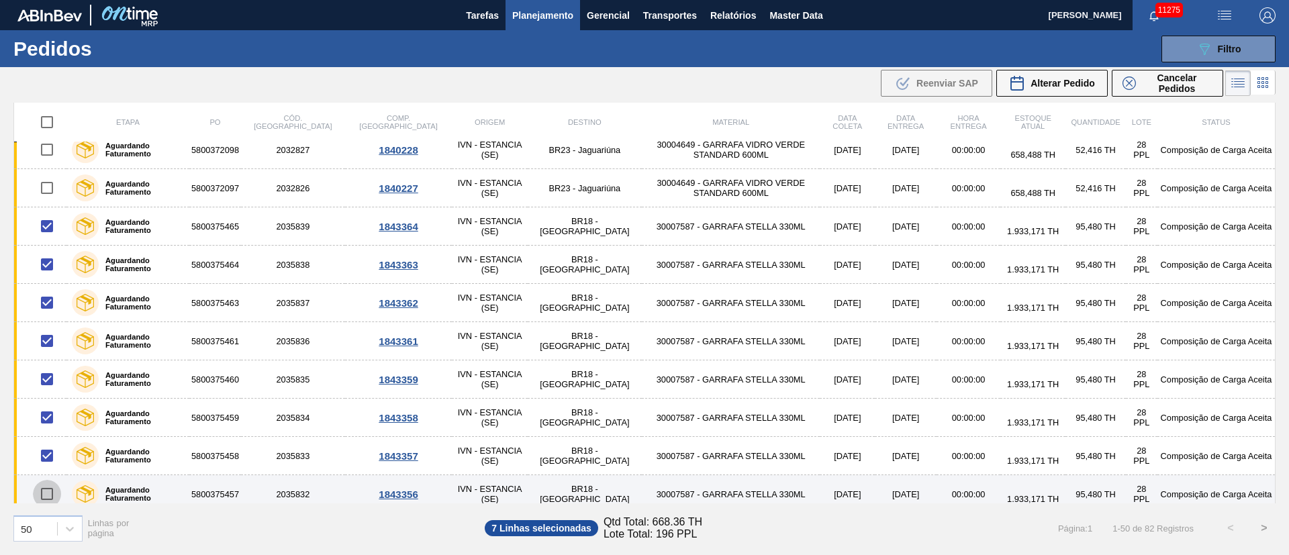
click at [52, 491] on input "checkbox" at bounding box center [47, 494] width 28 height 28
checkbox input "true"
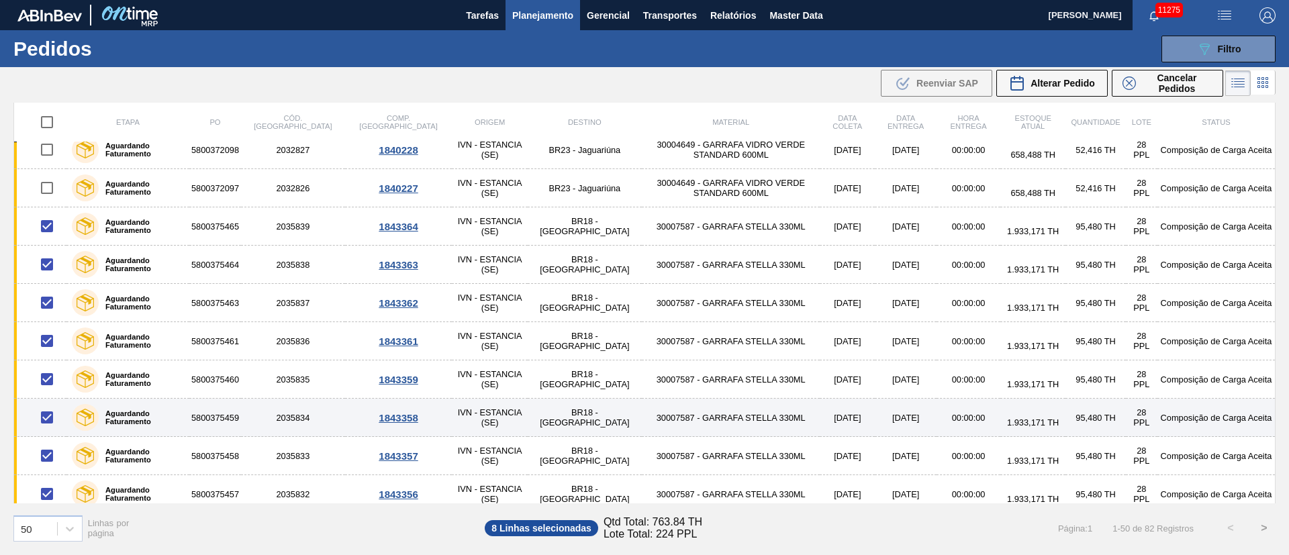
scroll to position [1452, 0]
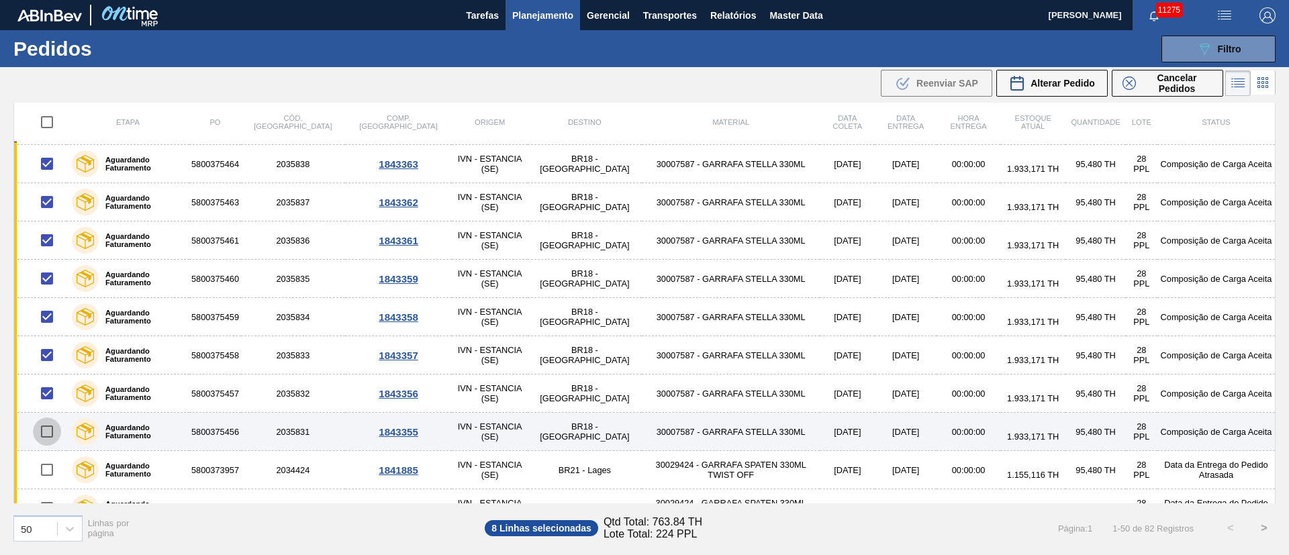
click at [52, 435] on input "checkbox" at bounding box center [47, 431] width 28 height 28
checkbox input "true"
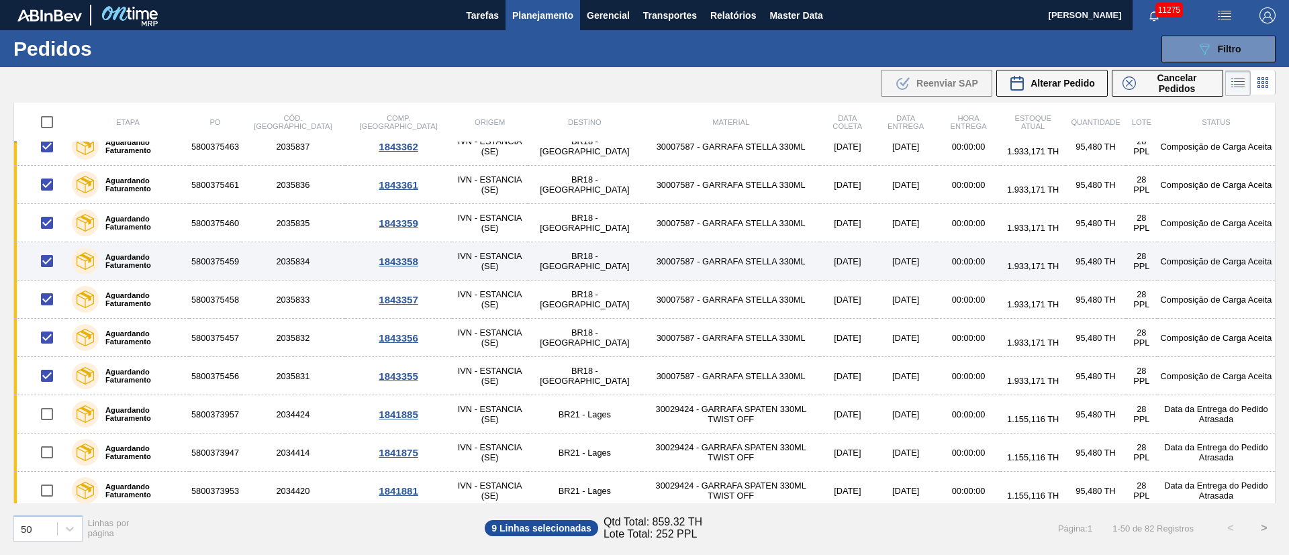
scroll to position [1552, 0]
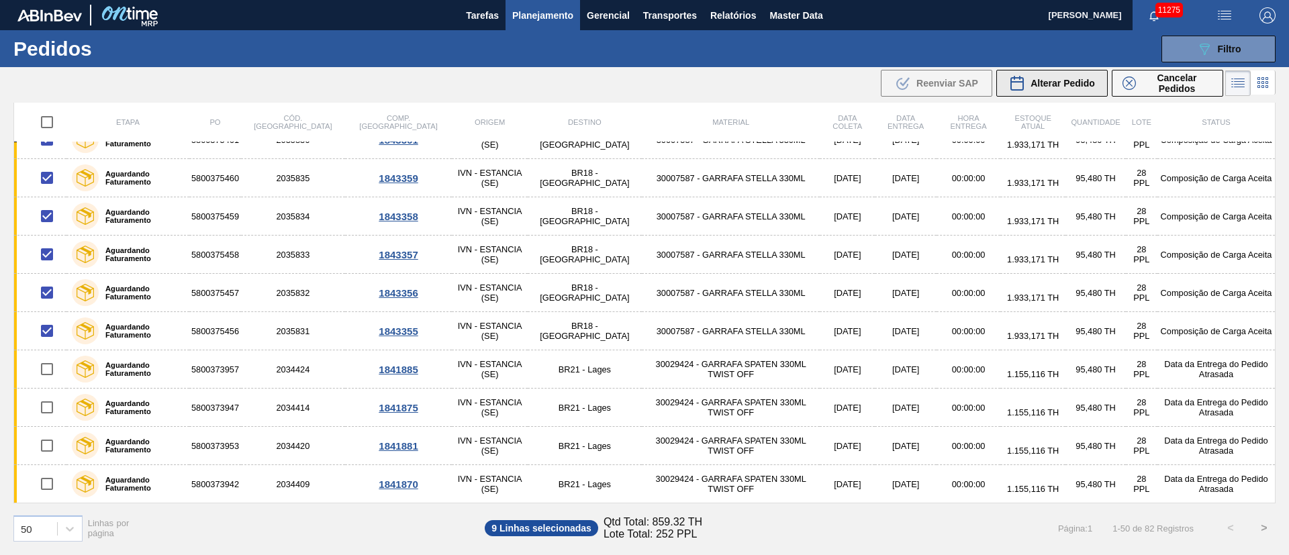
click at [1072, 89] on div "Alterar Pedido" at bounding box center [1052, 83] width 86 height 16
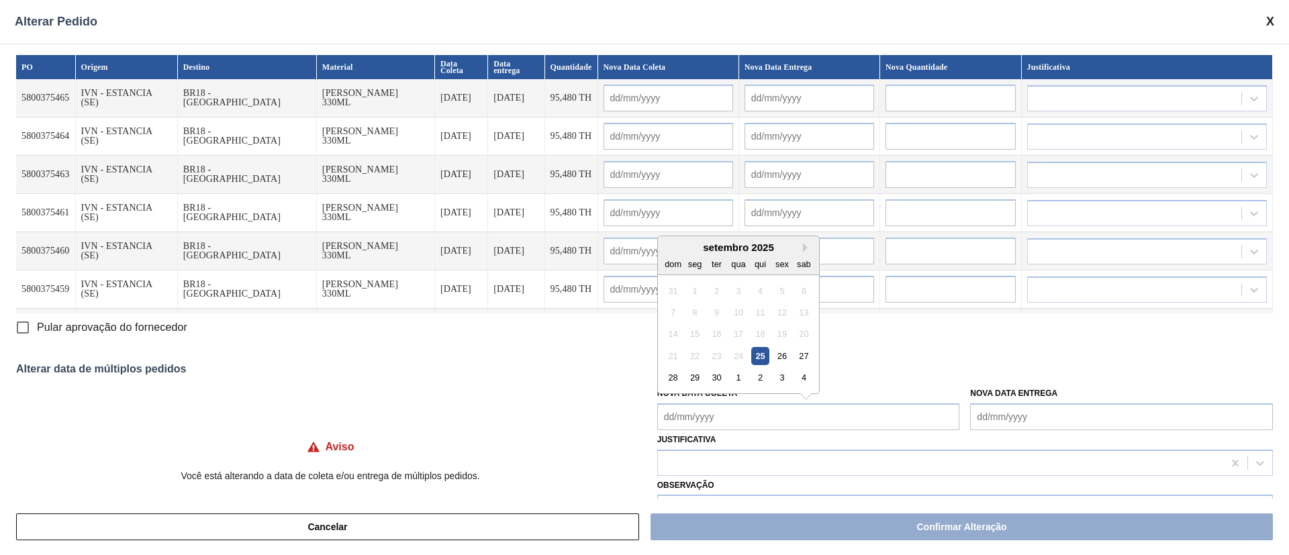
click at [728, 417] on Coleta "Nova Data Coleta" at bounding box center [808, 416] width 303 height 27
click at [23, 330] on input "Pular aprovação do fornecedor" at bounding box center [23, 327] width 28 height 28
checkbox input "true"
click at [705, 413] on Coleta "Nova Data Coleta" at bounding box center [808, 416] width 303 height 27
click at [696, 377] on div "29" at bounding box center [694, 377] width 18 height 18
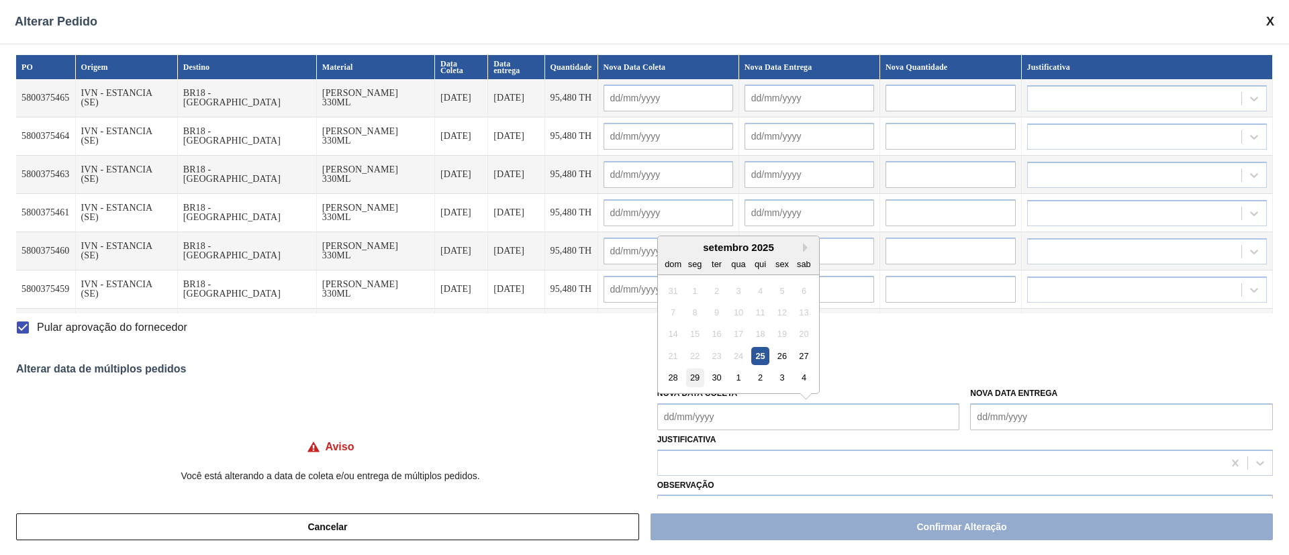
type Coleta "[DATE]"
type input "[DATE]"
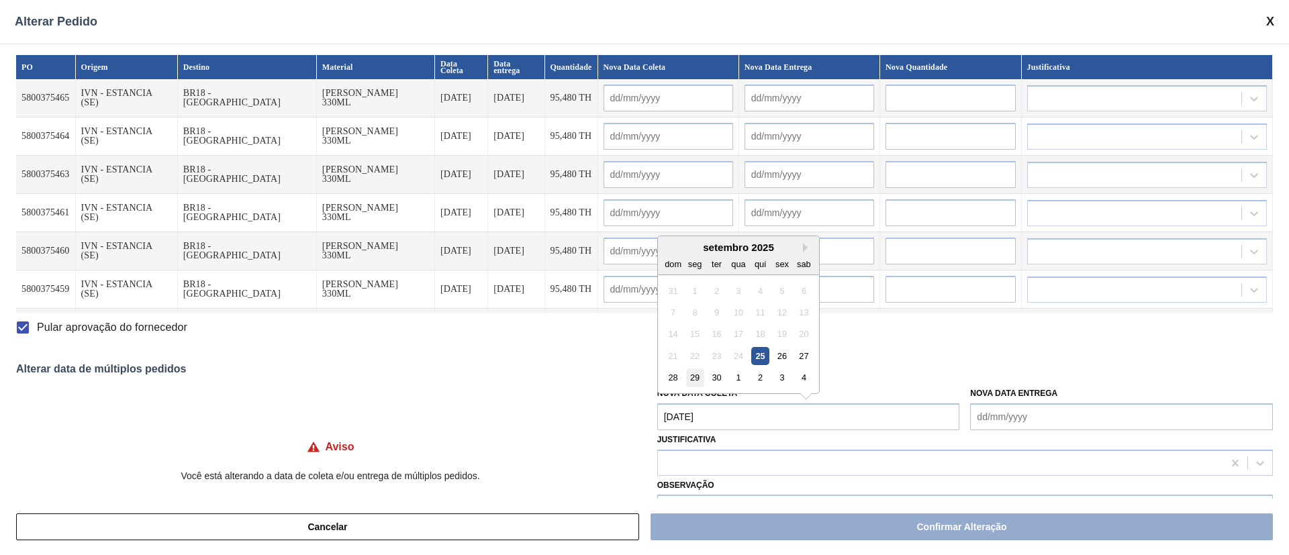
type input "[DATE]"
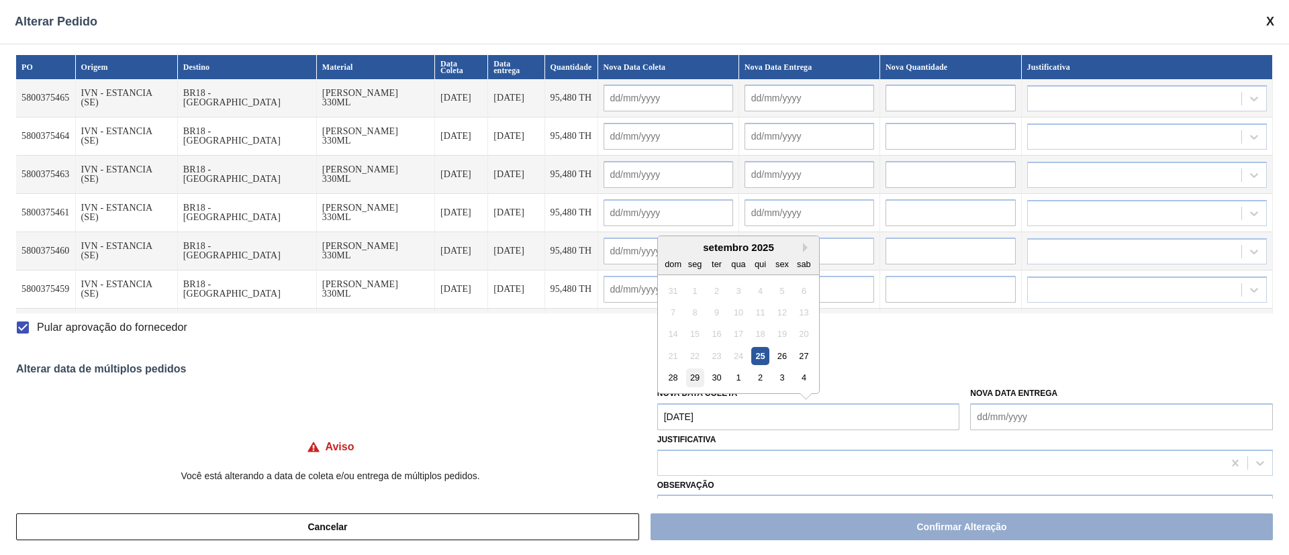
type input "[DATE]"
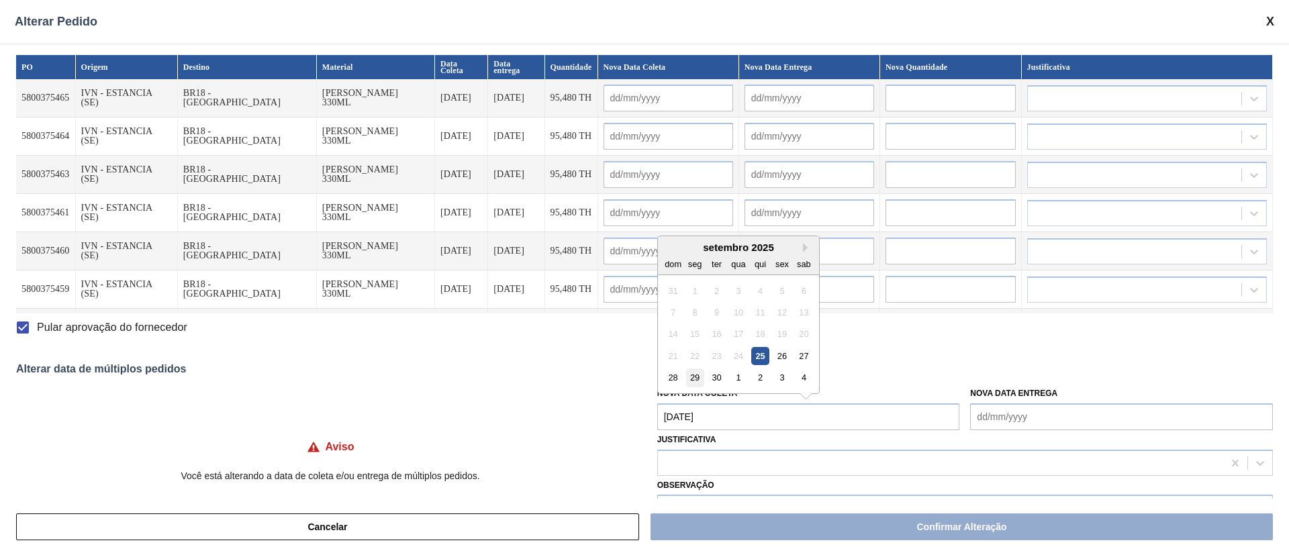
type input "[DATE]"
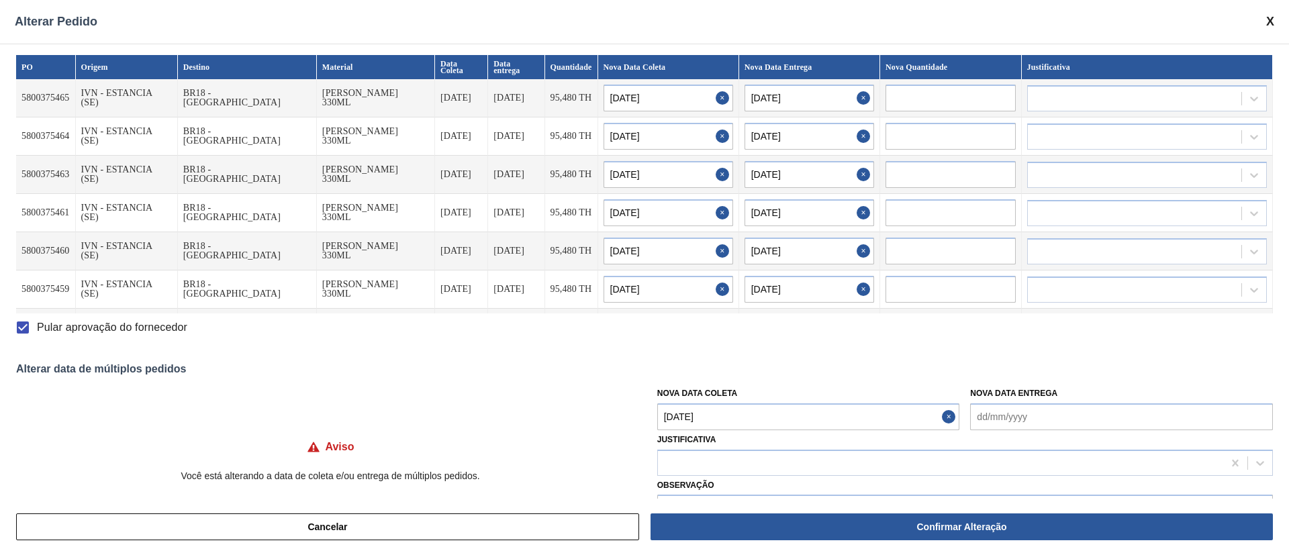
click at [722, 414] on Coleta "[DATE]" at bounding box center [808, 416] width 303 height 27
click at [803, 357] on div "27" at bounding box center [804, 356] width 18 height 18
type Coleta "[DATE]"
type input "[DATE]"
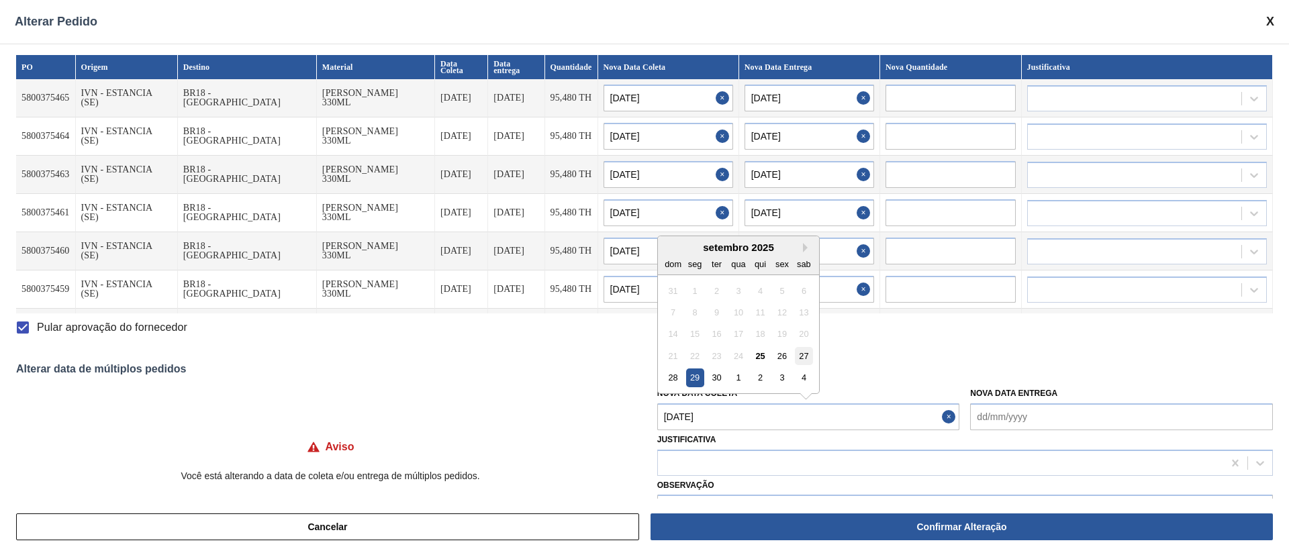
type input "[DATE]"
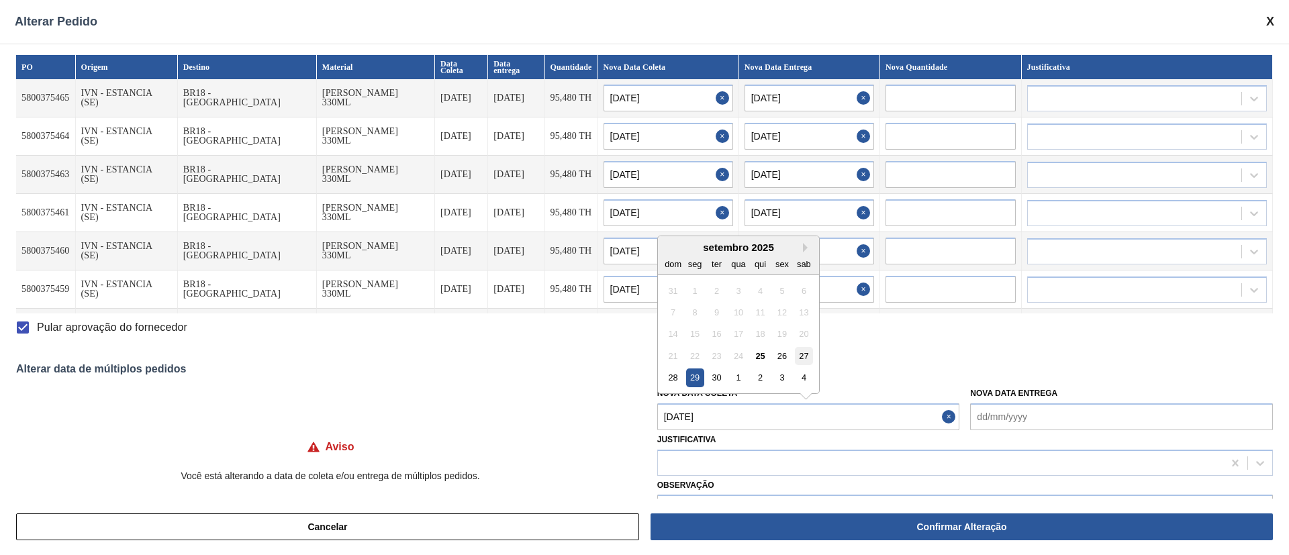
type input "[DATE]"
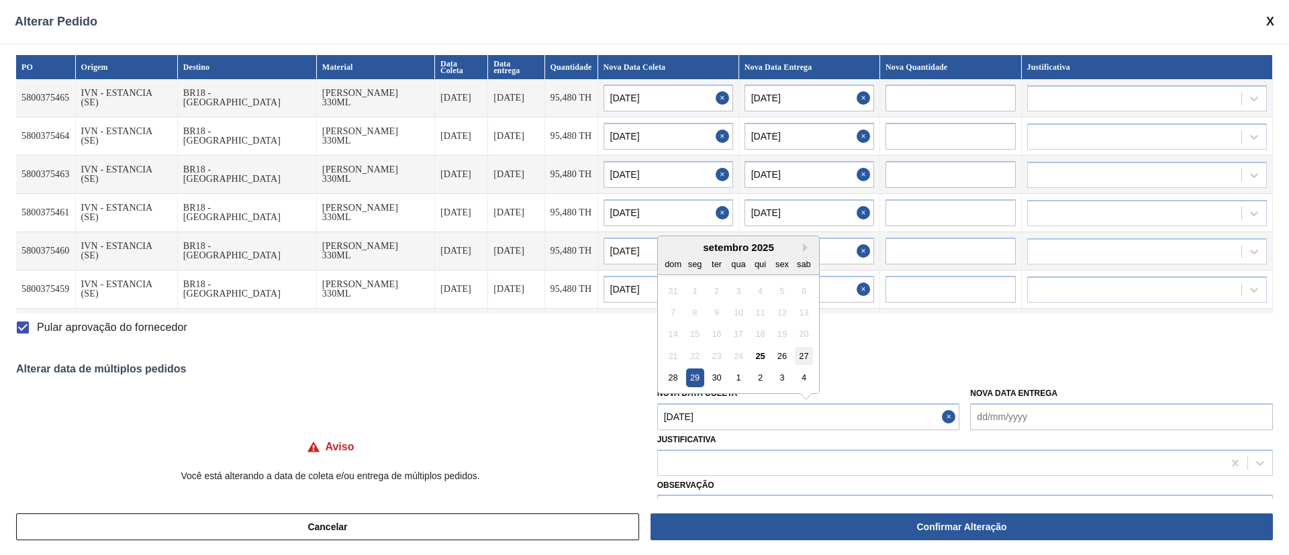
type input "[DATE]"
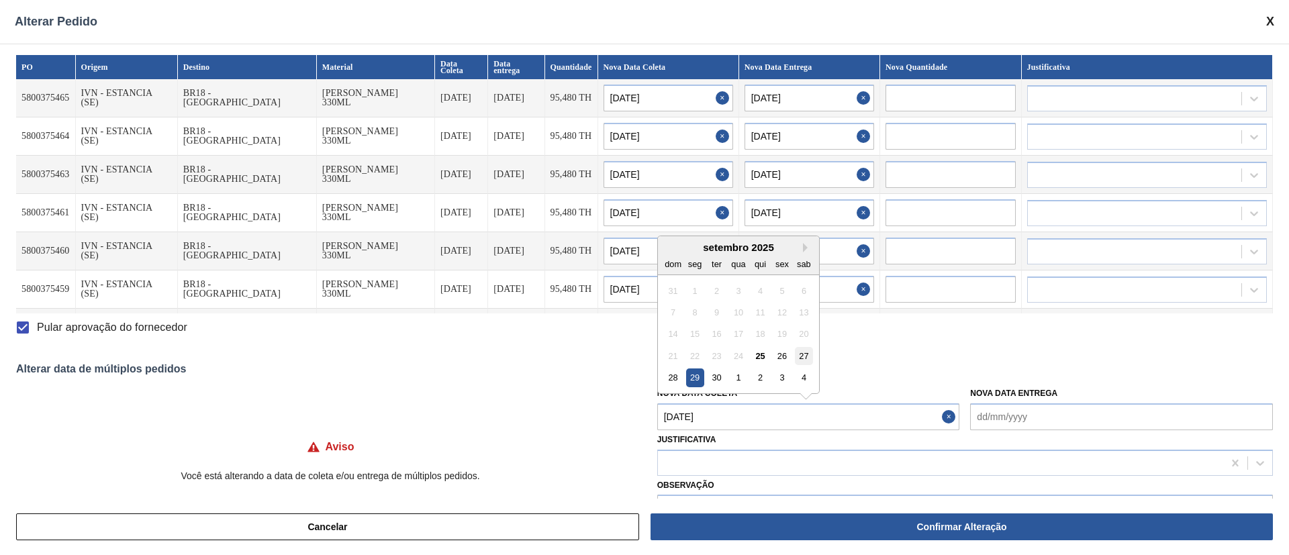
type input "[DATE]"
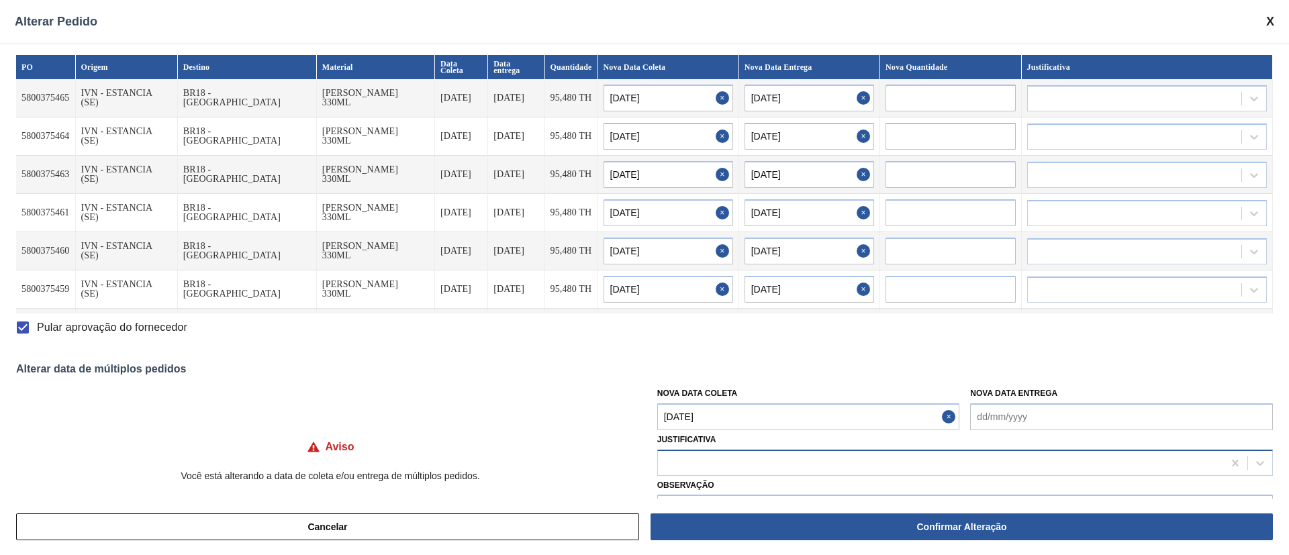
click at [777, 464] on div at bounding box center [940, 462] width 565 height 19
type input "p"
type input "outr"
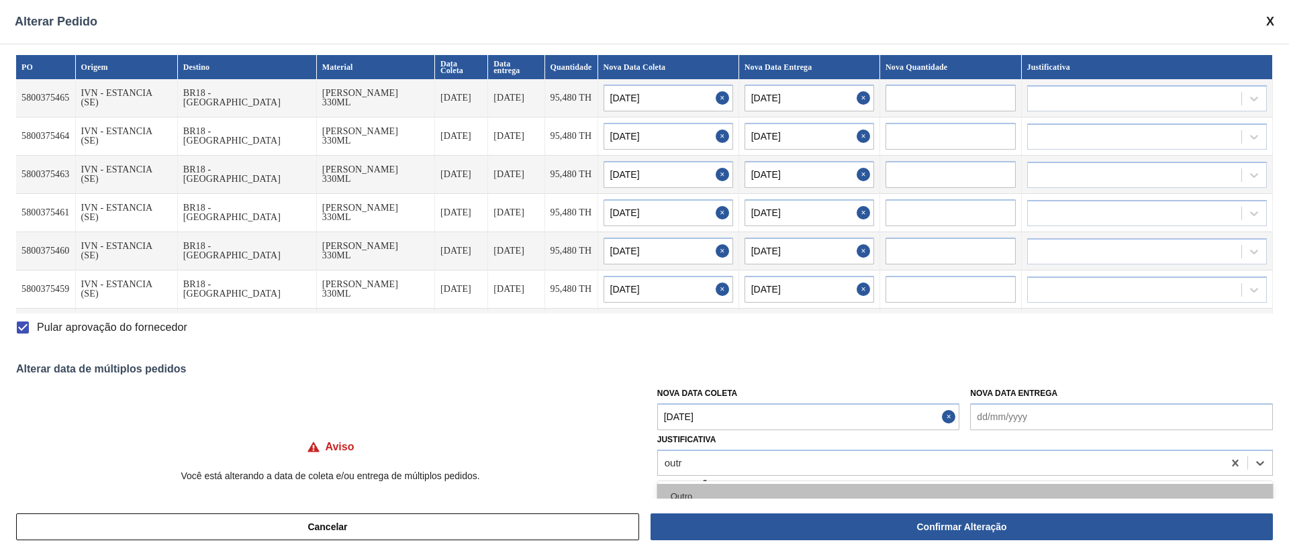
click at [701, 486] on div "Outro" at bounding box center [964, 496] width 615 height 25
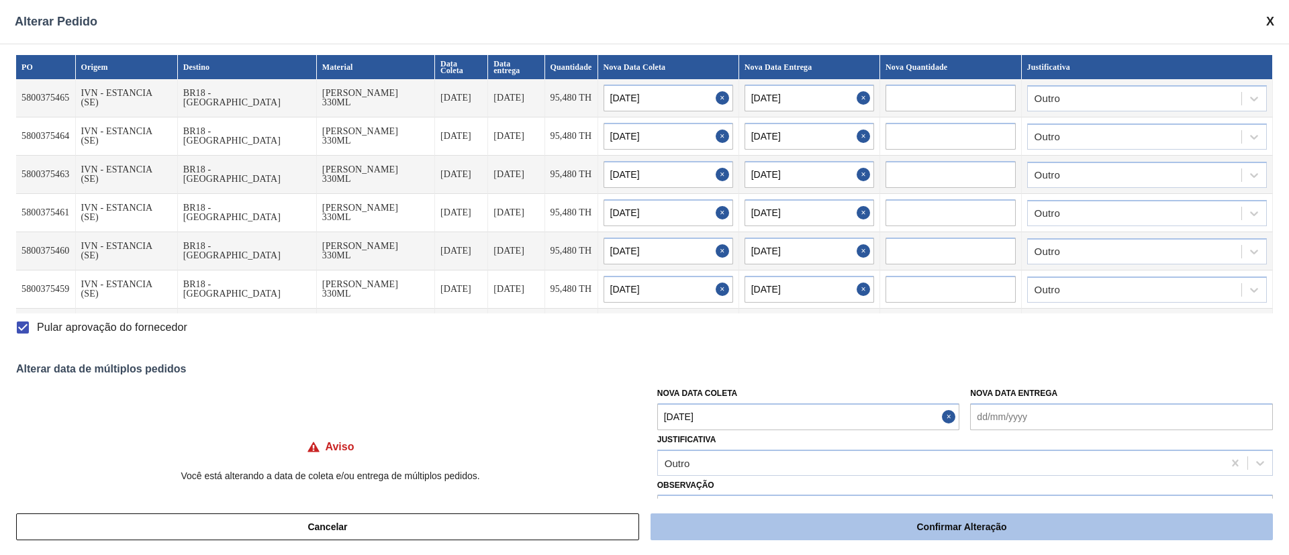
click at [749, 532] on button "Confirmar Alteração" at bounding box center [961, 526] width 622 height 27
checkbox input "false"
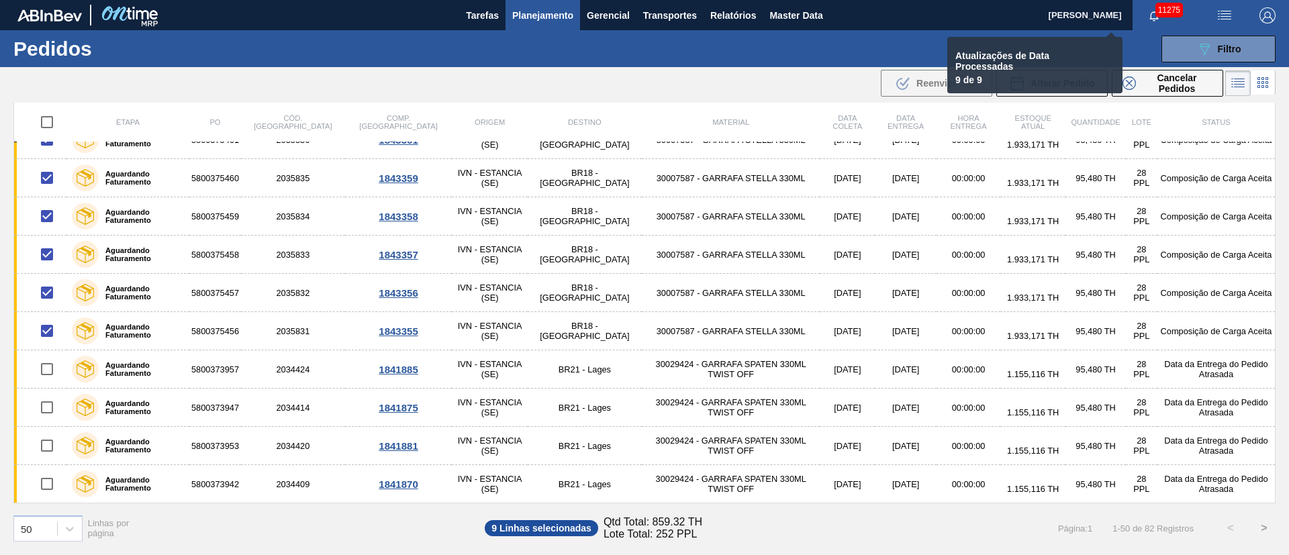
checkbox input "false"
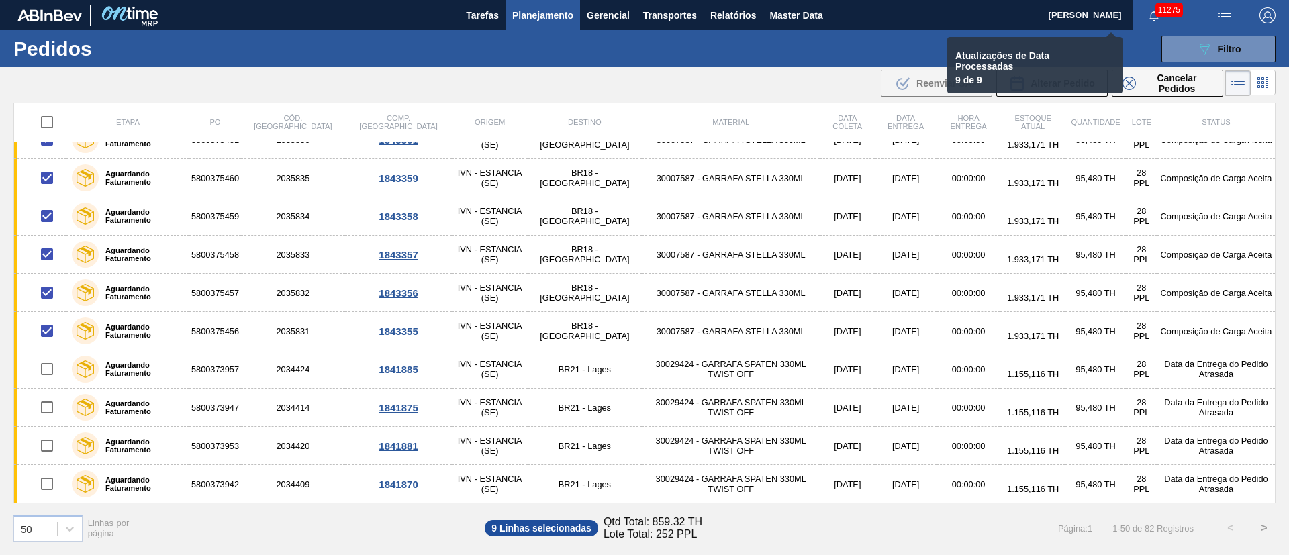
checkbox input "false"
